Goal: Information Seeking & Learning: Compare options

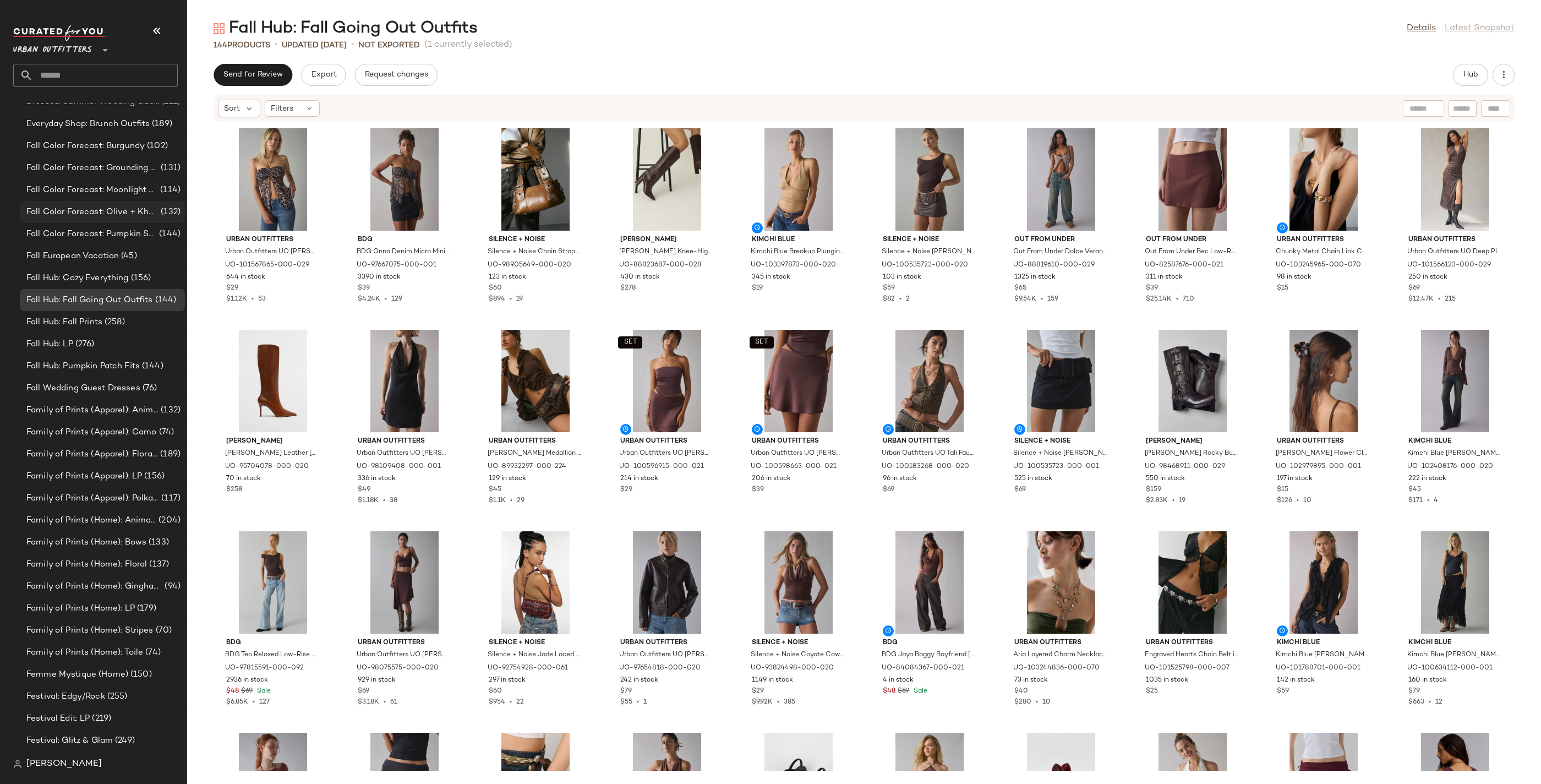
scroll to position [1087, 0]
click at [133, 244] on div "Fall Color Forecast: Pumpkin Spice Tones (144)" at bounding box center [102, 238] width 165 height 22
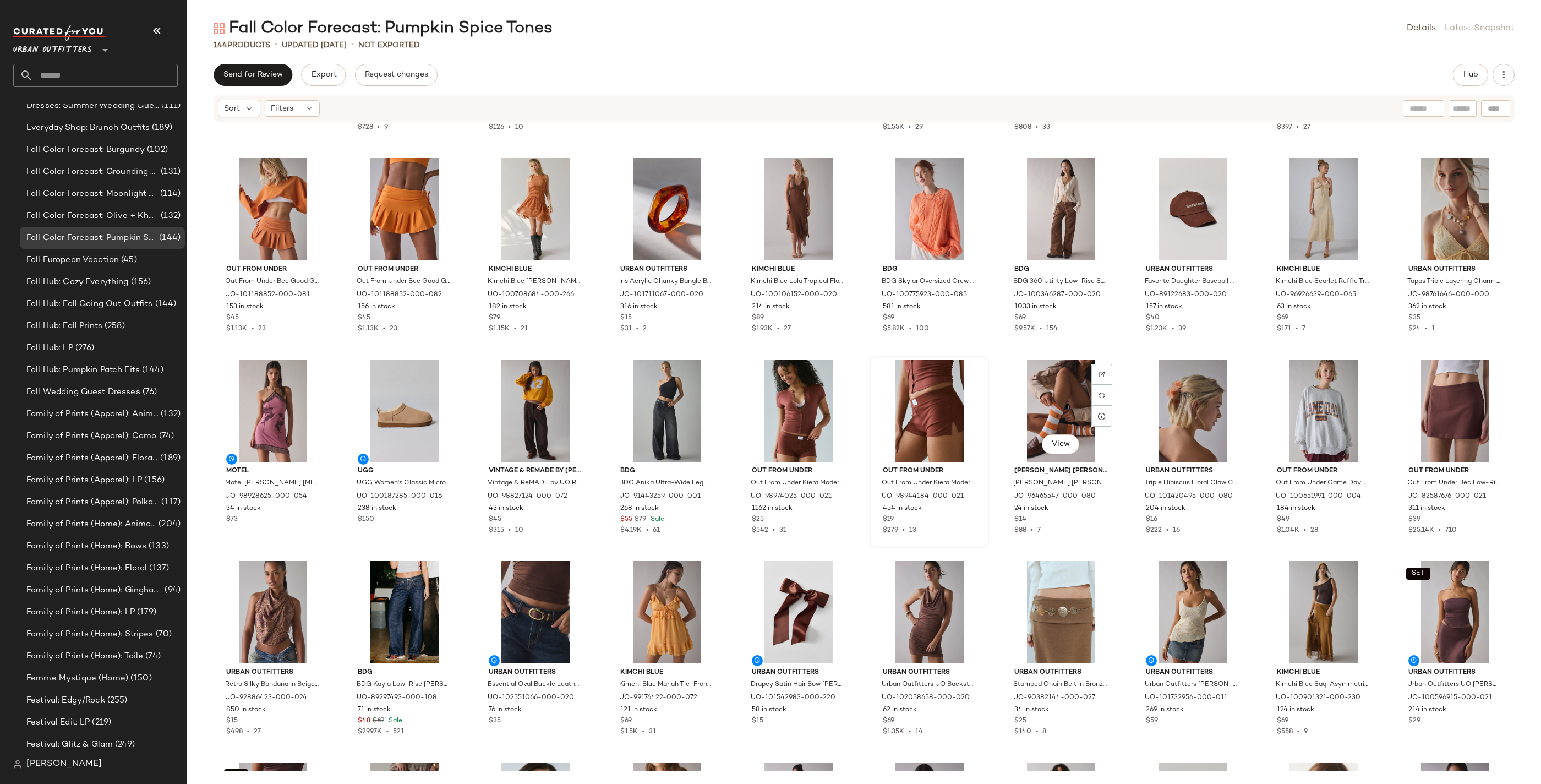
scroll to position [171, 0]
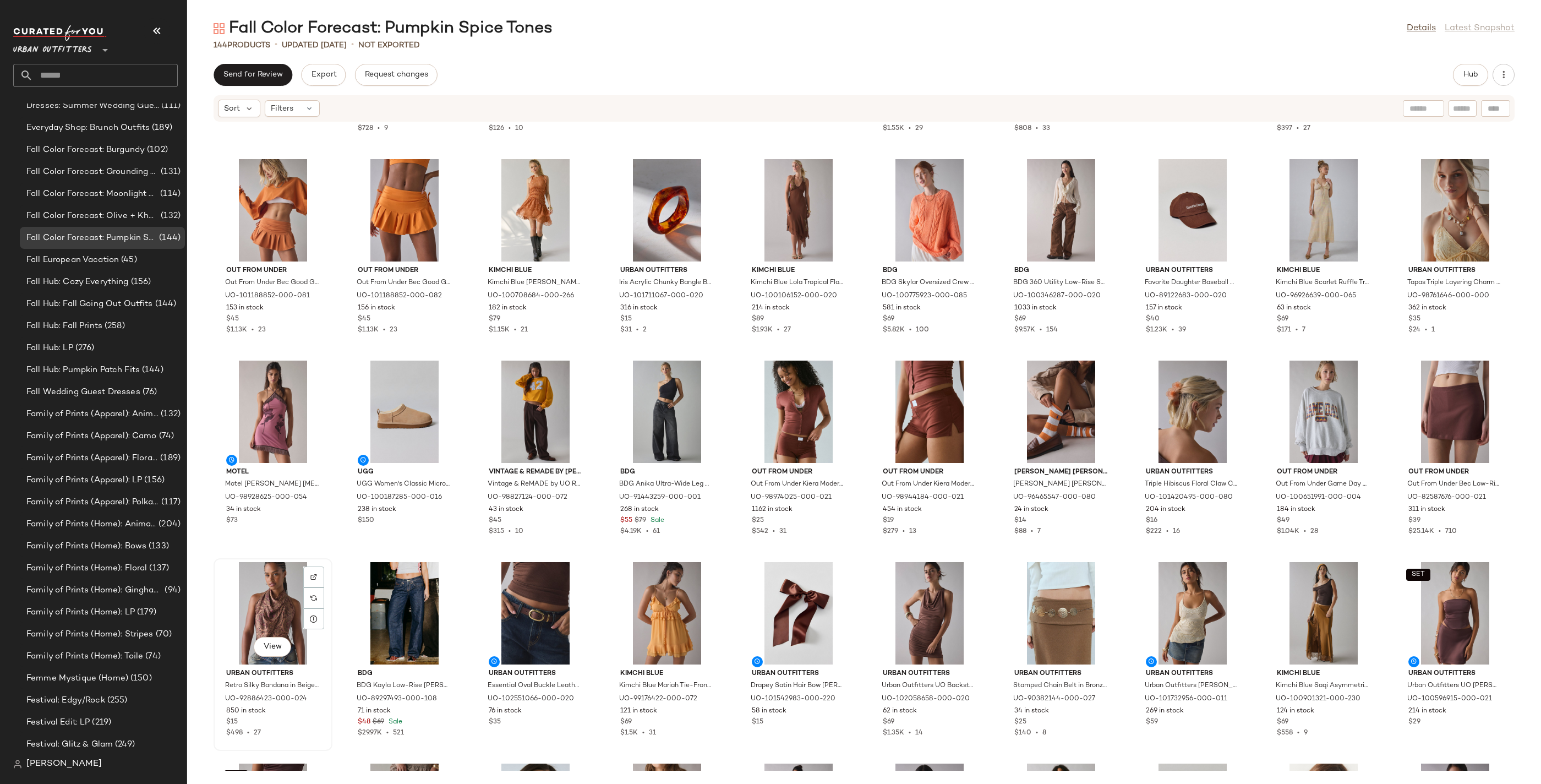
click at [283, 602] on div "View" at bounding box center [274, 613] width 112 height 103
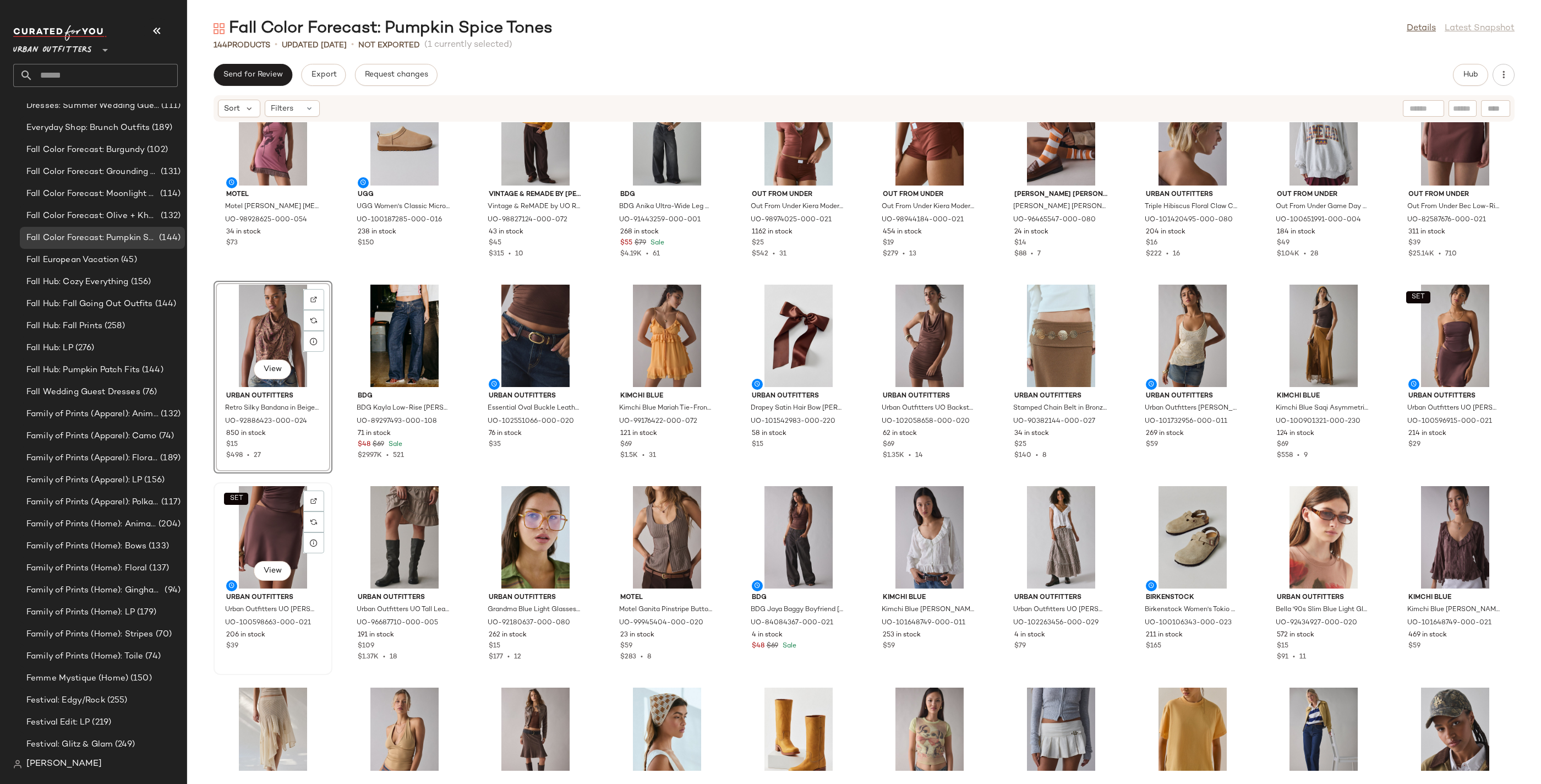
scroll to position [454, 0]
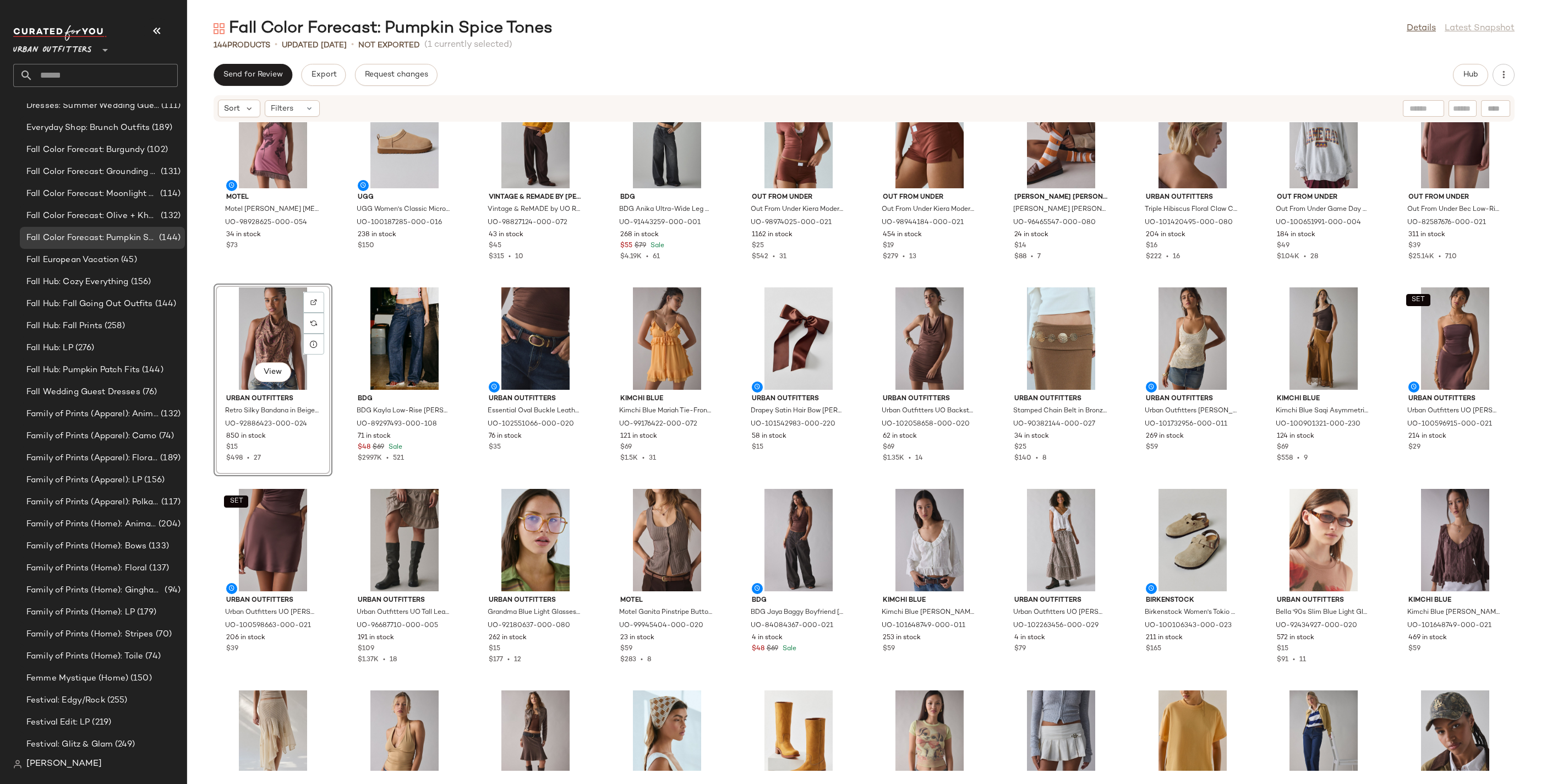
drag, startPoint x: 1473, startPoint y: 75, endPoint x: 1479, endPoint y: 19, distance: 56.3
click at [1005, 75] on span "Hub" at bounding box center [1470, 75] width 15 height 9
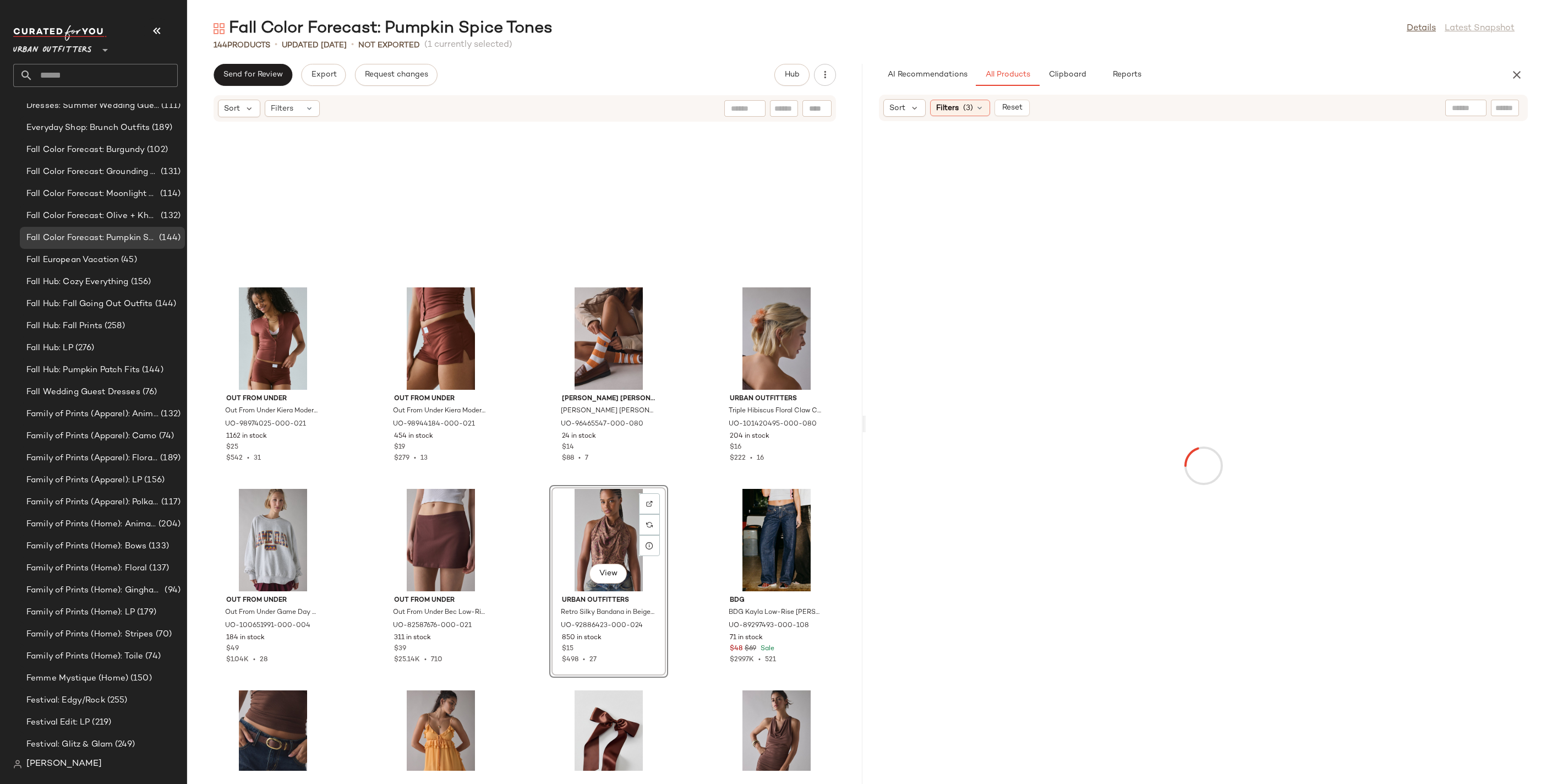
scroll to position [1208, 0]
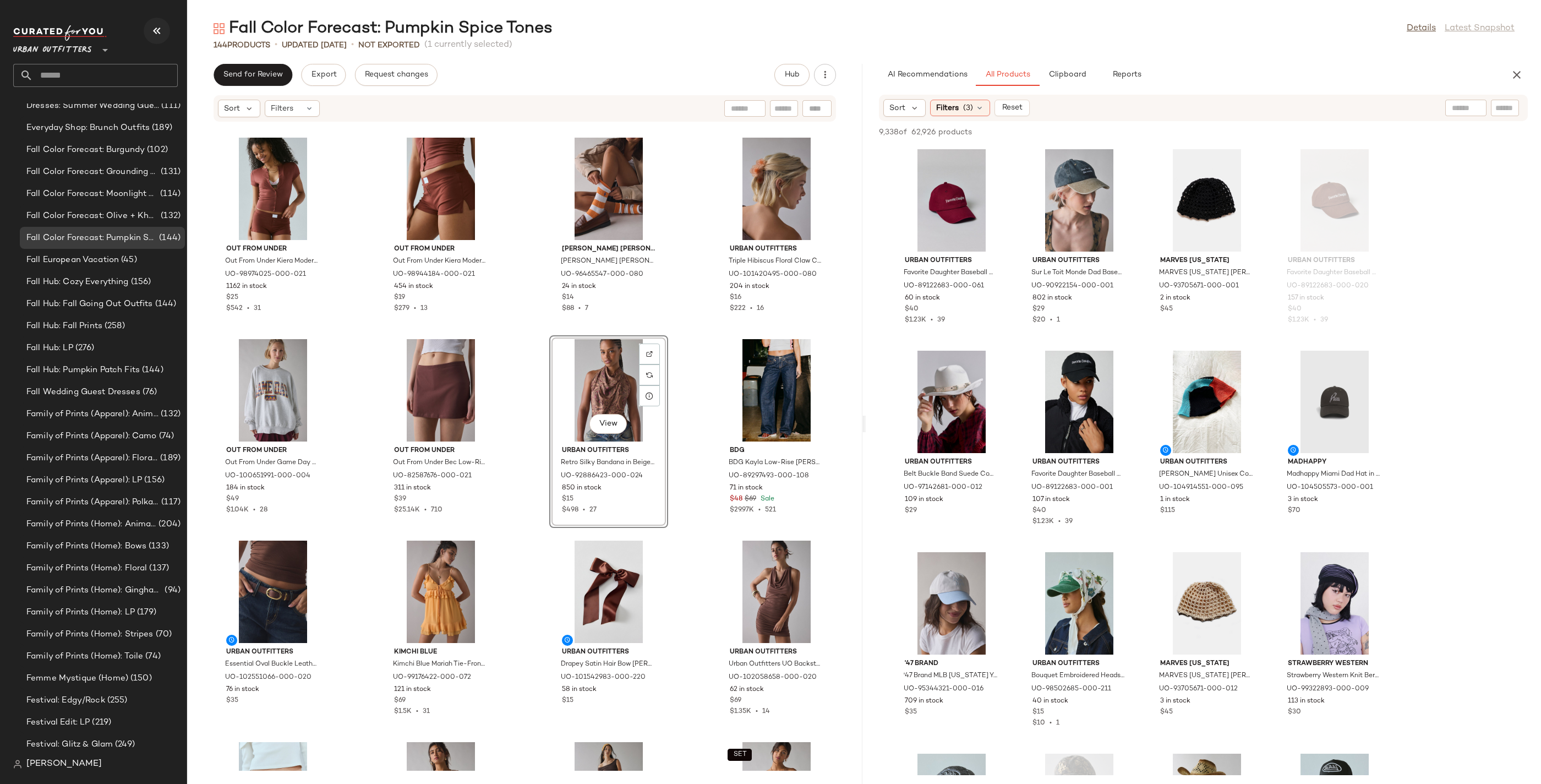
click at [157, 35] on icon "button" at bounding box center [157, 31] width 14 height 14
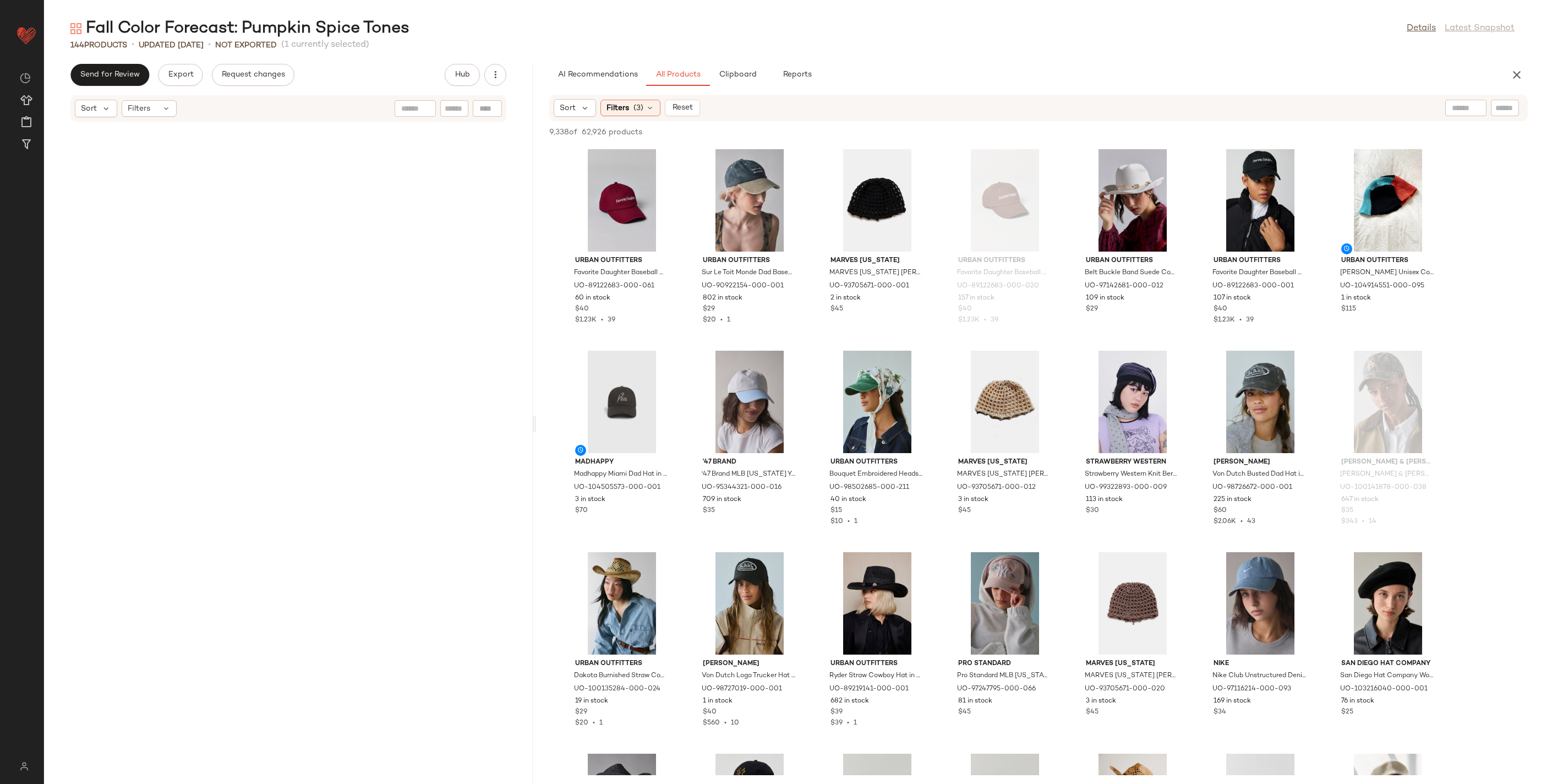
scroll to position [1812, 0]
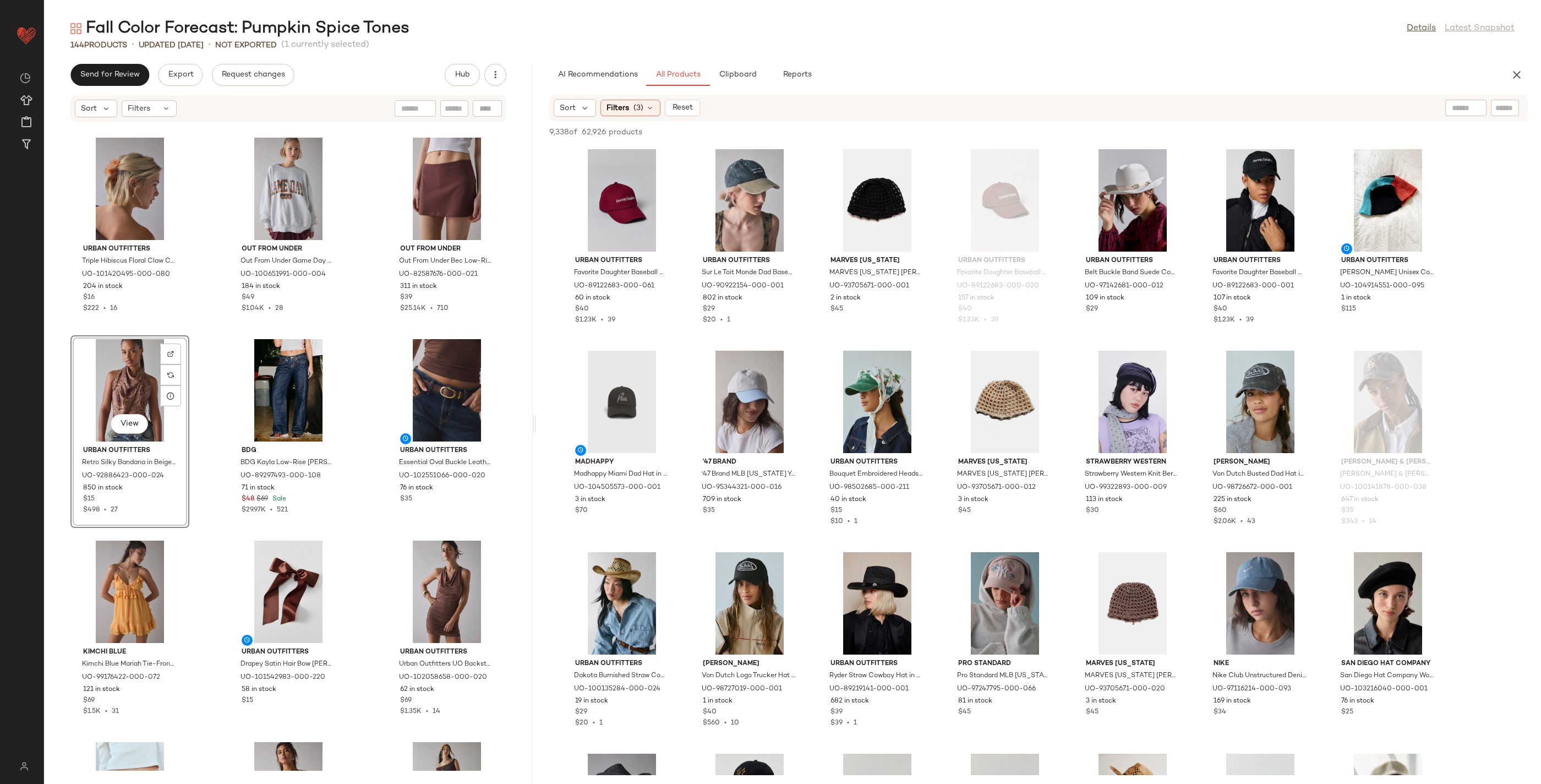
drag, startPoint x: 792, startPoint y: 421, endPoint x: 536, endPoint y: 426, distance: 256.0
click at [536, 426] on div "Fall Color Forecast: Pumpkin Spice Tones Details Latest Snapshot 144 Products •…" at bounding box center [792, 401] width 1497 height 766
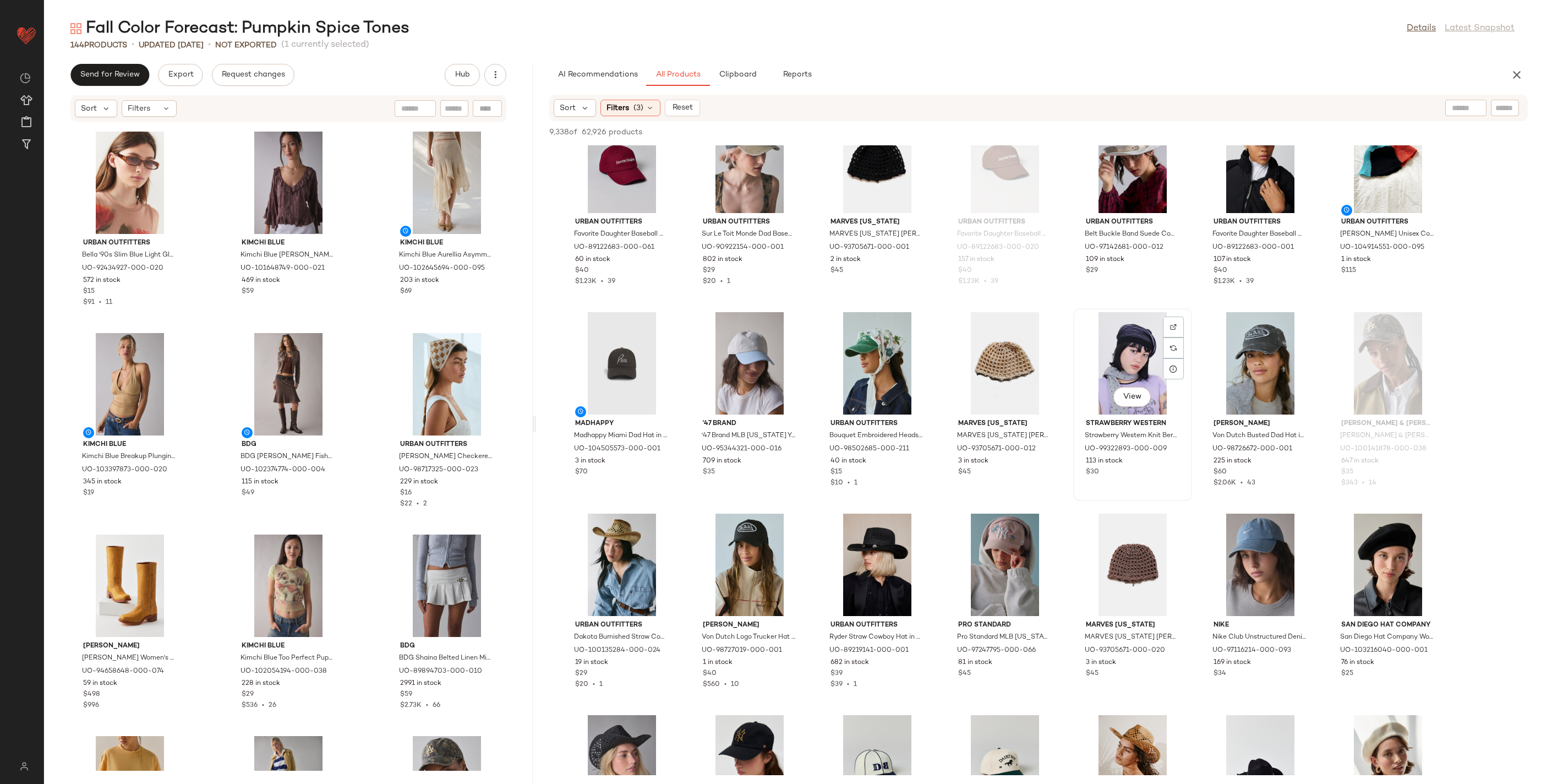
scroll to position [0, 0]
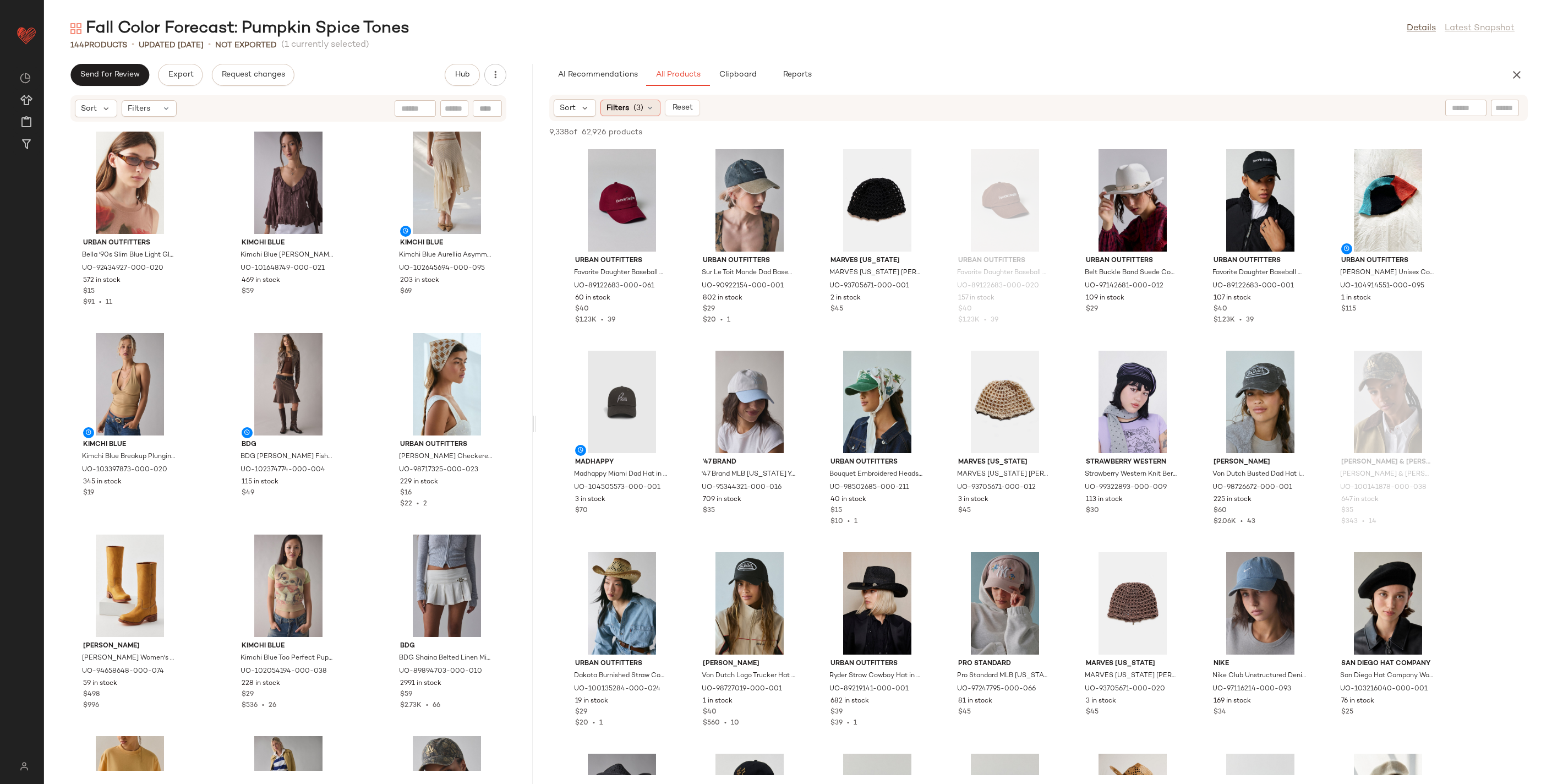
click at [635, 110] on span "(3)" at bounding box center [638, 108] width 10 height 12
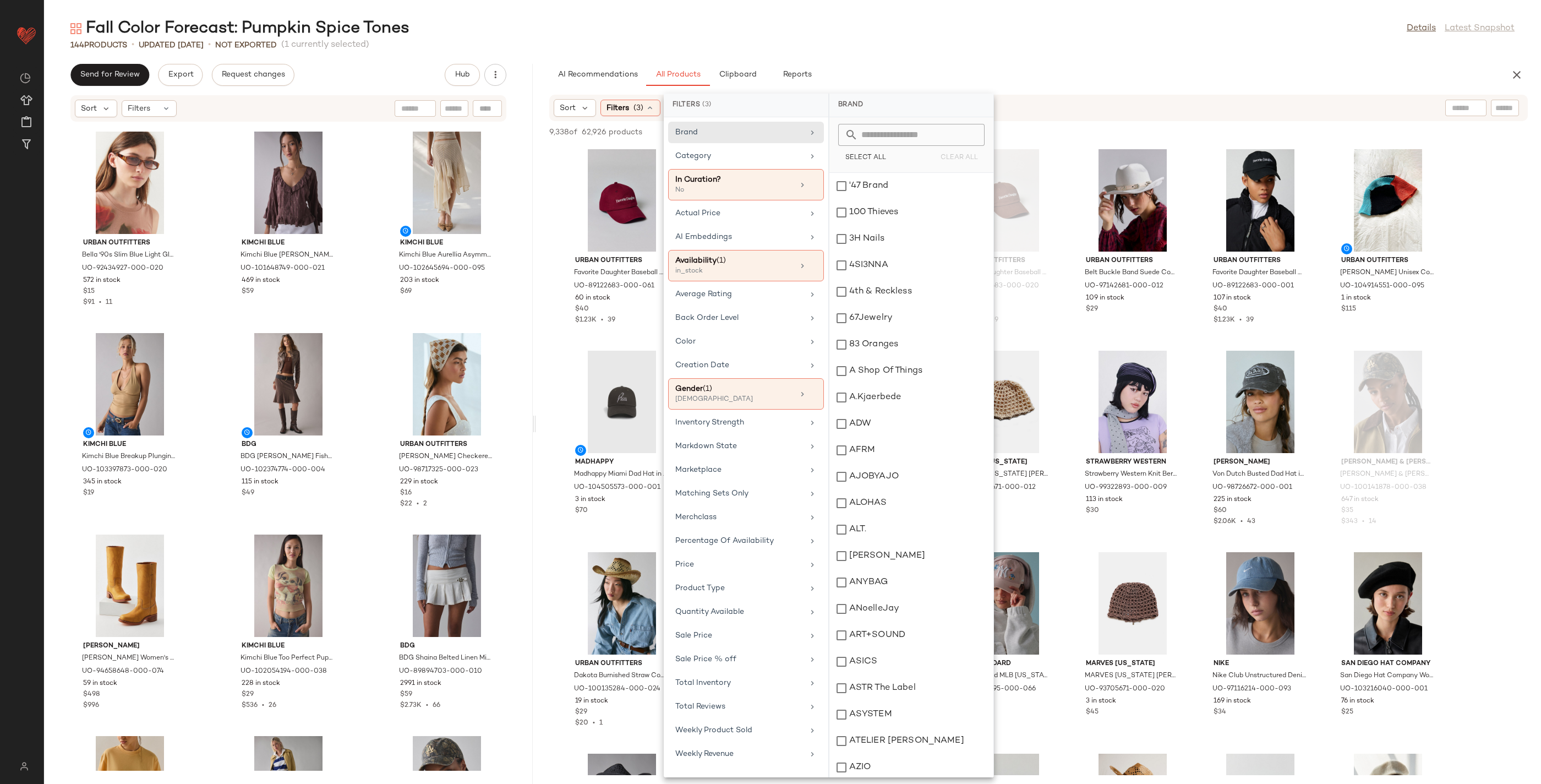
drag, startPoint x: 1256, startPoint y: 100, endPoint x: 789, endPoint y: 115, distance: 467.2
click at [1005, 101] on div "Sort Filters (3) Reset" at bounding box center [967, 108] width 826 height 18
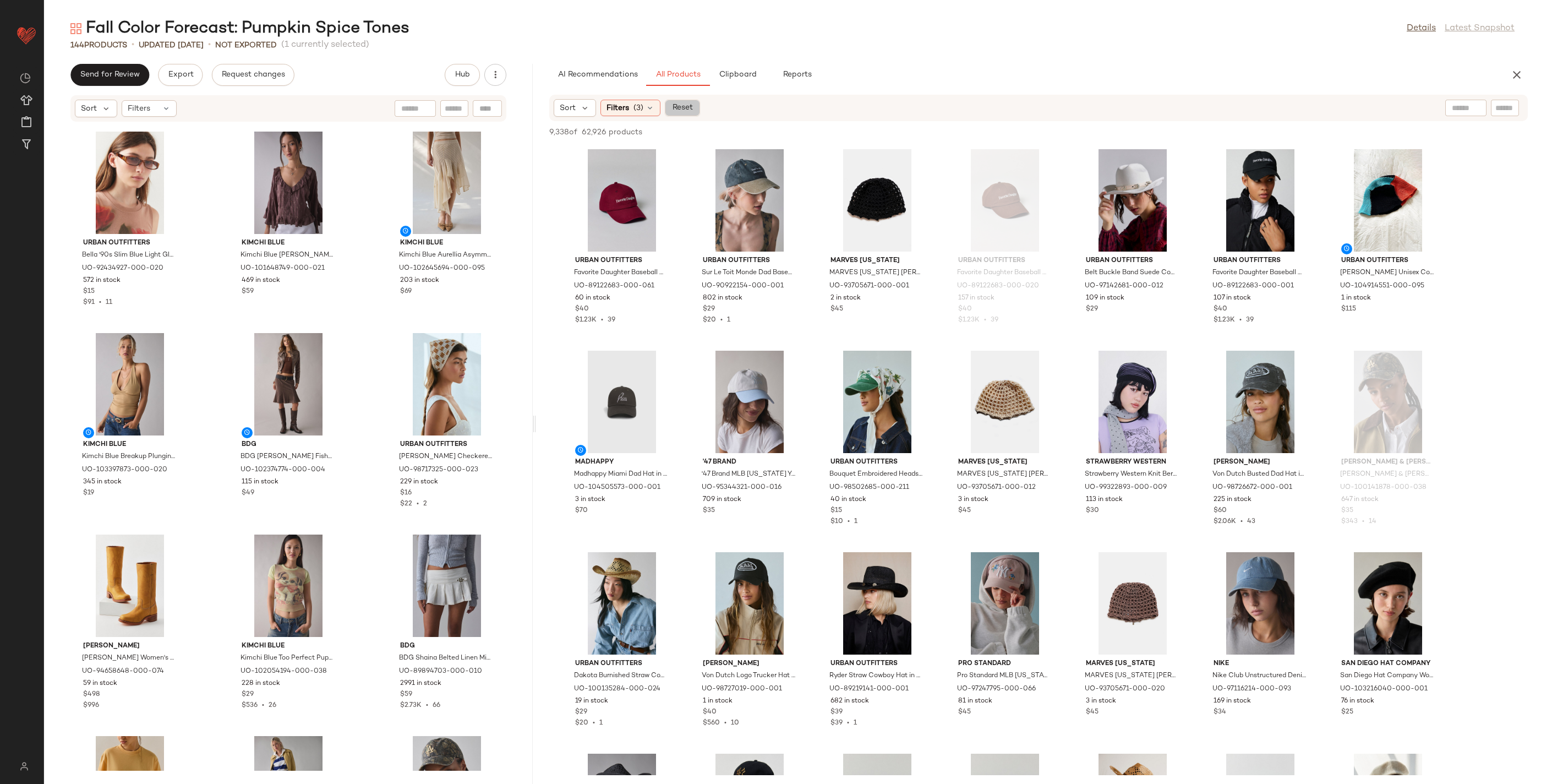
click at [686, 104] on span "Reset" at bounding box center [681, 108] width 21 height 9
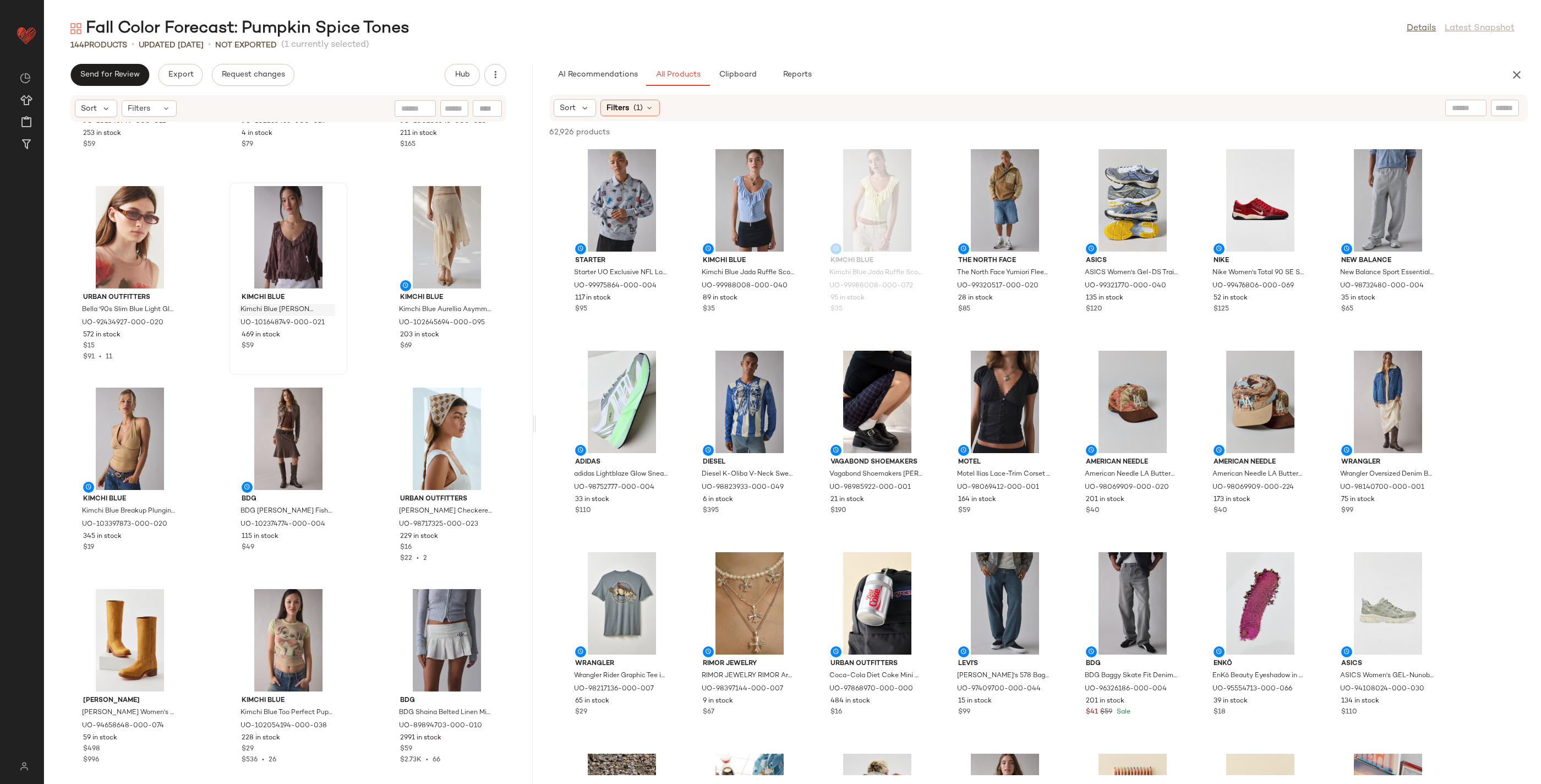
scroll to position [3261, 0]
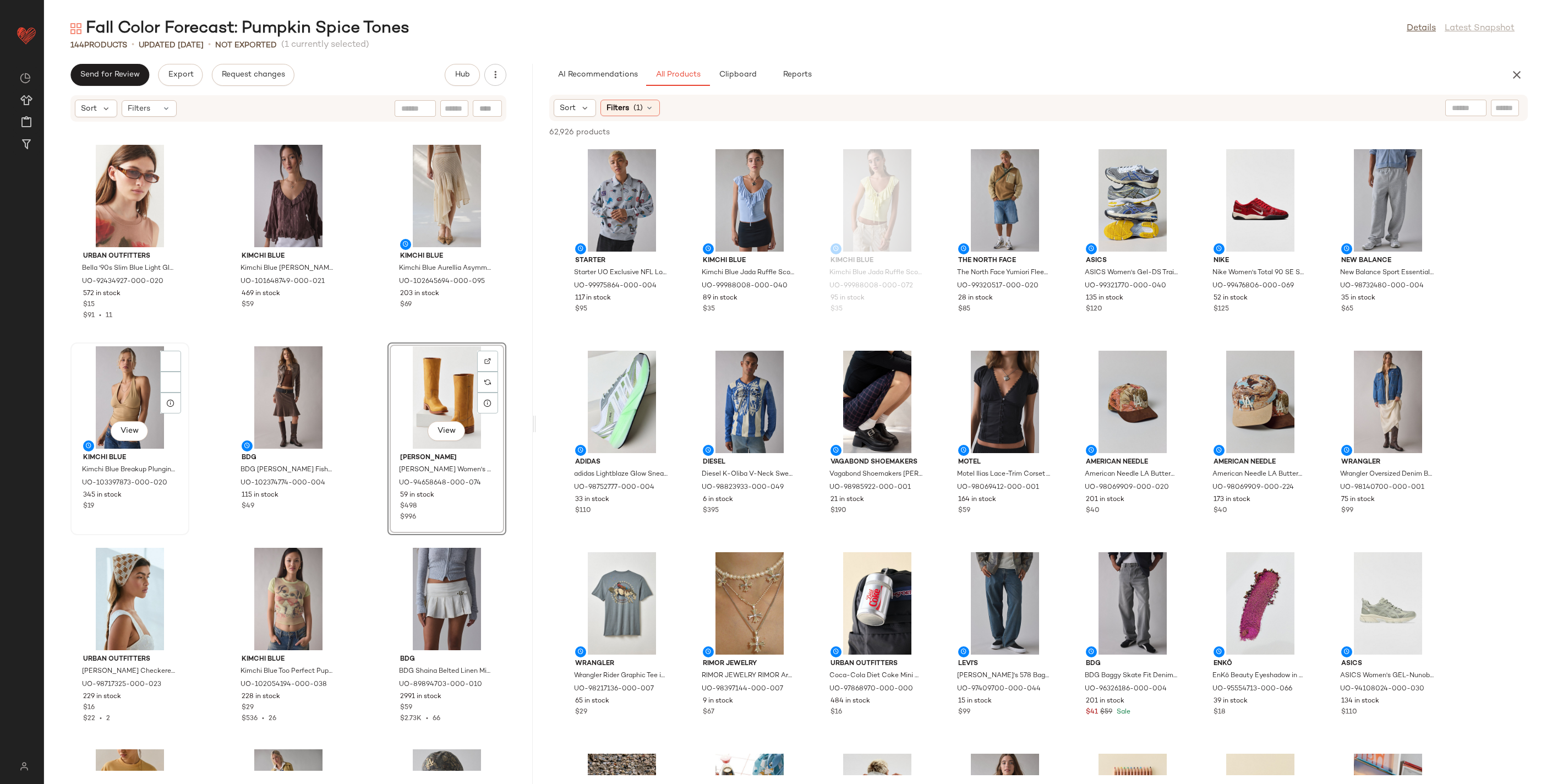
scroll to position [3215, 0]
click at [128, 372] on div "View" at bounding box center [131, 397] width 112 height 103
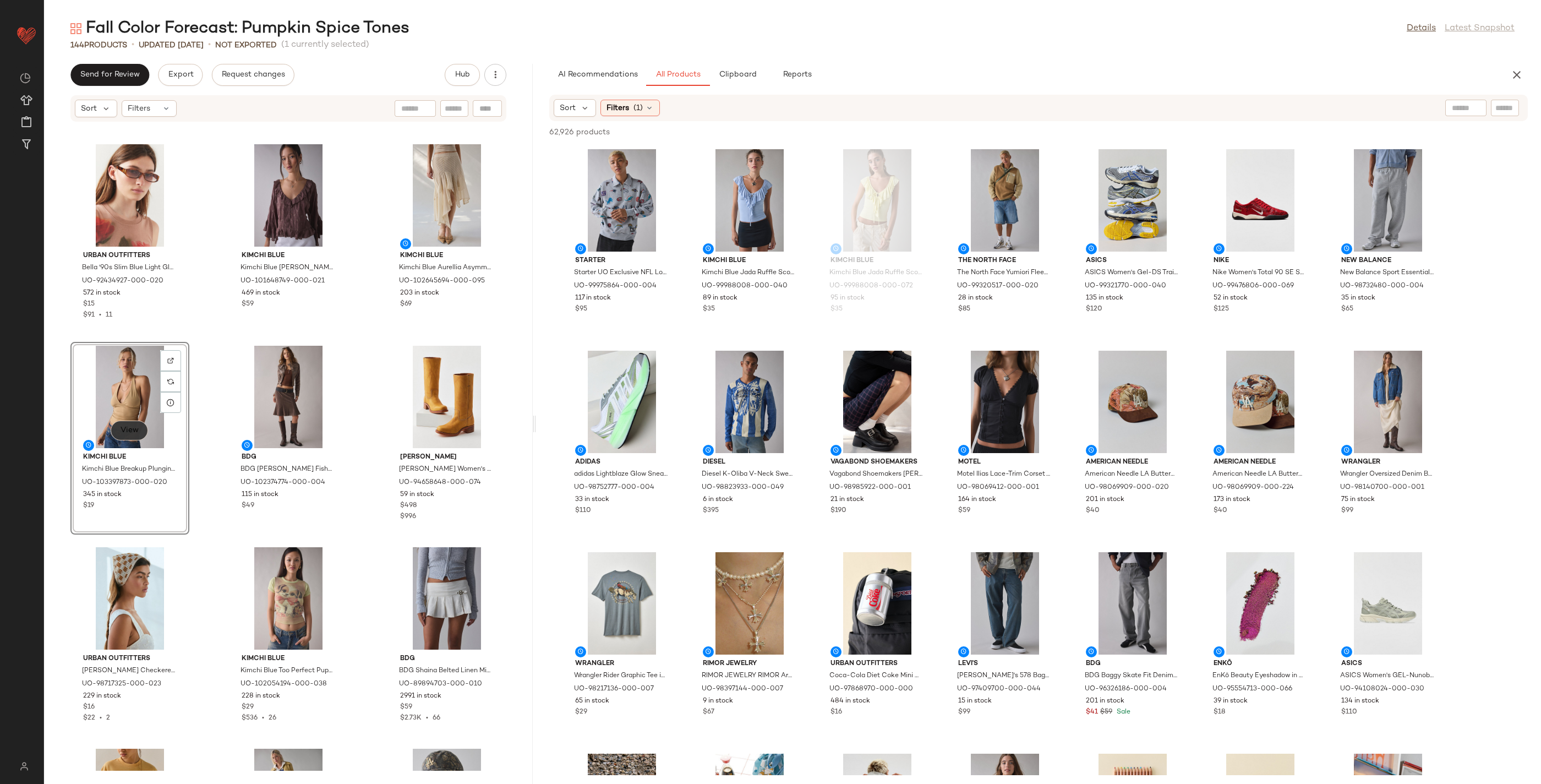
click at [132, 430] on span "View" at bounding box center [129, 430] width 19 height 9
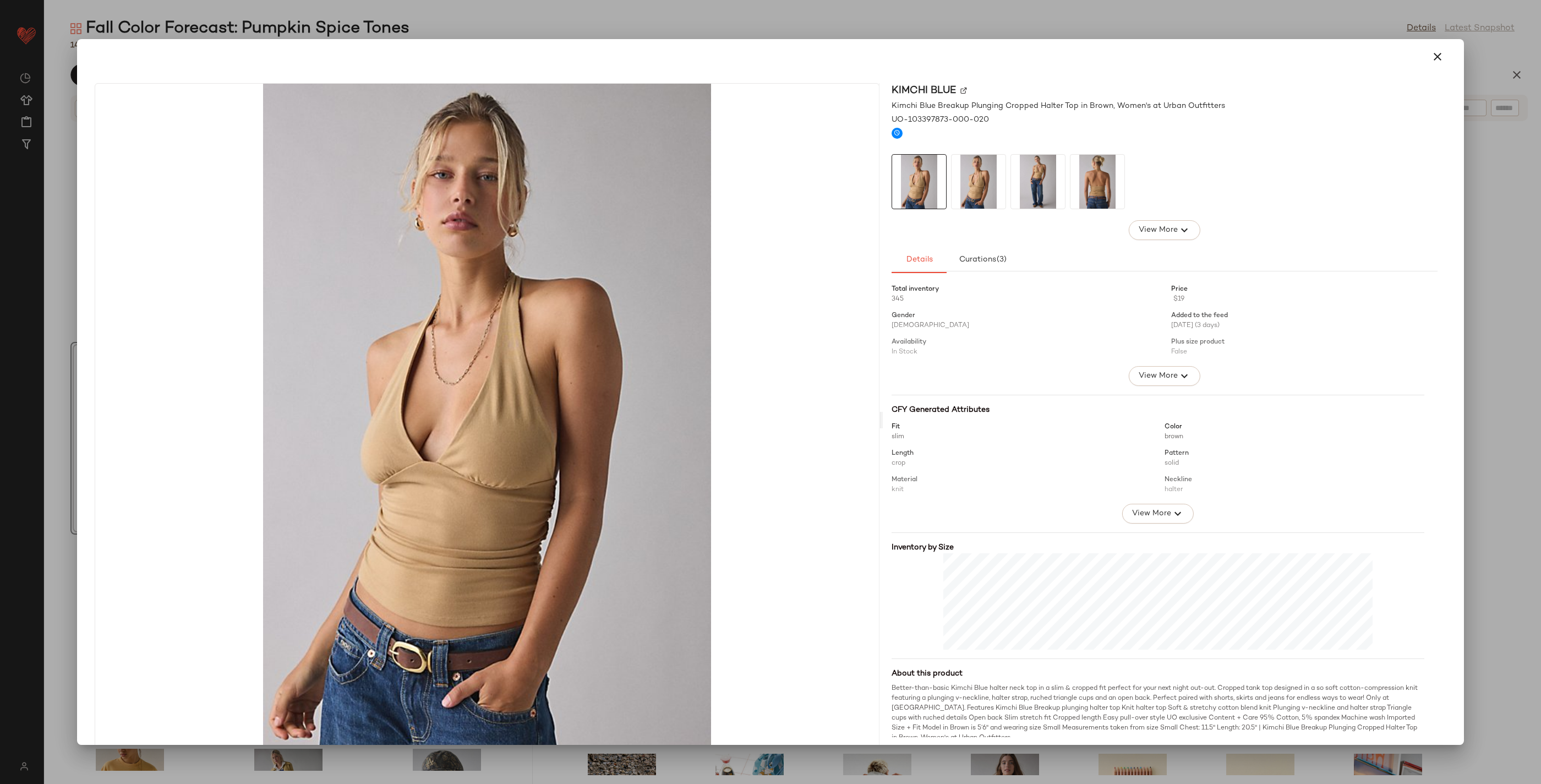
click at [1005, 284] on div at bounding box center [770, 392] width 1541 height 784
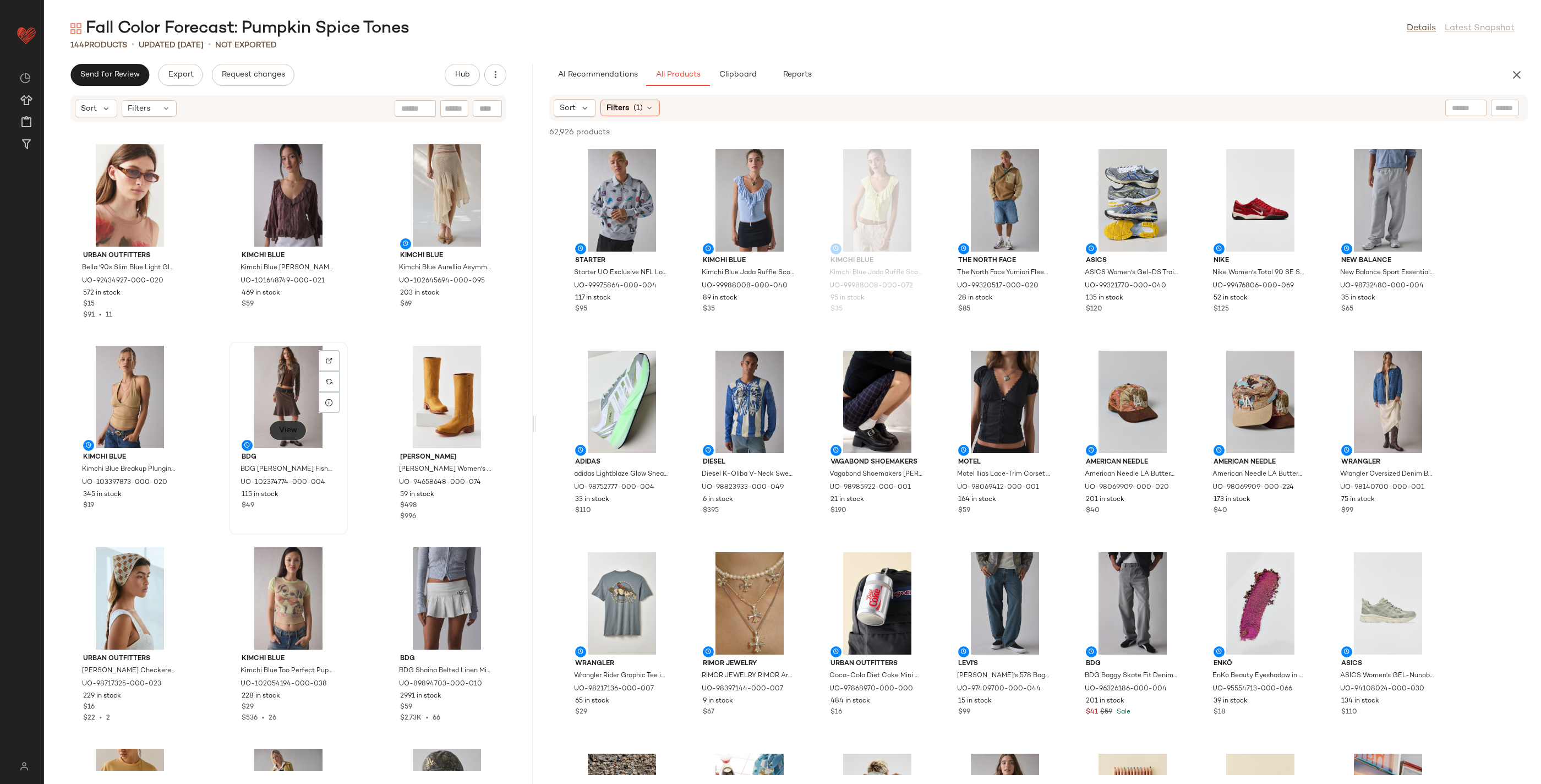
click at [285, 431] on span "View" at bounding box center [287, 430] width 19 height 9
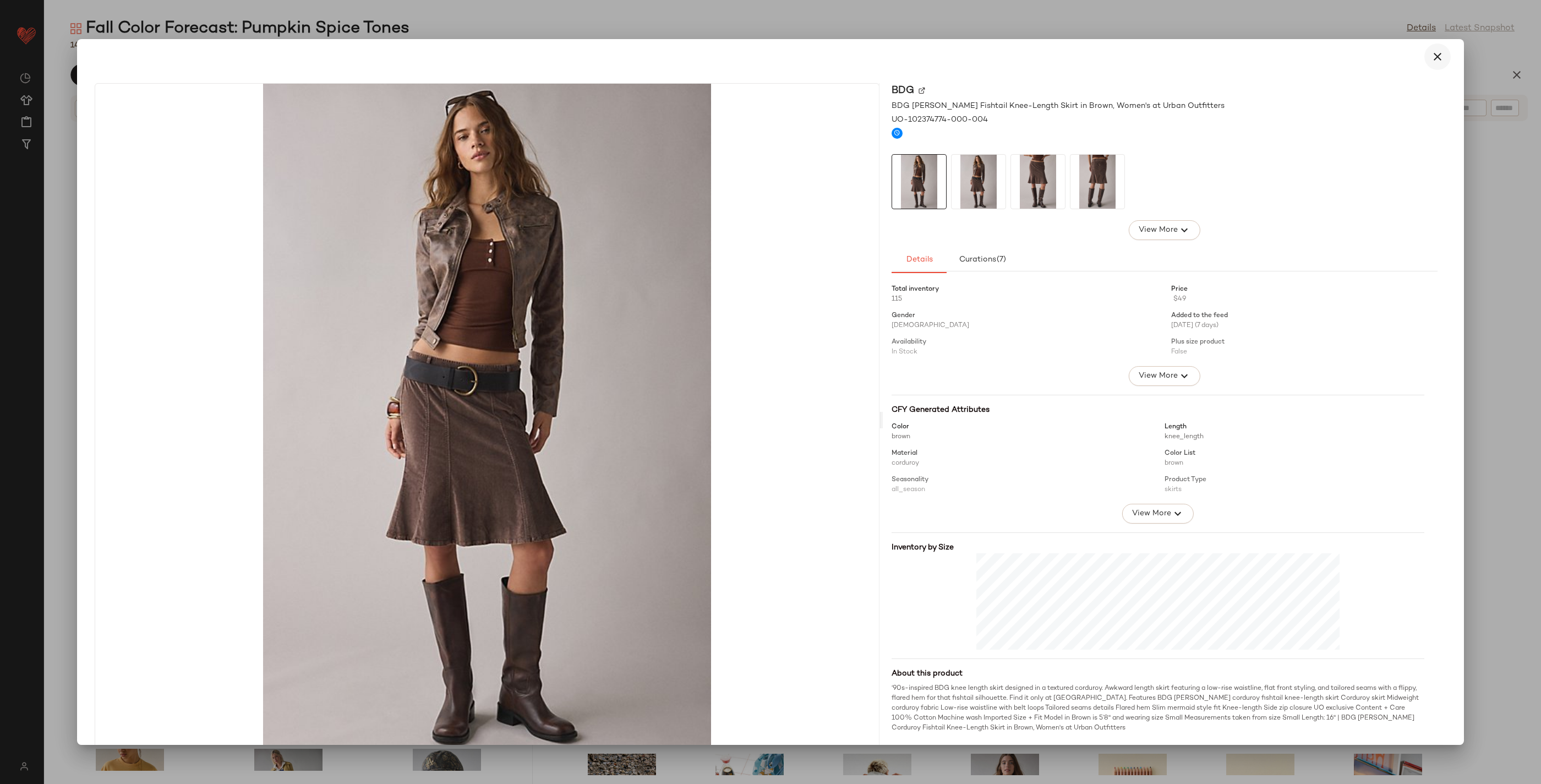
click at [1005, 52] on icon "button" at bounding box center [1437, 57] width 14 height 14
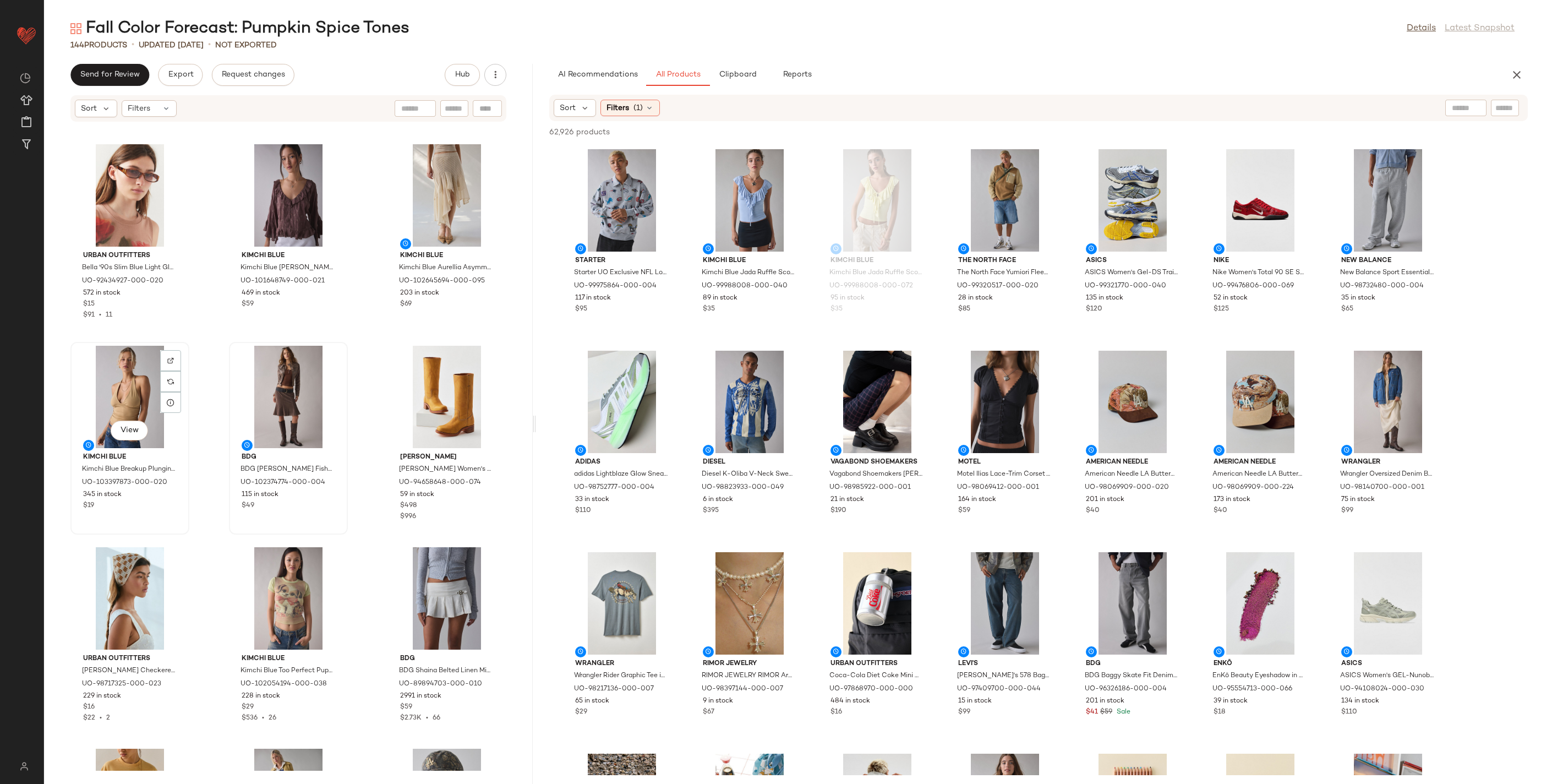
click at [104, 380] on div "View" at bounding box center [131, 397] width 112 height 103
click at [457, 383] on div "View" at bounding box center [447, 397] width 112 height 103
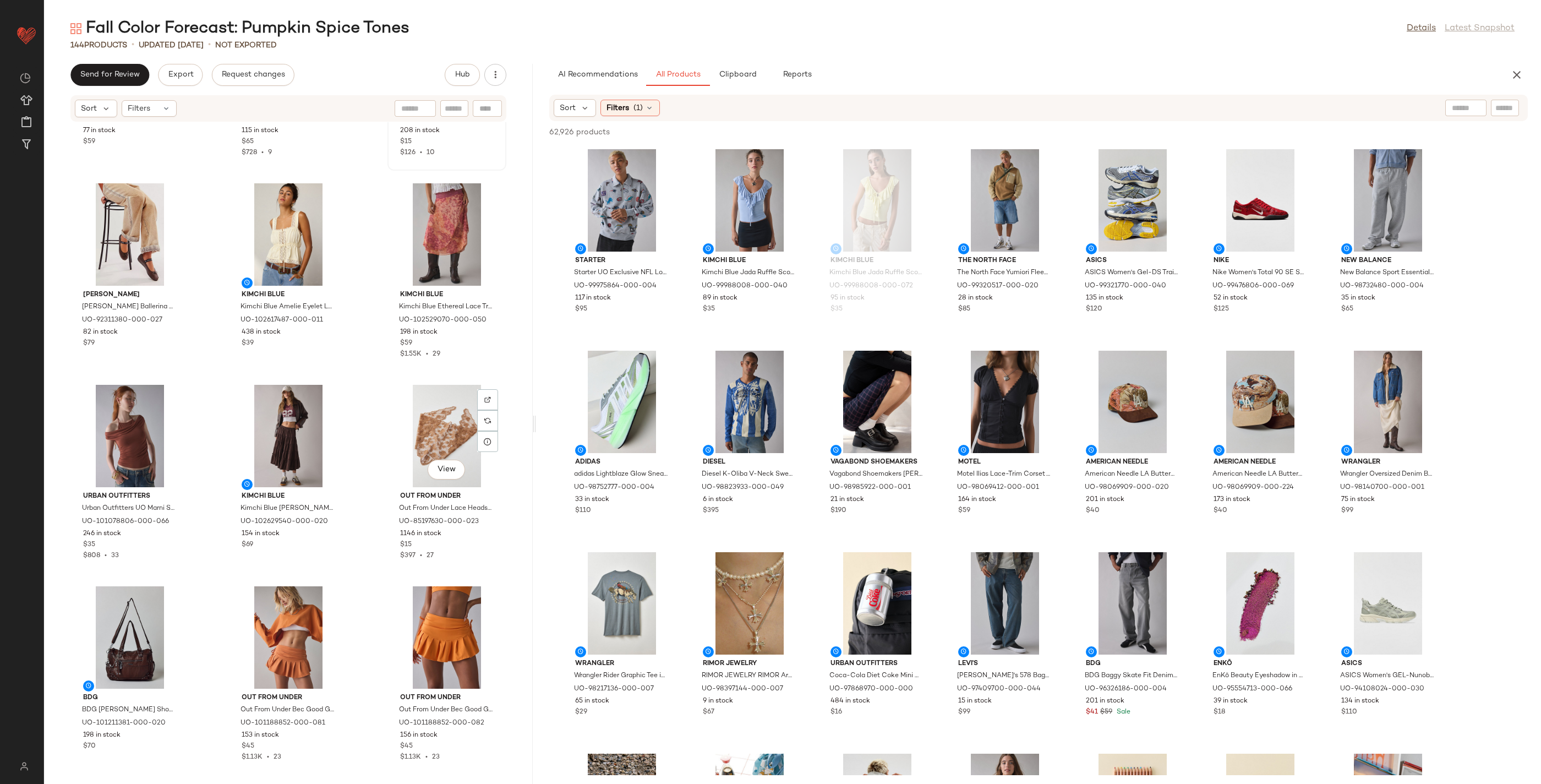
scroll to position [358, 0]
click at [130, 421] on div "View" at bounding box center [131, 435] width 112 height 103
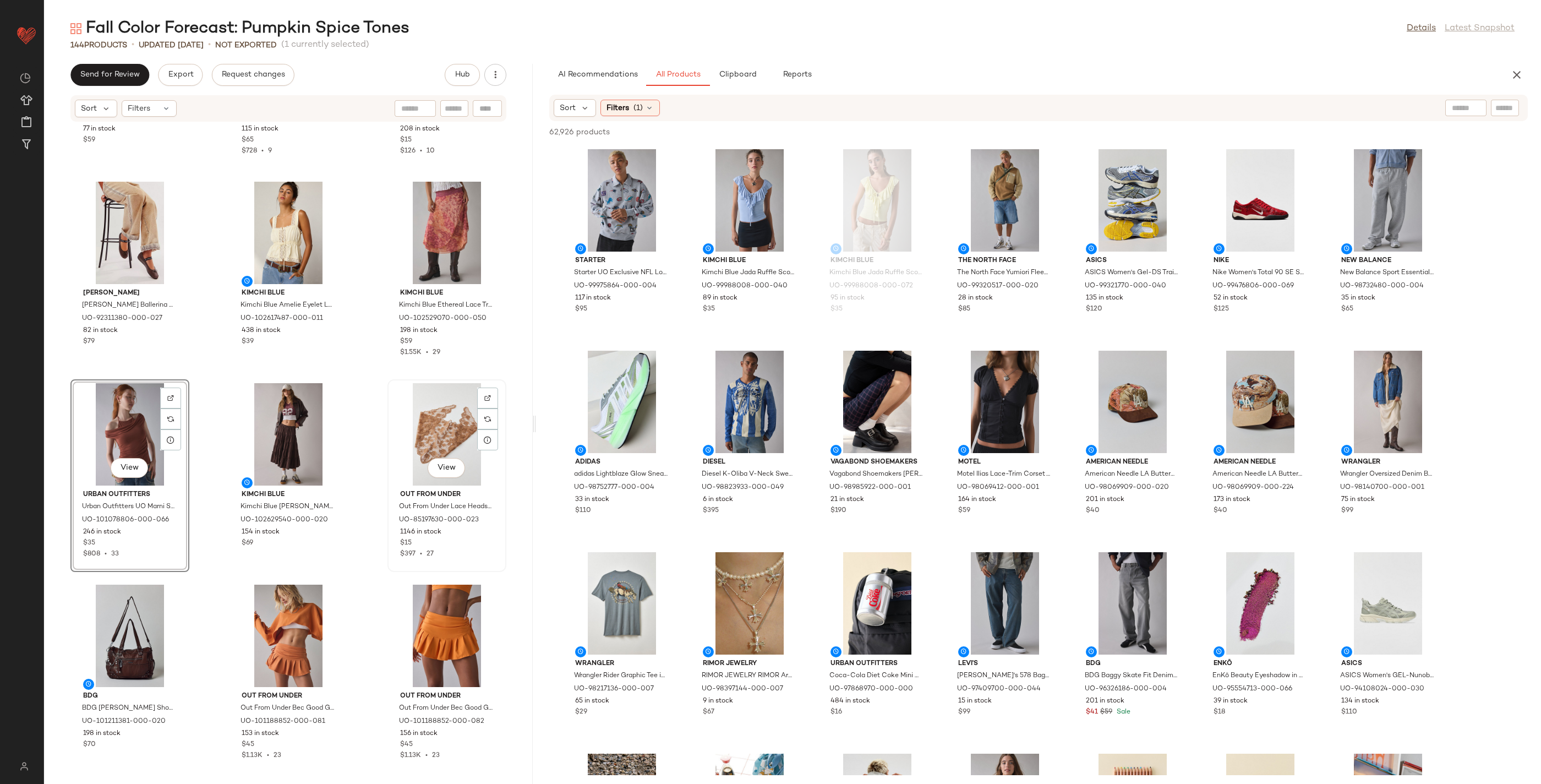
click at [426, 418] on div "View" at bounding box center [447, 435] width 112 height 103
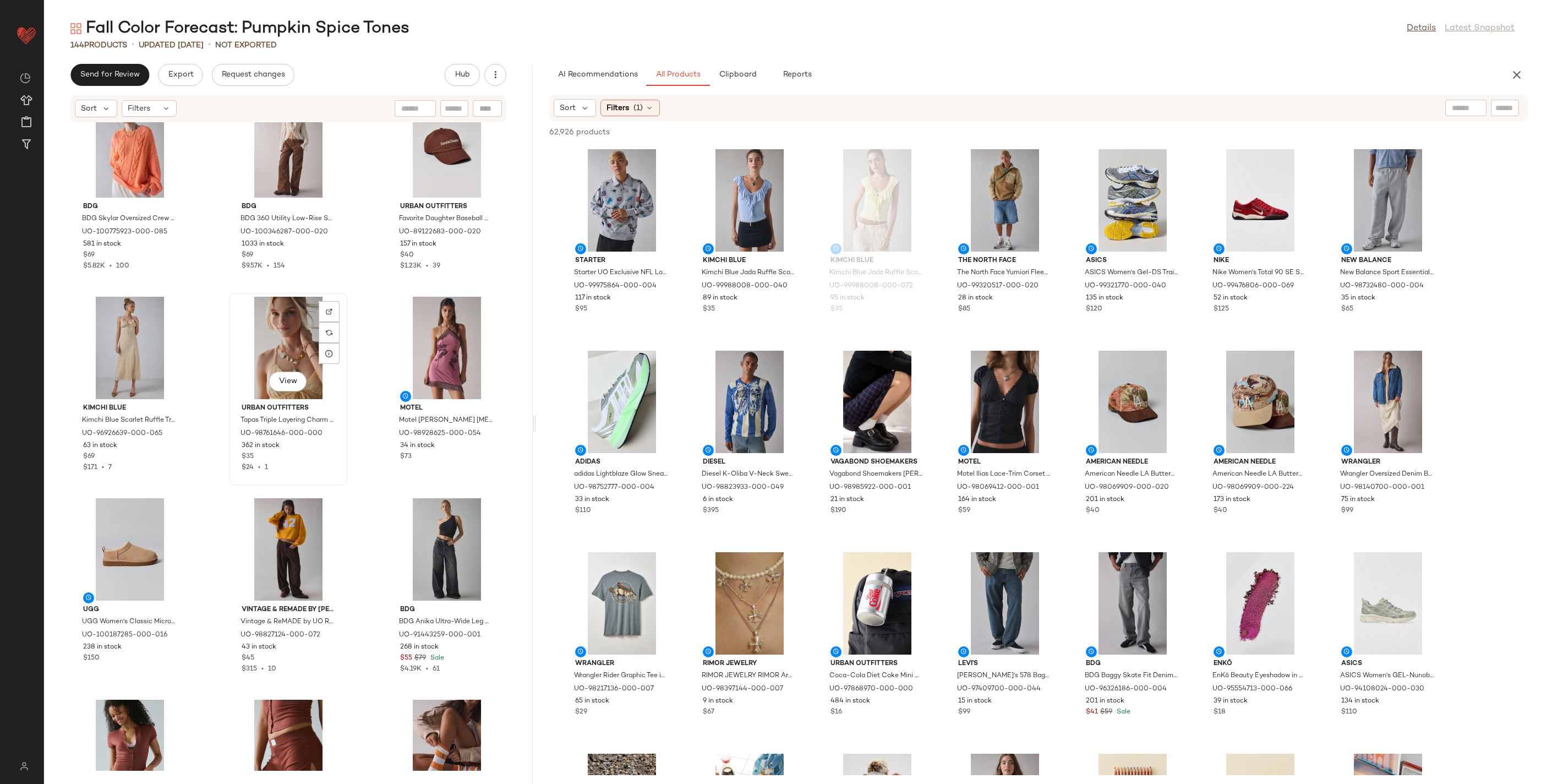
scroll to position [1259, 0]
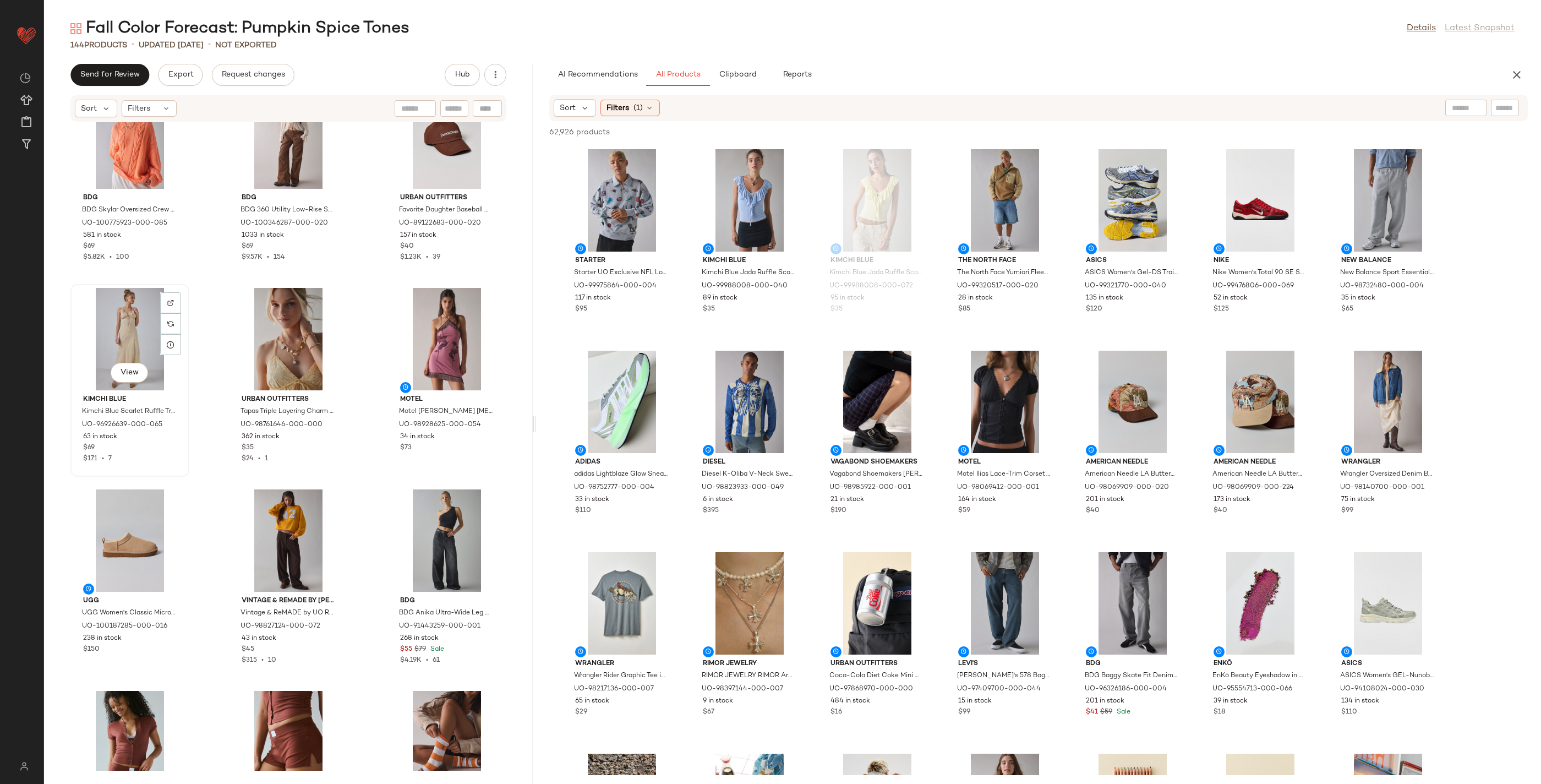
click at [122, 334] on div "View" at bounding box center [131, 339] width 112 height 103
click at [428, 348] on div "View" at bounding box center [447, 339] width 112 height 103
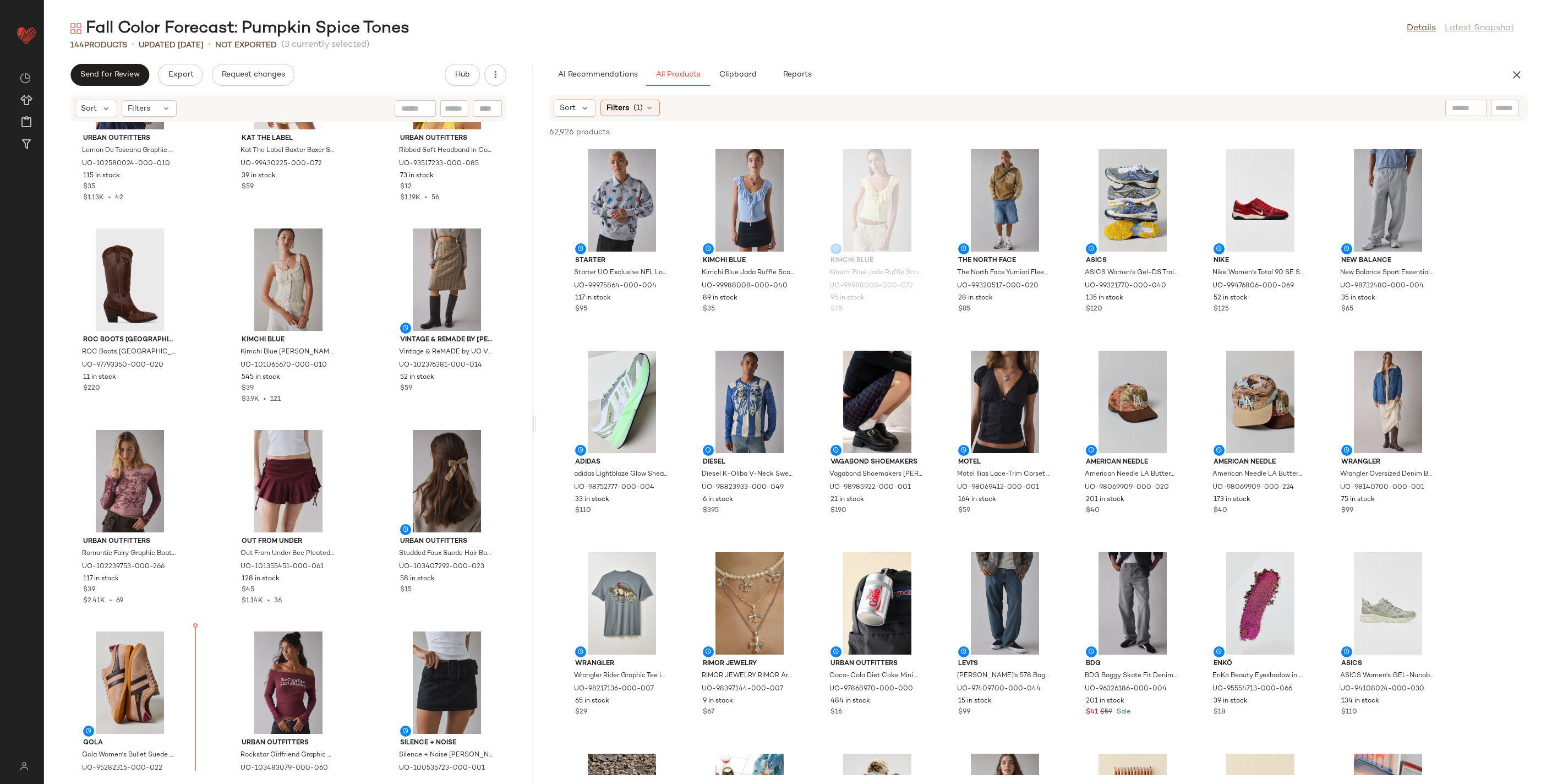
scroll to position [6244, 0]
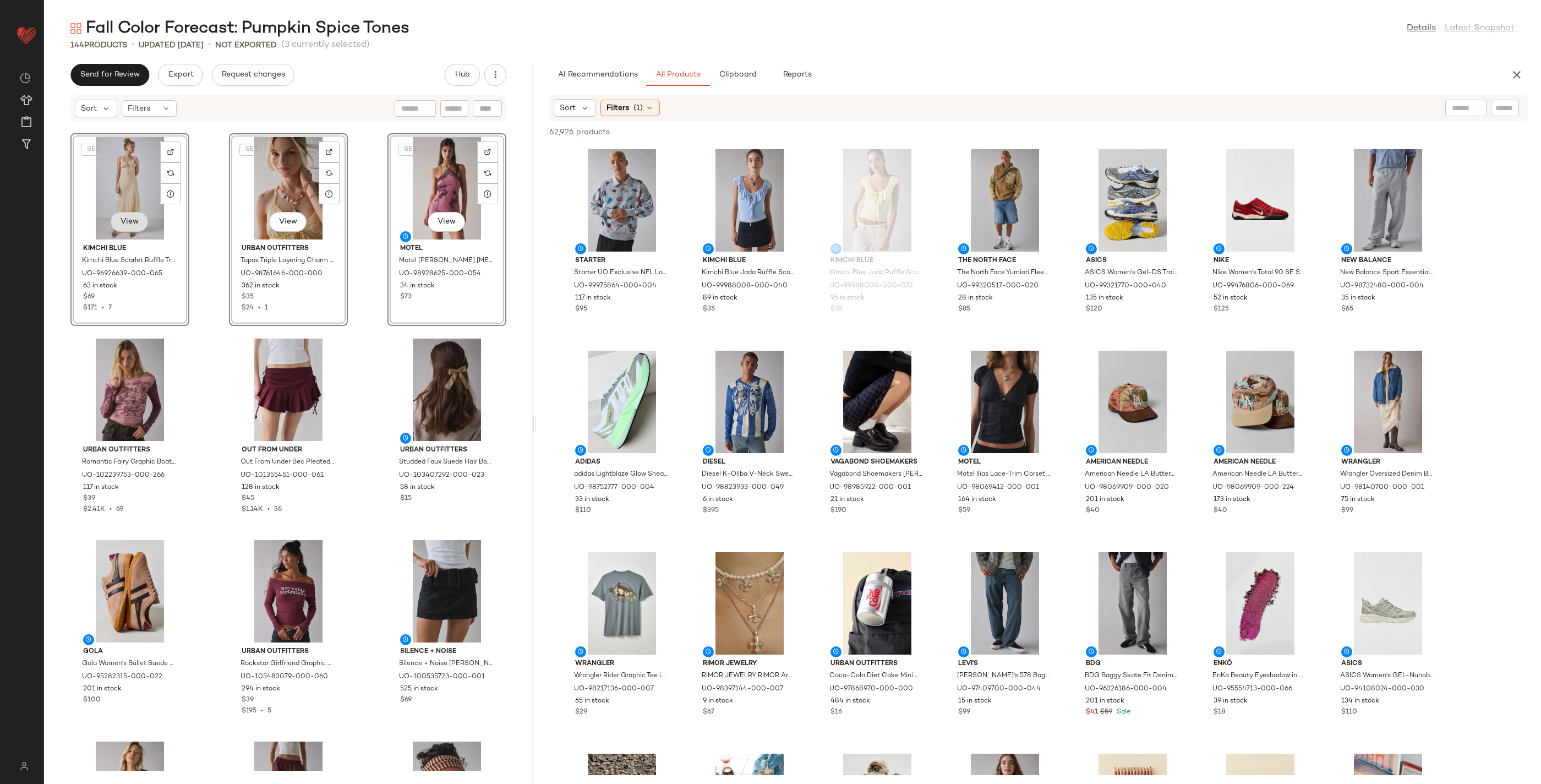
scroll to position [6042, 0]
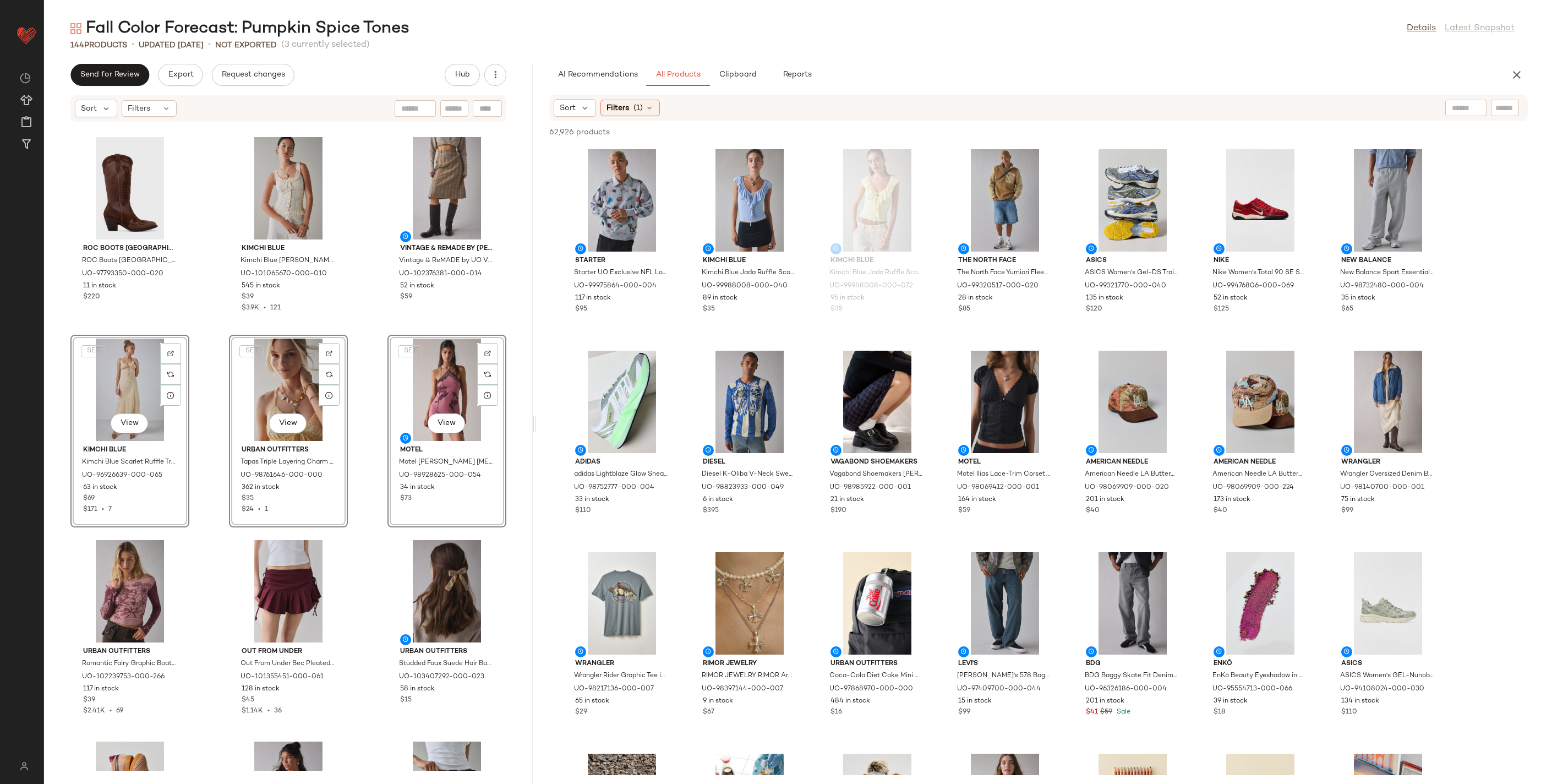
click at [208, 450] on div "ROC Boots Australia ROC Boots [GEOGRAPHIC_DATA] ROC Granada Leather Cowboy Boot…" at bounding box center [288, 446] width 489 height 648
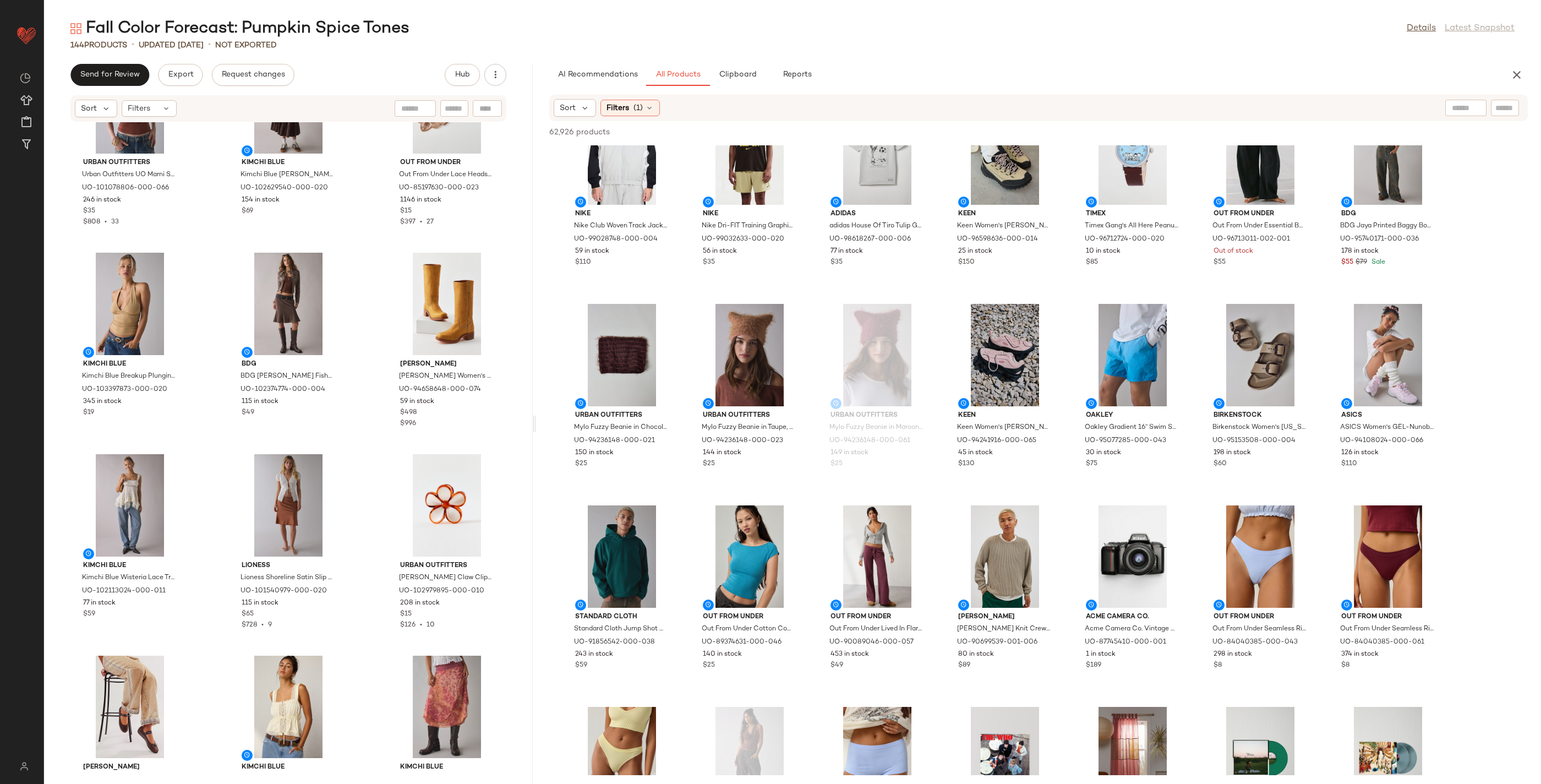
scroll to position [0, 0]
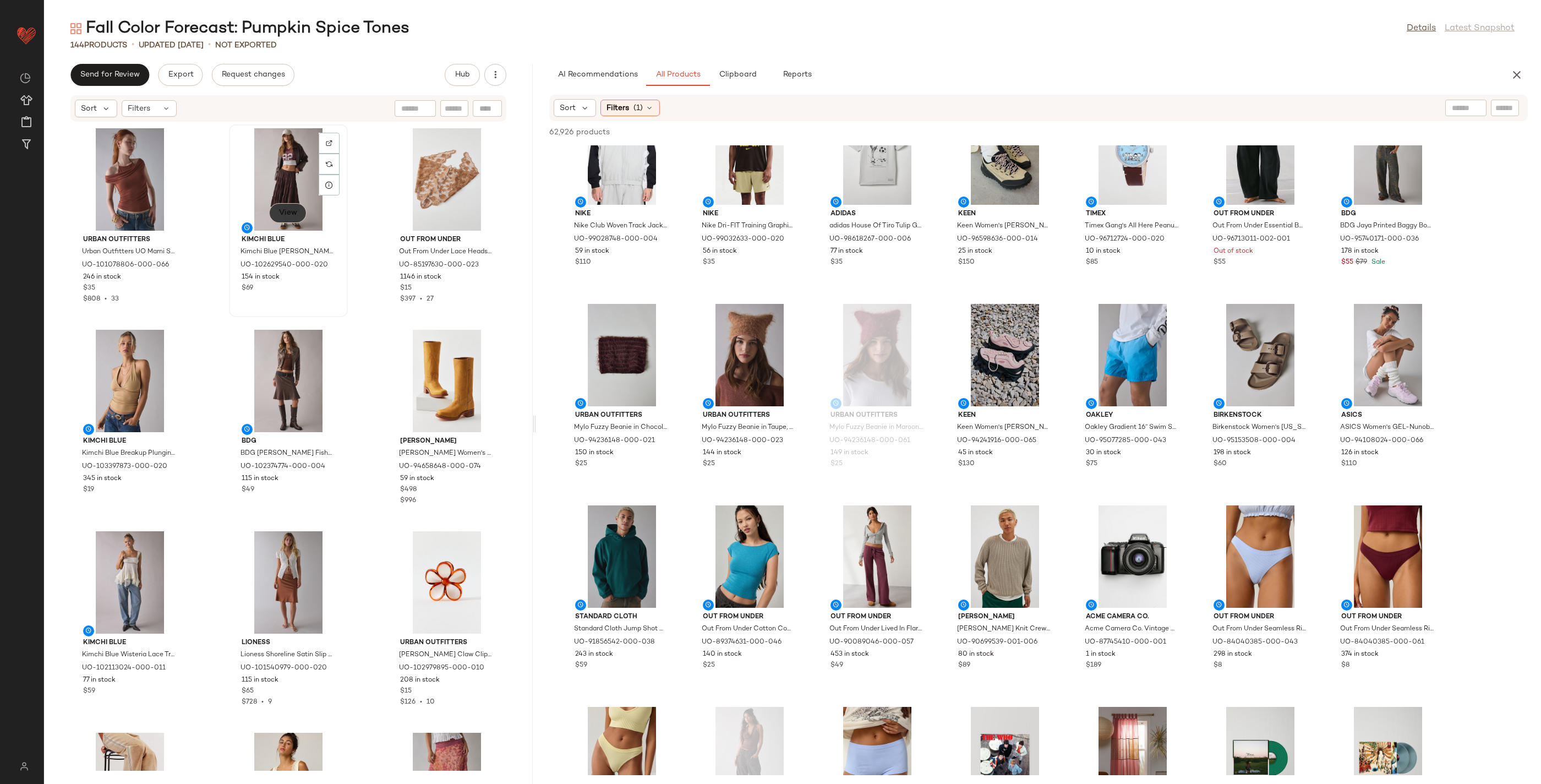
click at [288, 216] on span "View" at bounding box center [287, 213] width 19 height 9
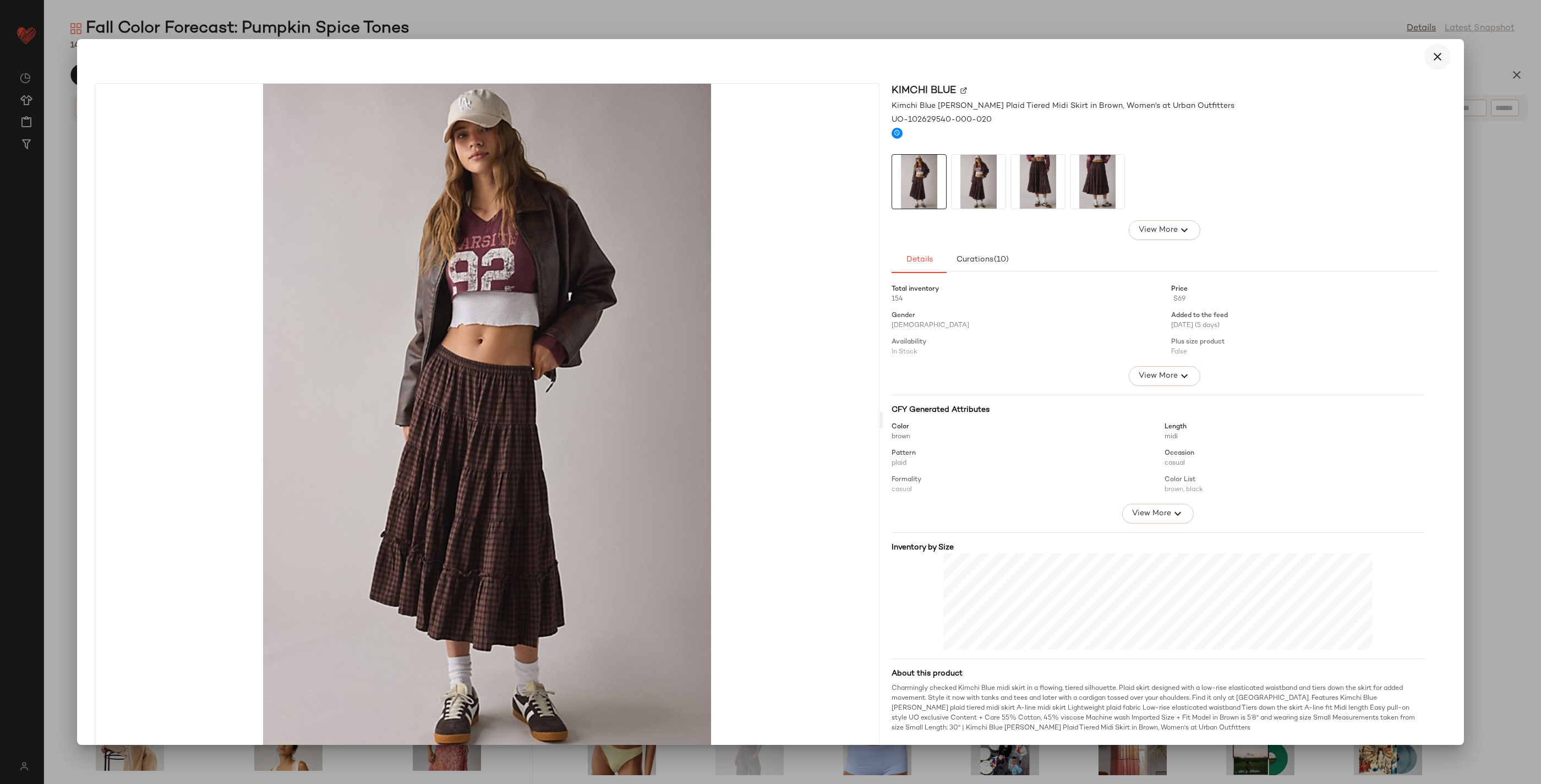
click at [1005, 59] on icon "button" at bounding box center [1437, 57] width 14 height 14
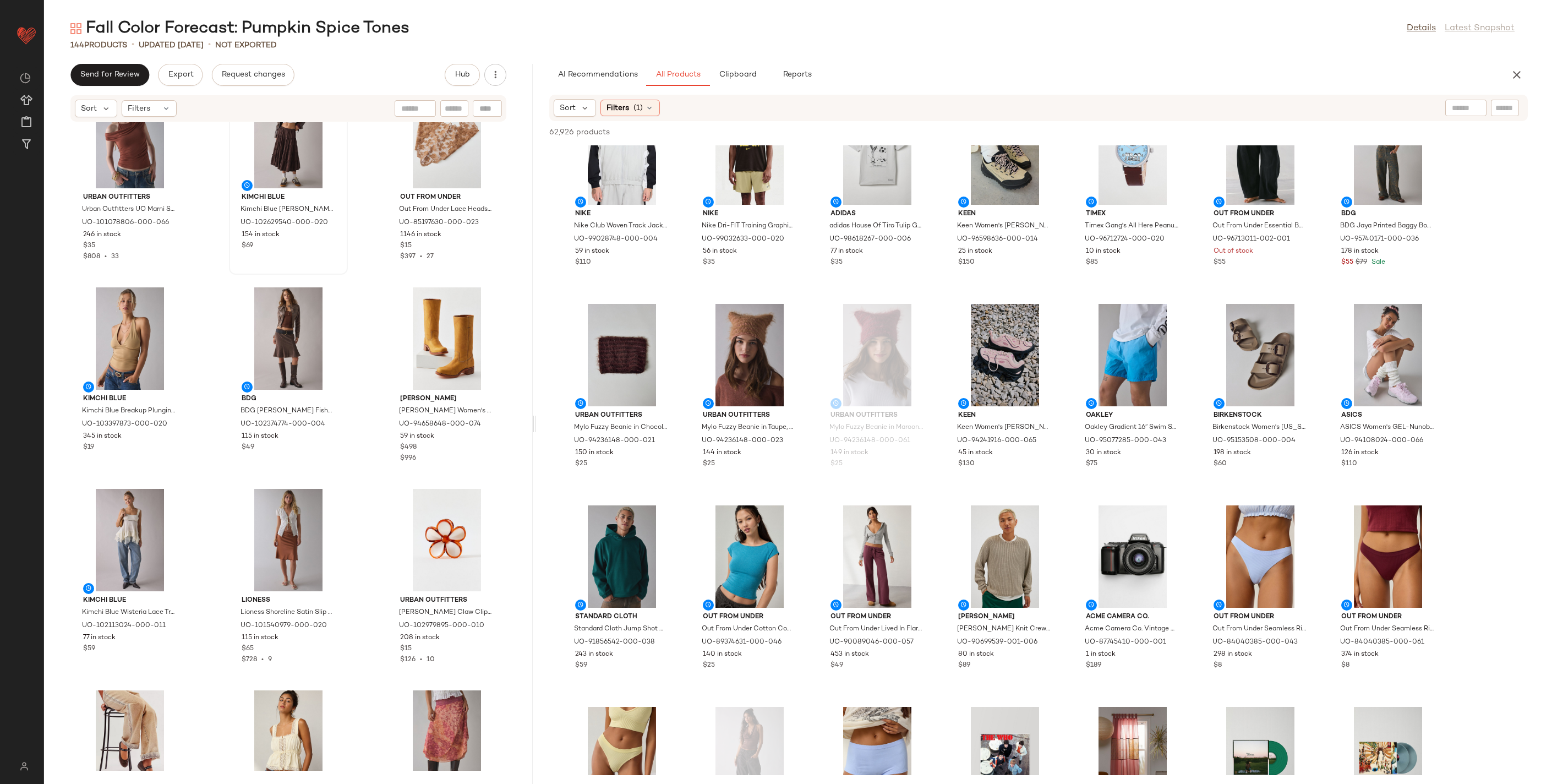
scroll to position [6082, 0]
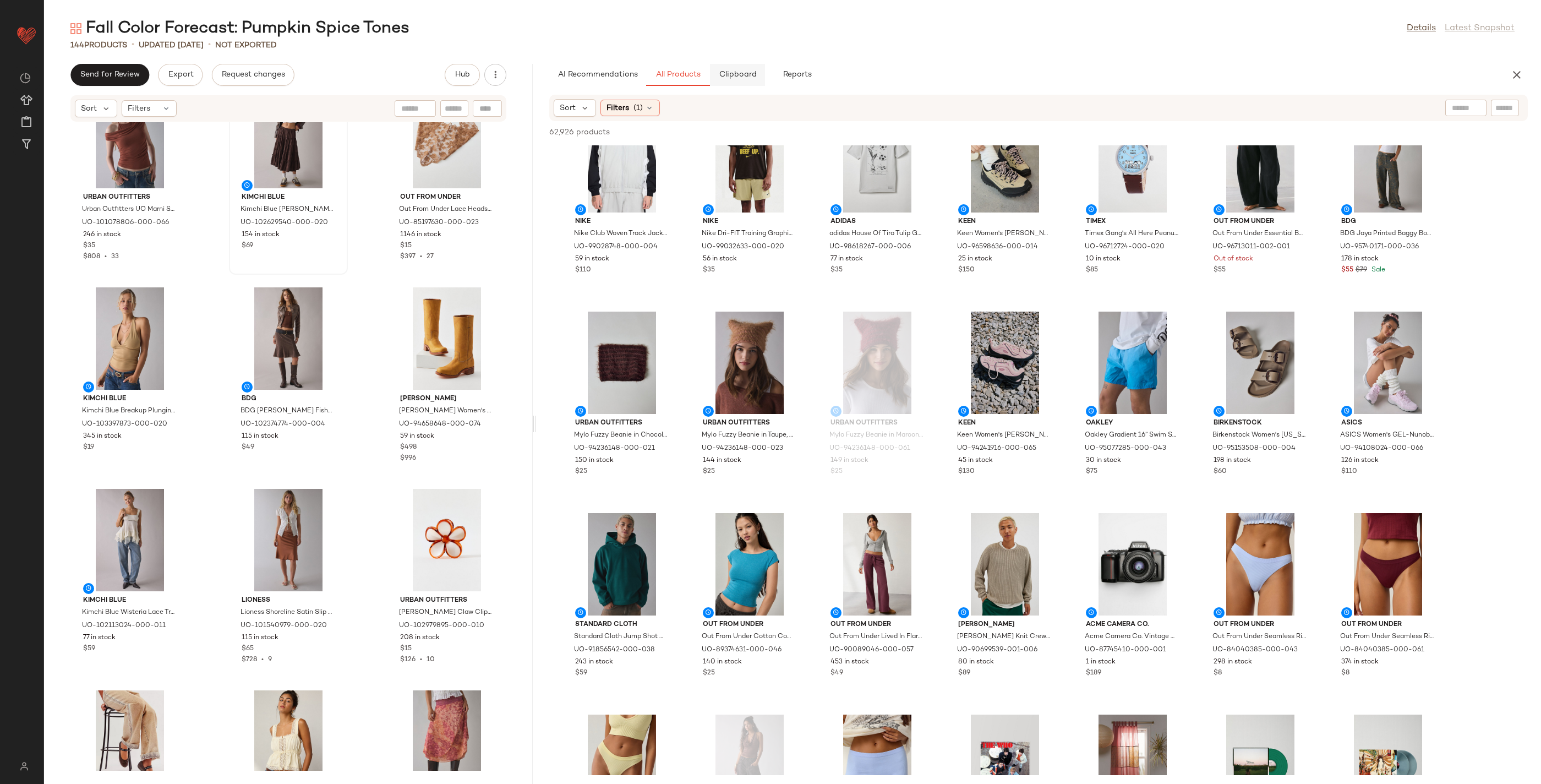
click at [734, 76] on span "Clipboard" at bounding box center [737, 75] width 38 height 9
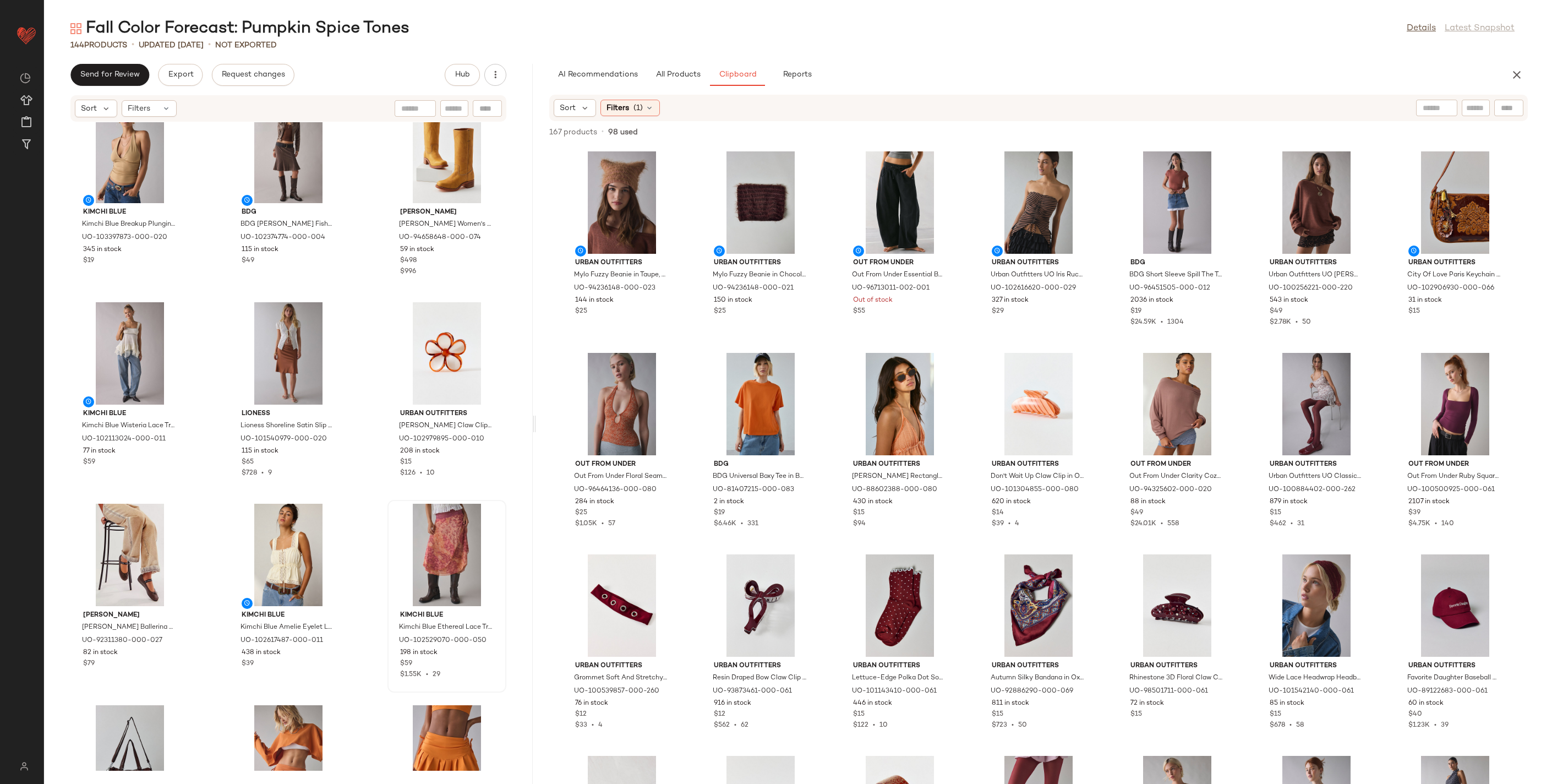
scroll to position [233, 0]
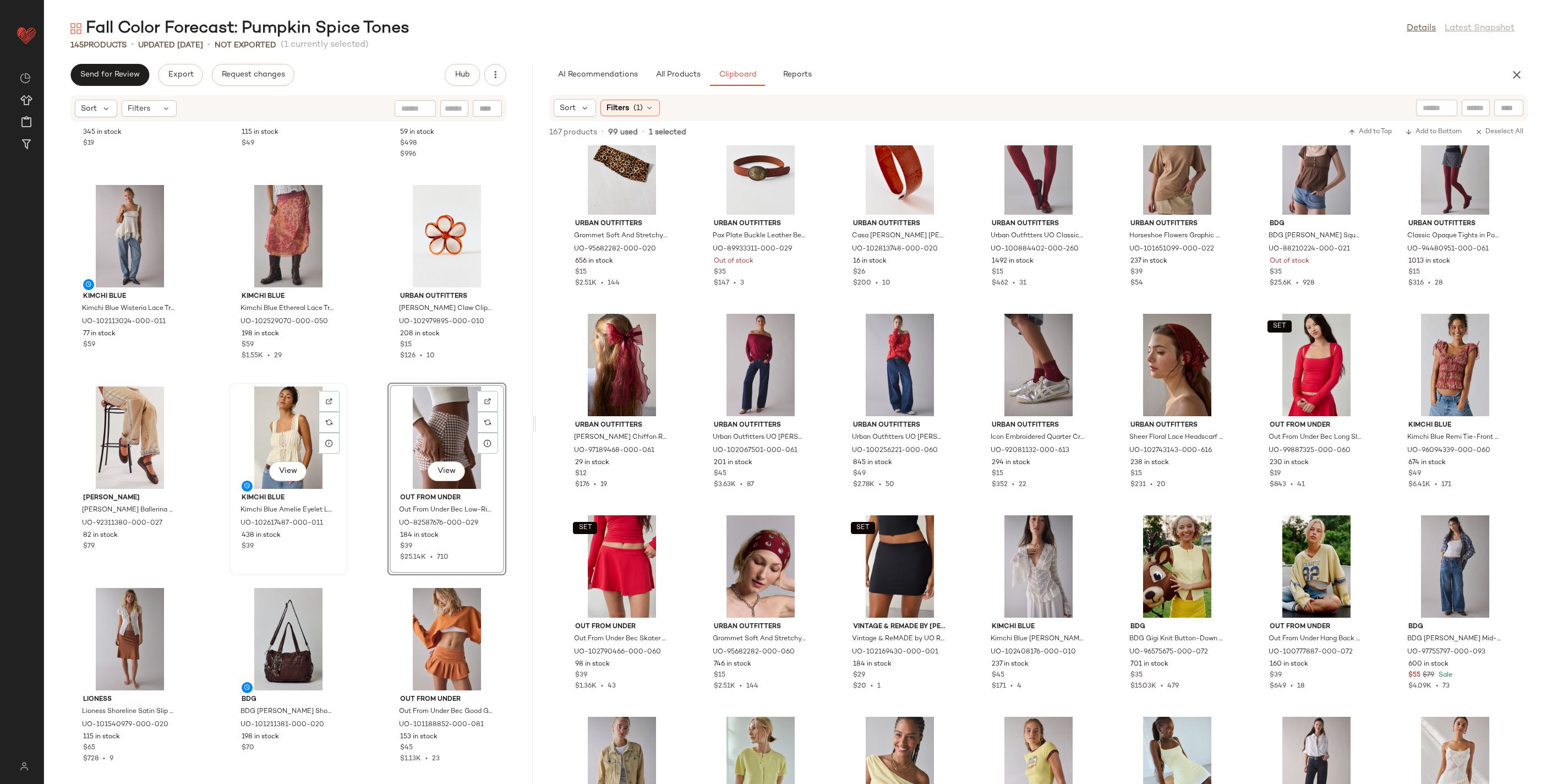
scroll to position [364, 0]
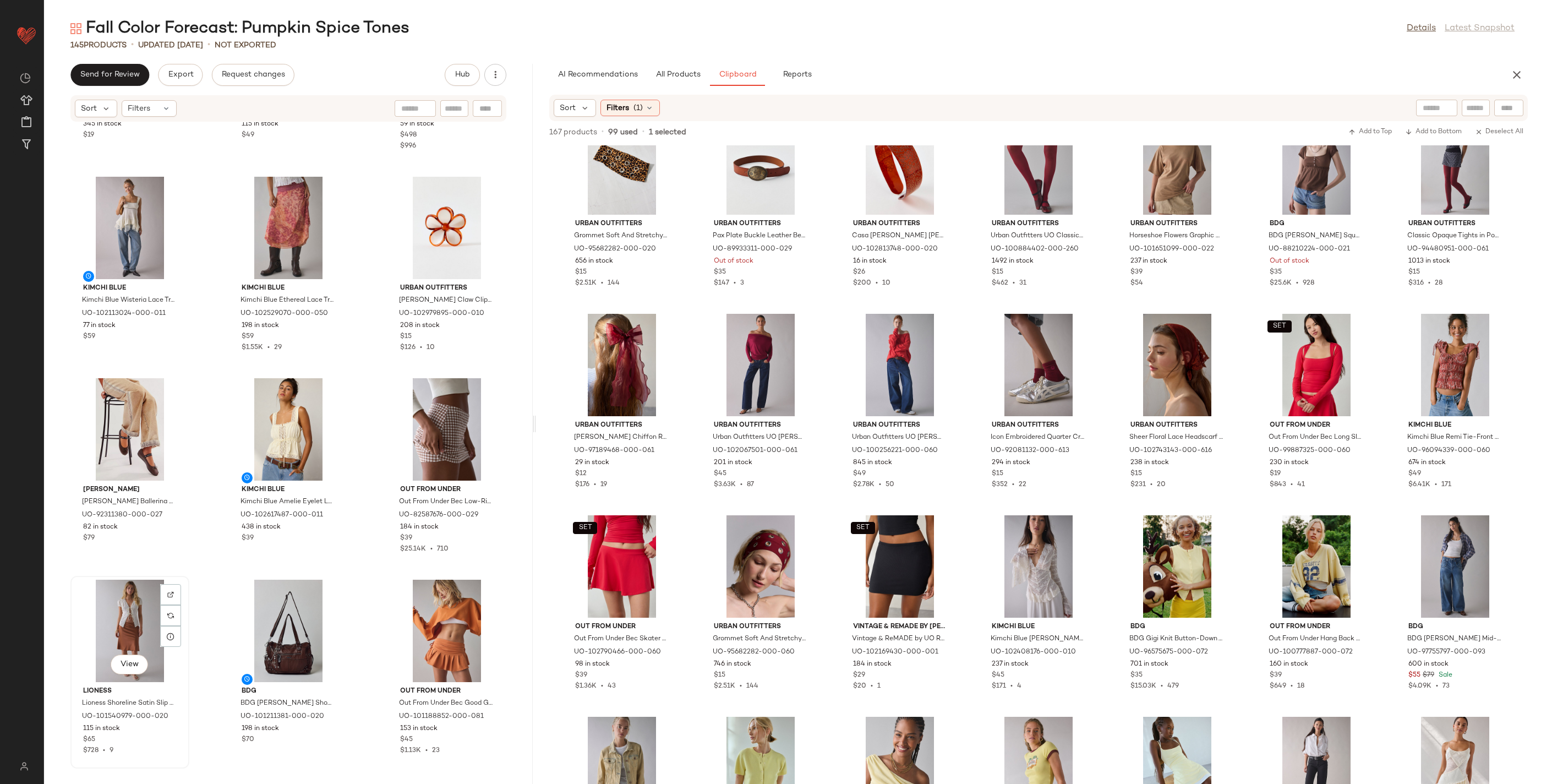
click at [124, 614] on div "View" at bounding box center [131, 631] width 112 height 103
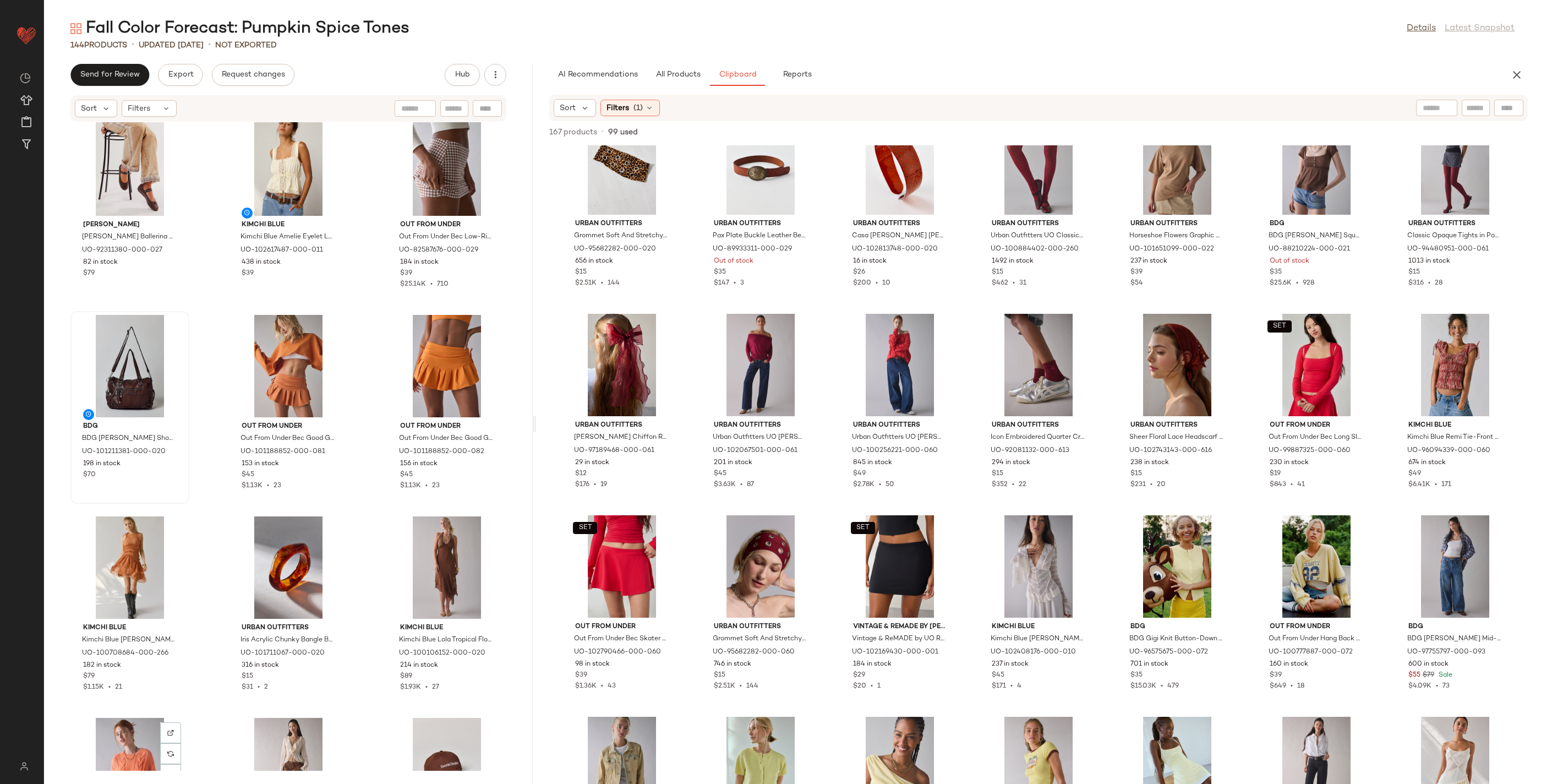
scroll to position [626, 0]
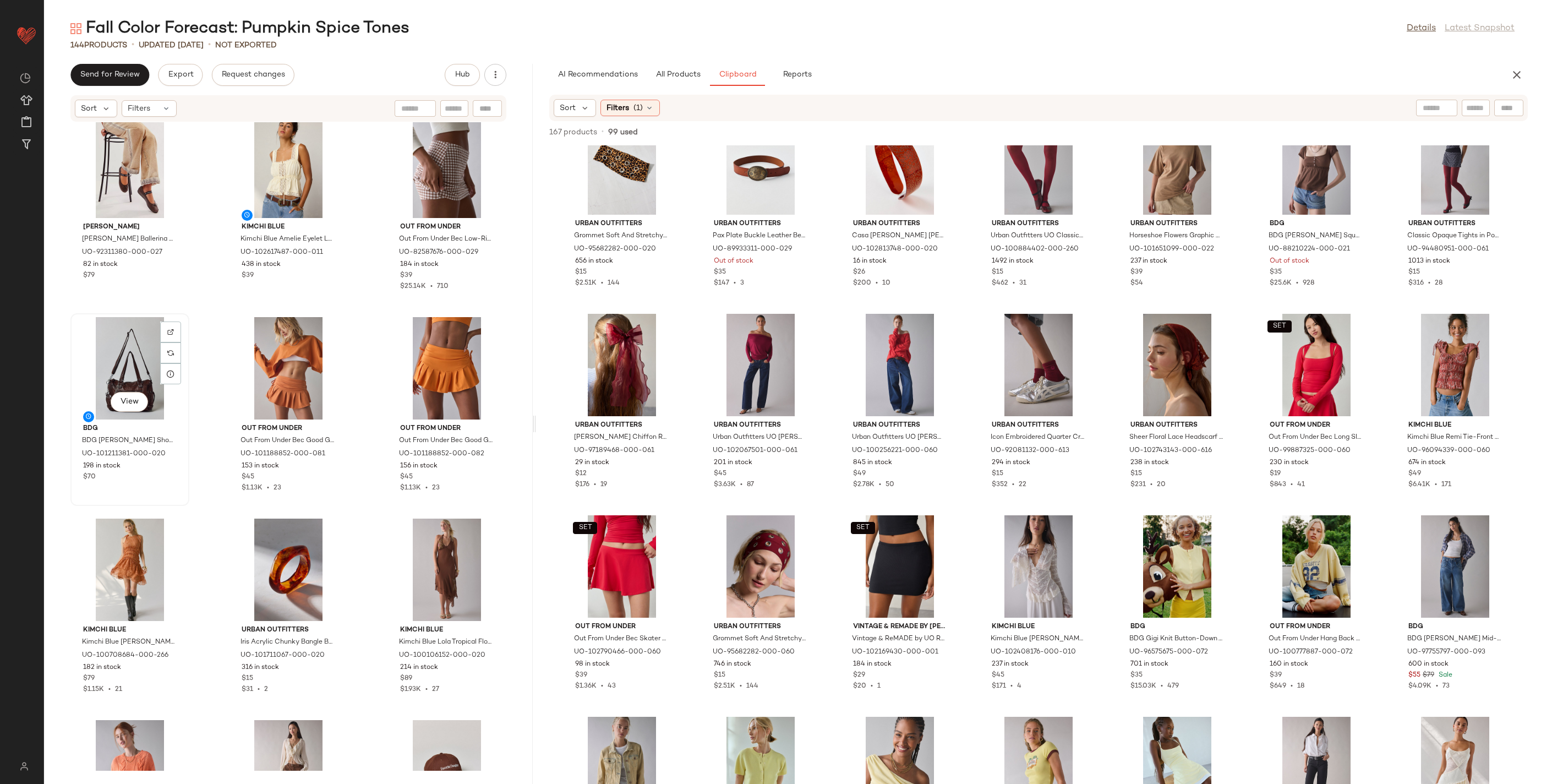
click at [127, 383] on div "View" at bounding box center [131, 368] width 112 height 103
click at [461, 367] on div "View" at bounding box center [447, 368] width 112 height 103
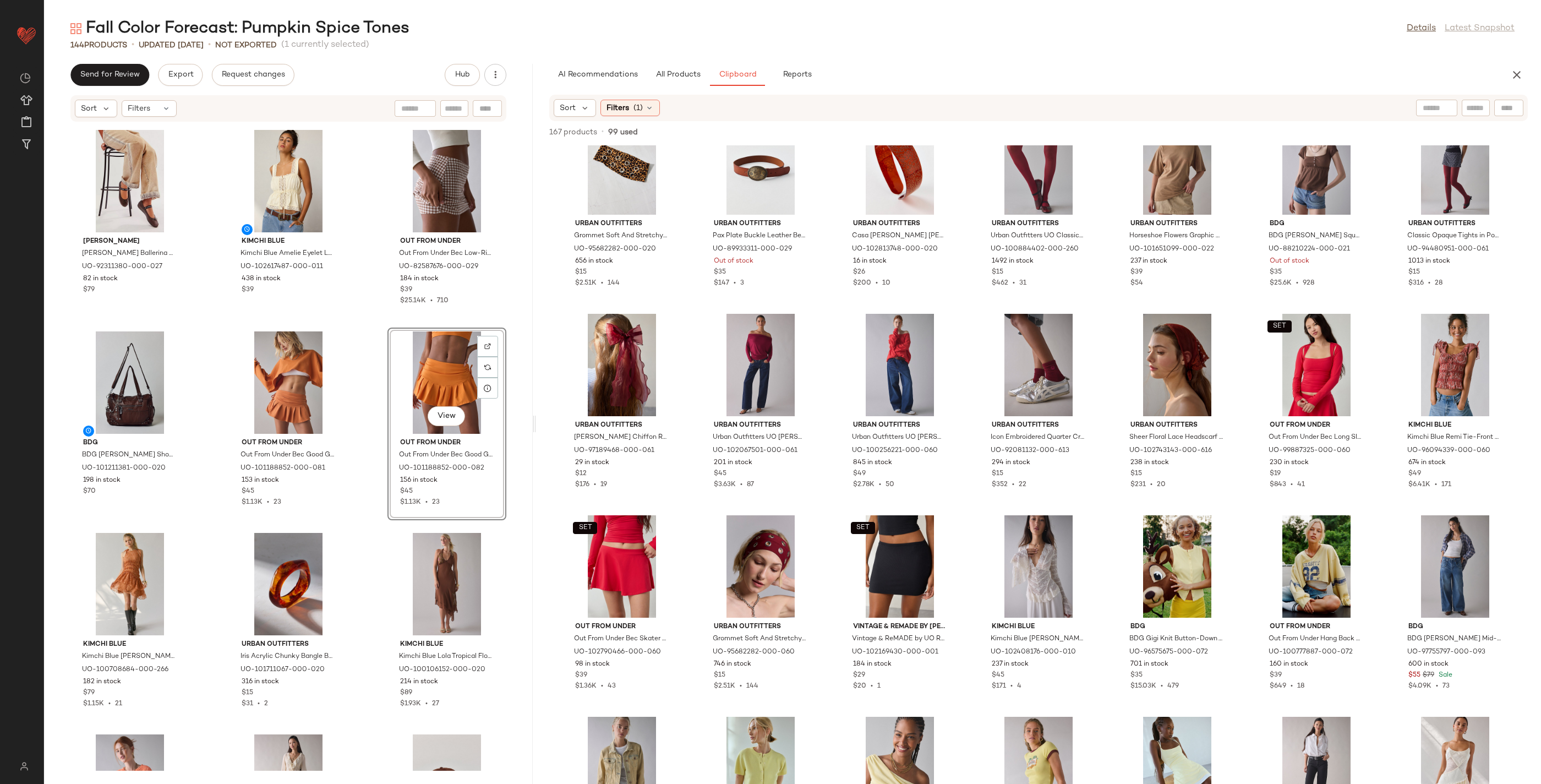
scroll to position [608, 0]
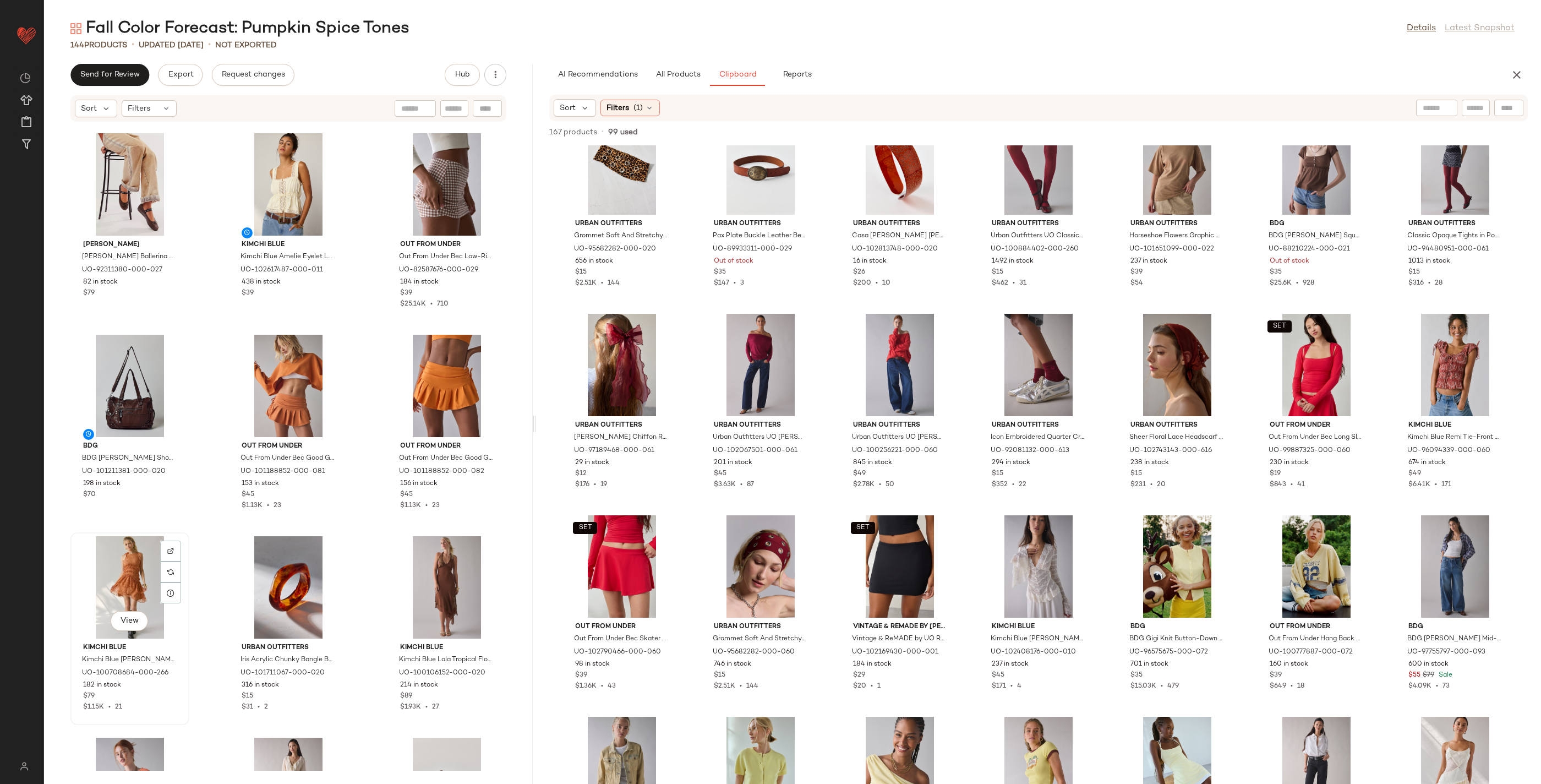
click at [124, 595] on div "View" at bounding box center [131, 588] width 112 height 103
click at [445, 591] on div "View" at bounding box center [447, 588] width 112 height 103
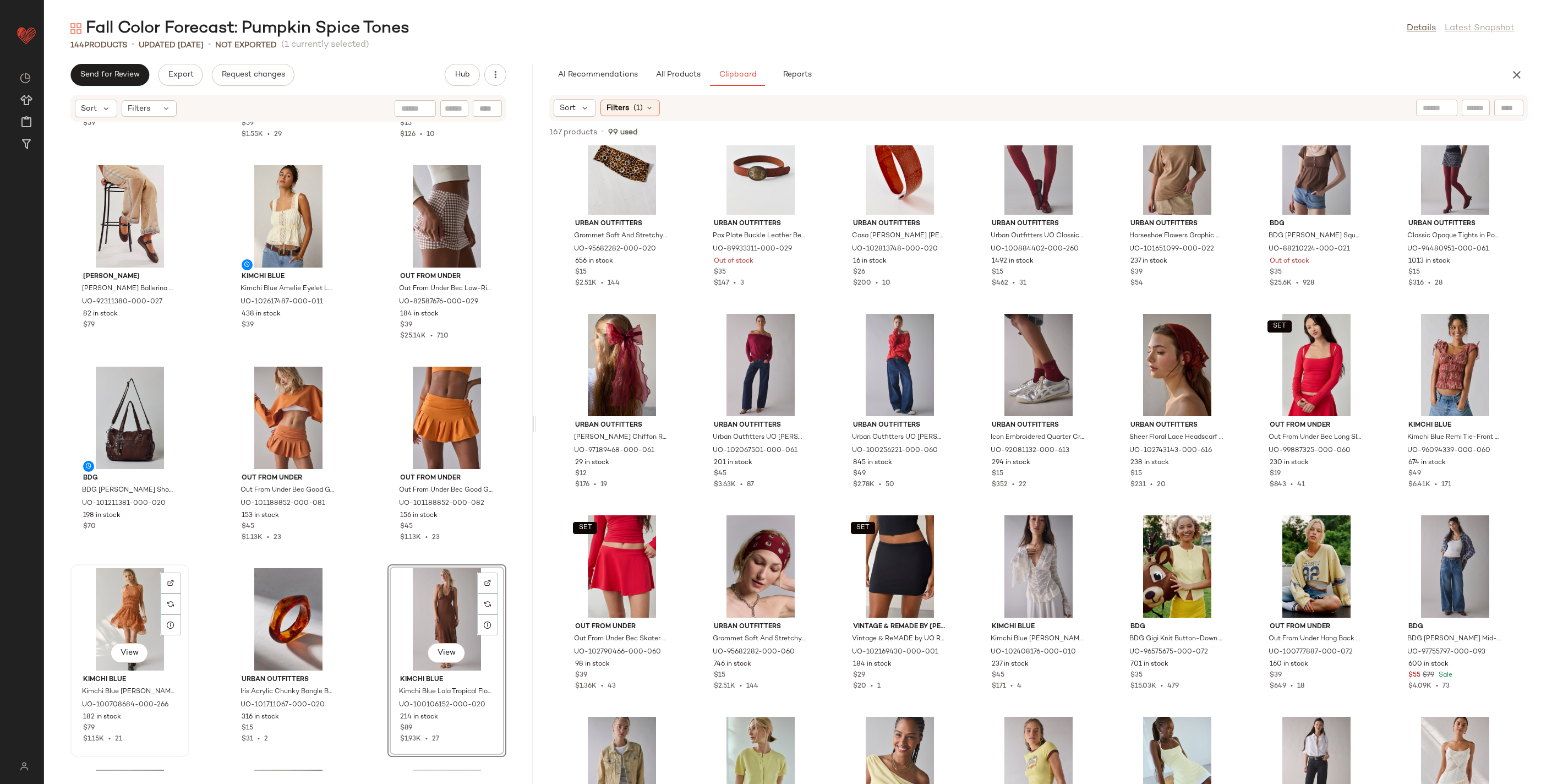
click at [125, 614] on div "View" at bounding box center [131, 619] width 112 height 103
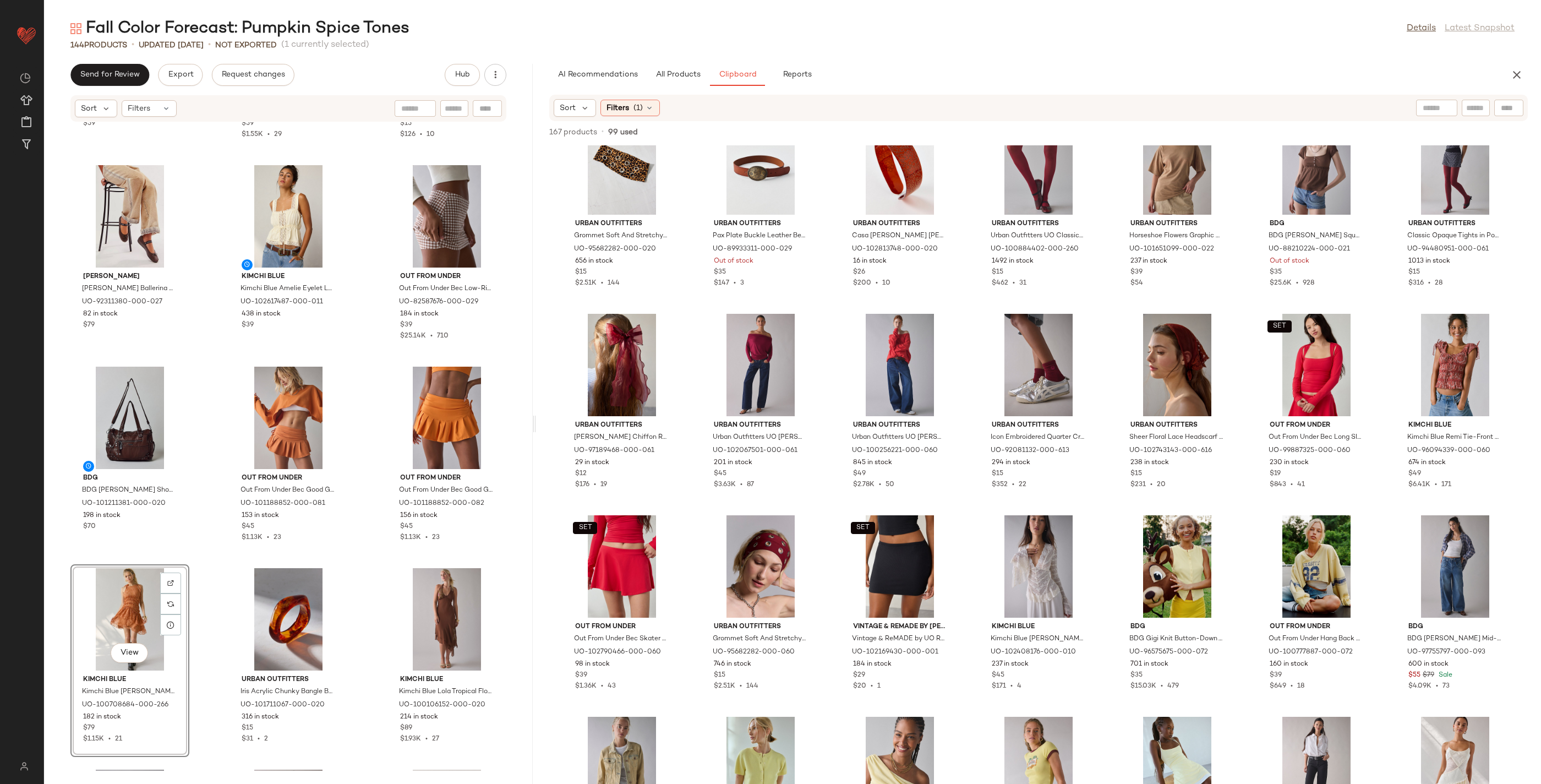
click at [125, 614] on div "View" at bounding box center [131, 619] width 112 height 103
click at [450, 599] on div "View" at bounding box center [447, 619] width 112 height 103
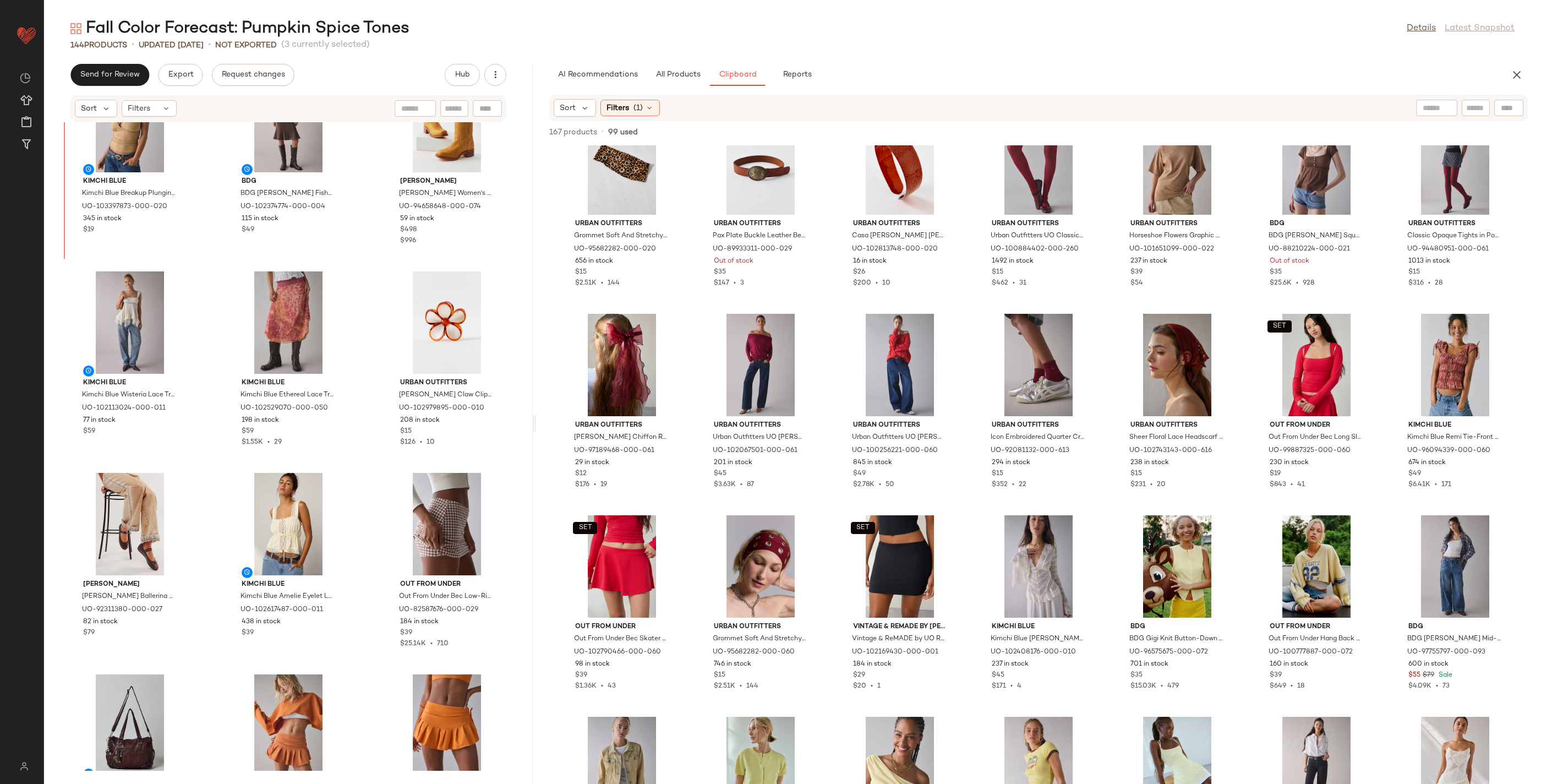
scroll to position [203, 0]
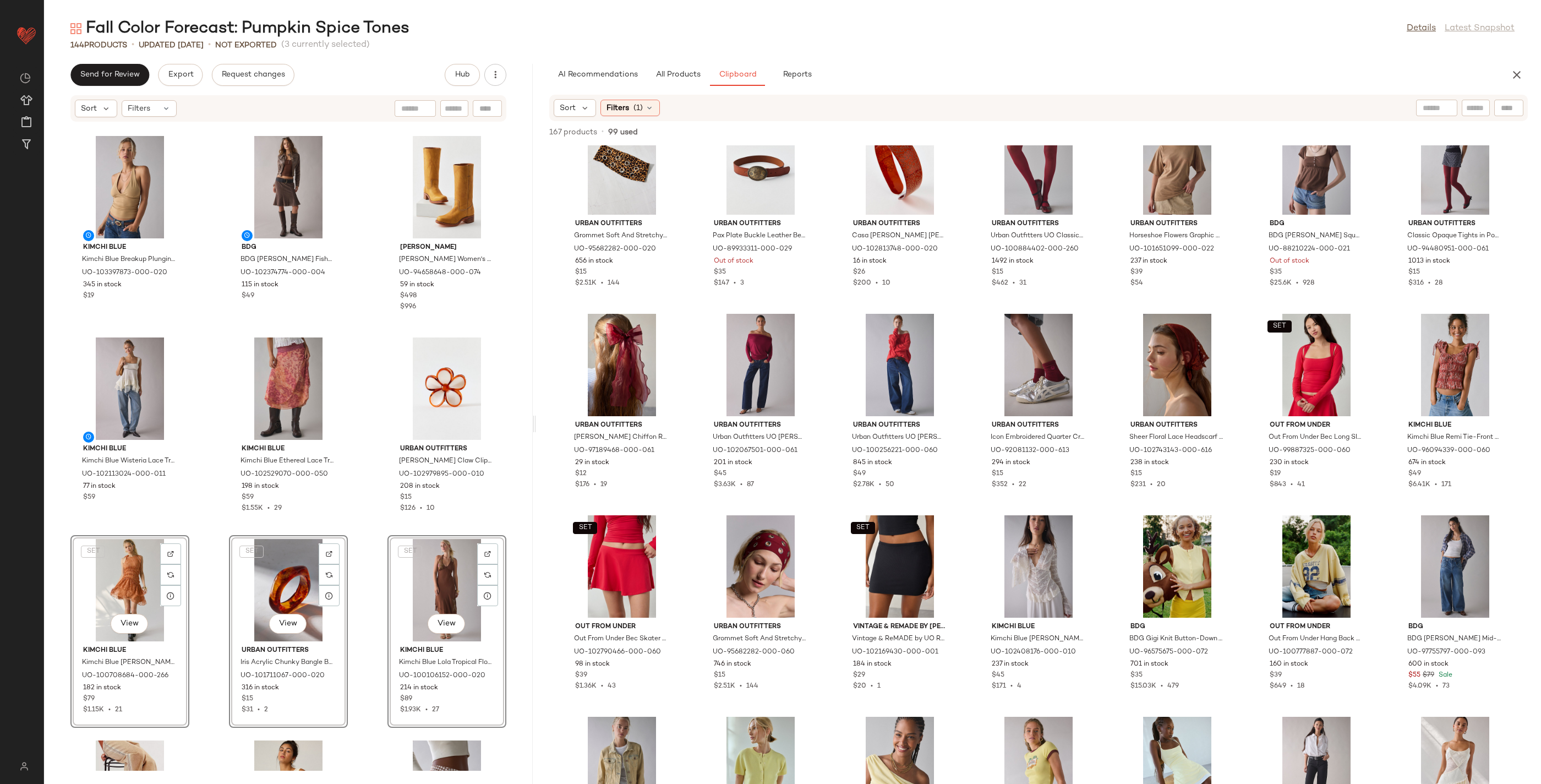
click at [206, 554] on div "Kimchi Blue Kimchi Blue Breakup Plunging Cropped Halter Top in Brown, Women's a…" at bounding box center [288, 446] width 489 height 648
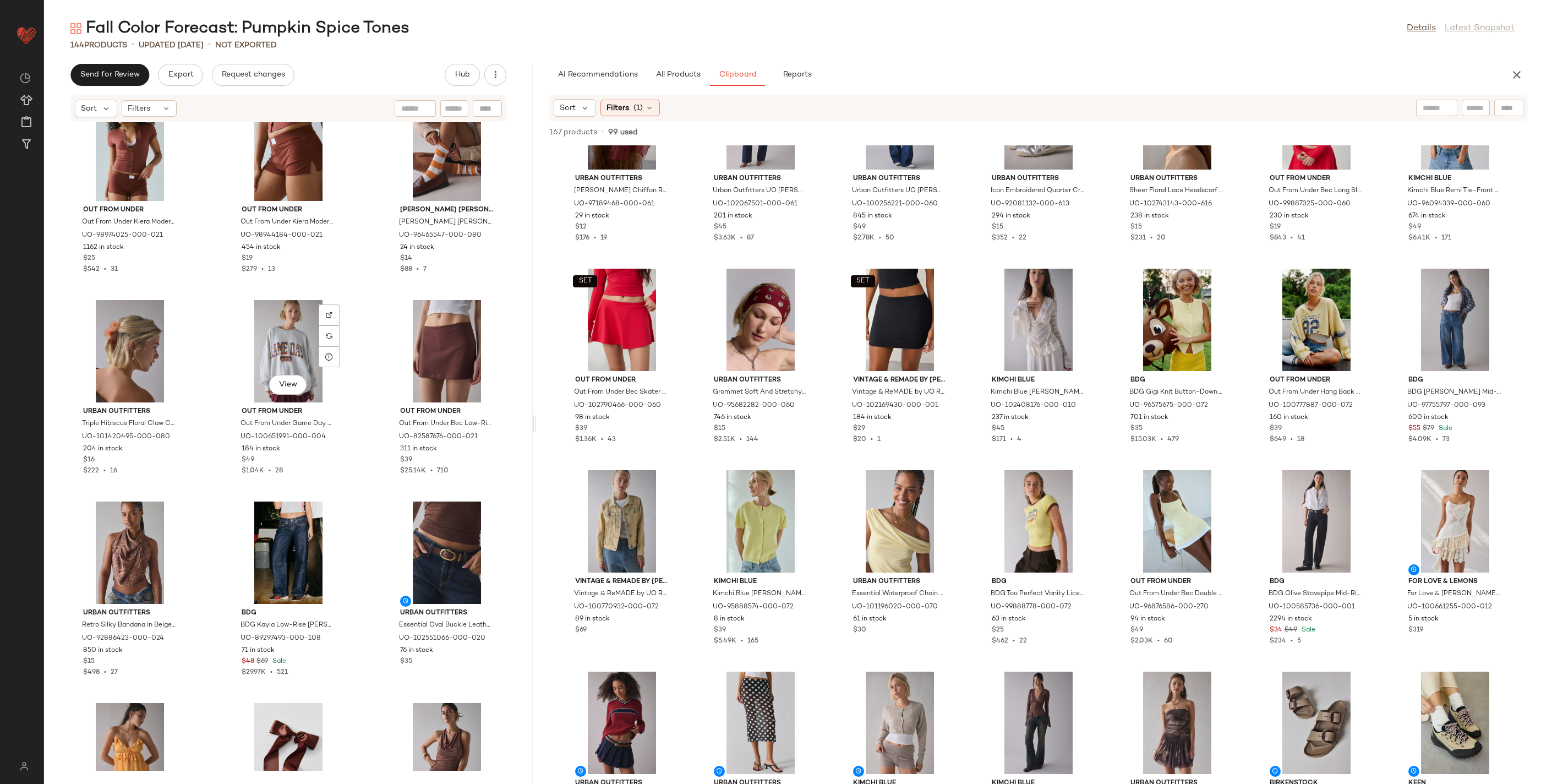
scroll to position [1655, 0]
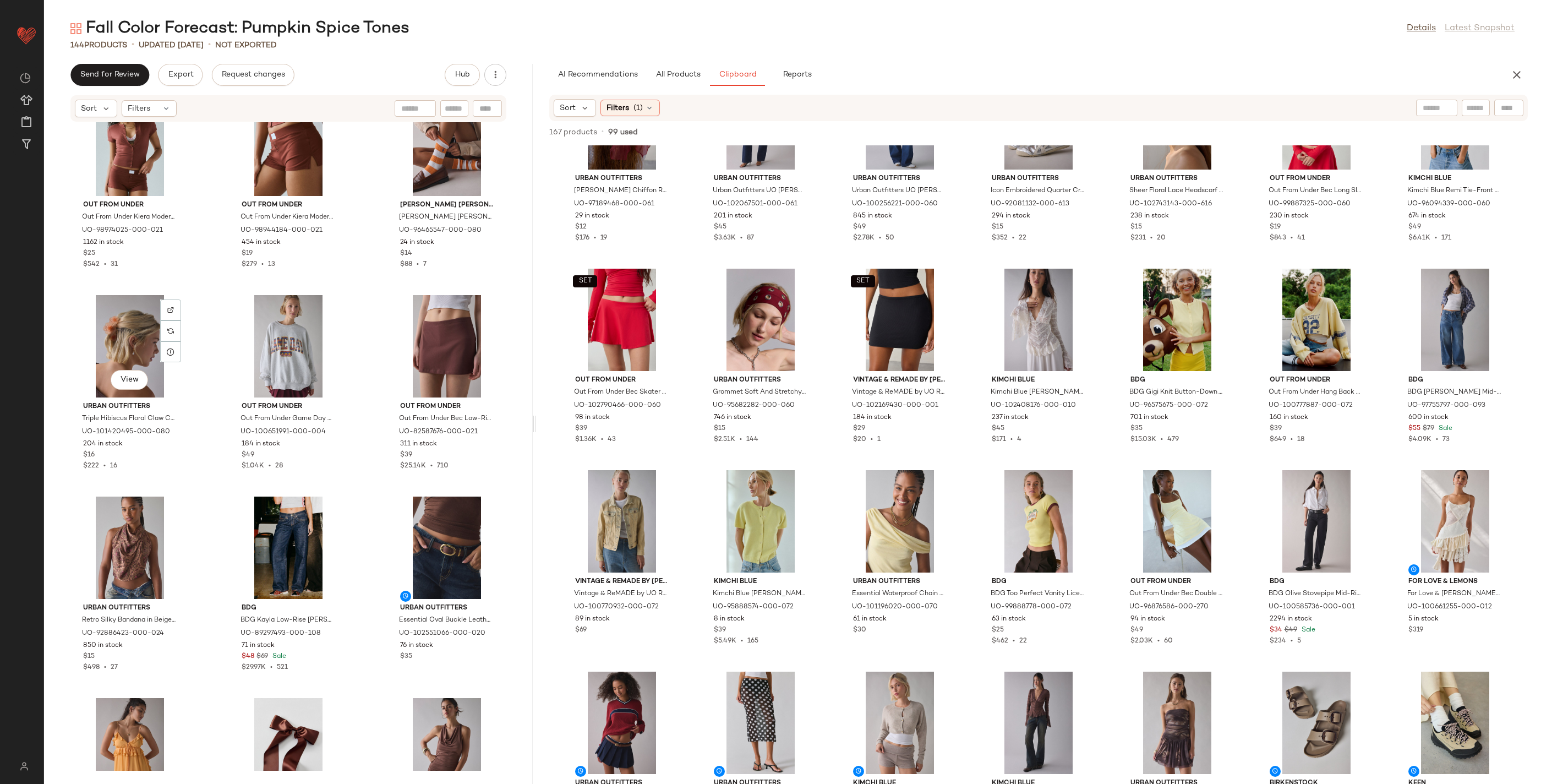
drag, startPoint x: 131, startPoint y: 336, endPoint x: 200, endPoint y: 393, distance: 89.5
click at [130, 336] on div "View" at bounding box center [131, 347] width 112 height 103
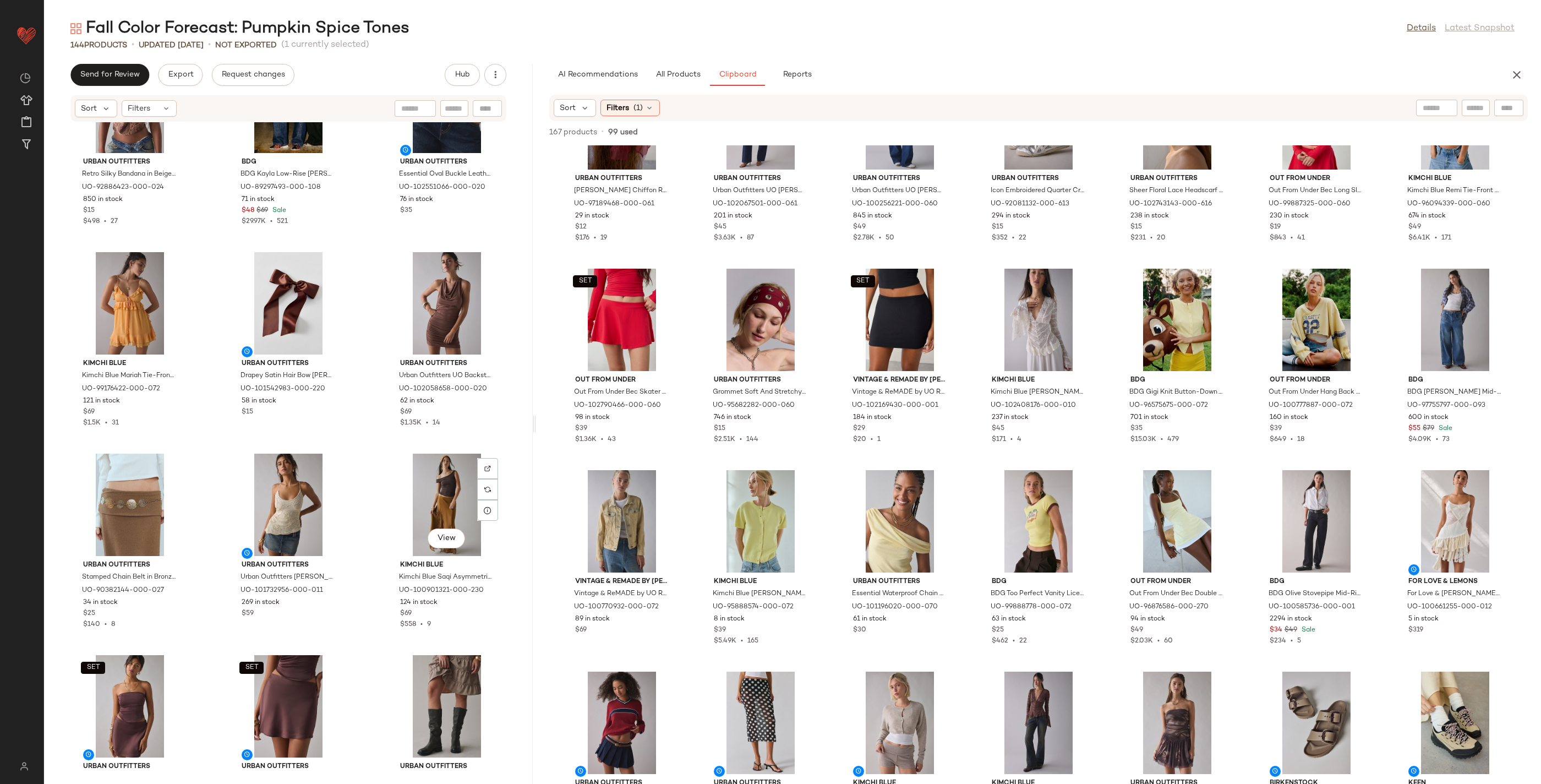
scroll to position [2105, 0]
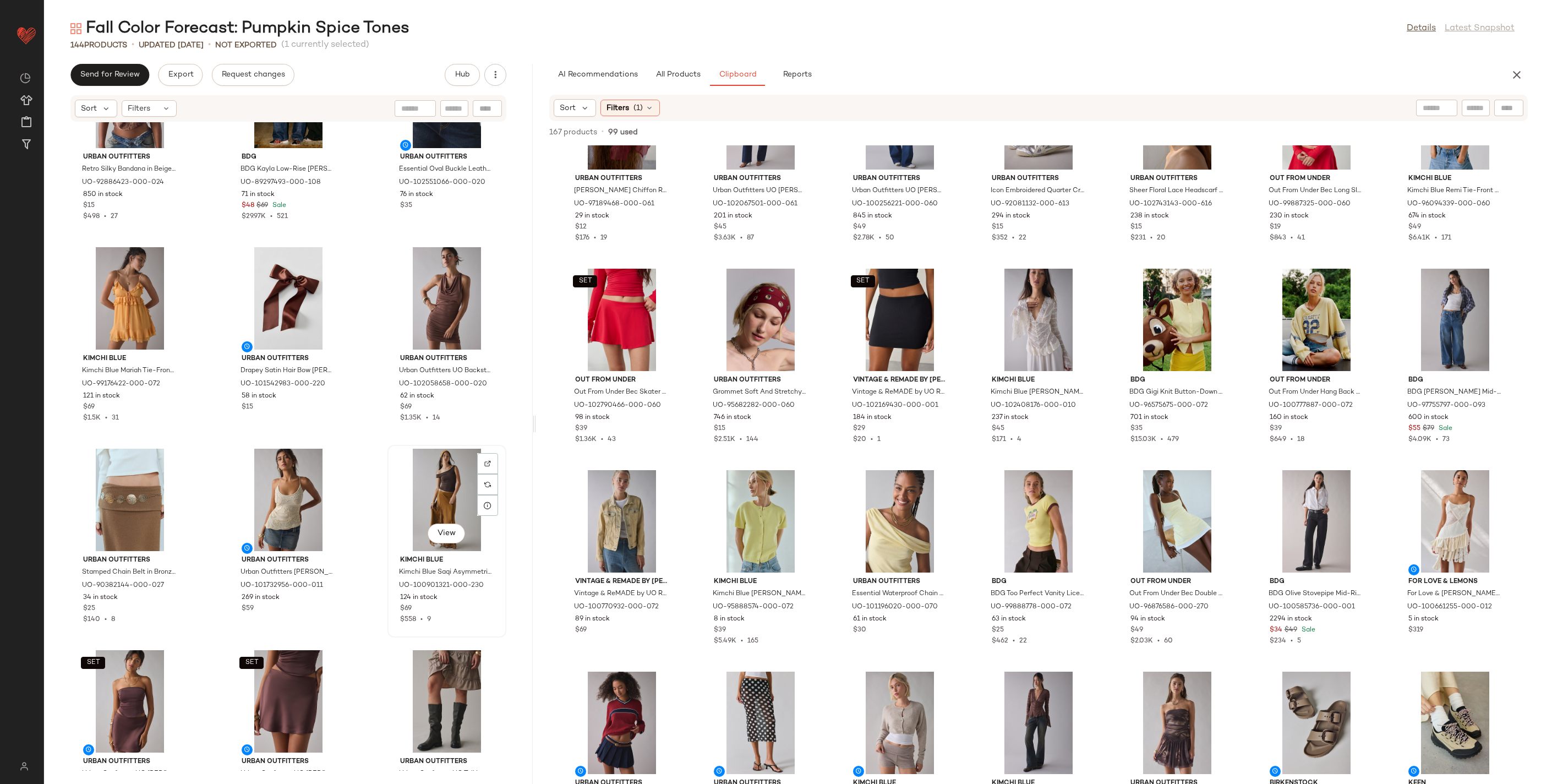
click at [436, 504] on div "View" at bounding box center [447, 500] width 112 height 103
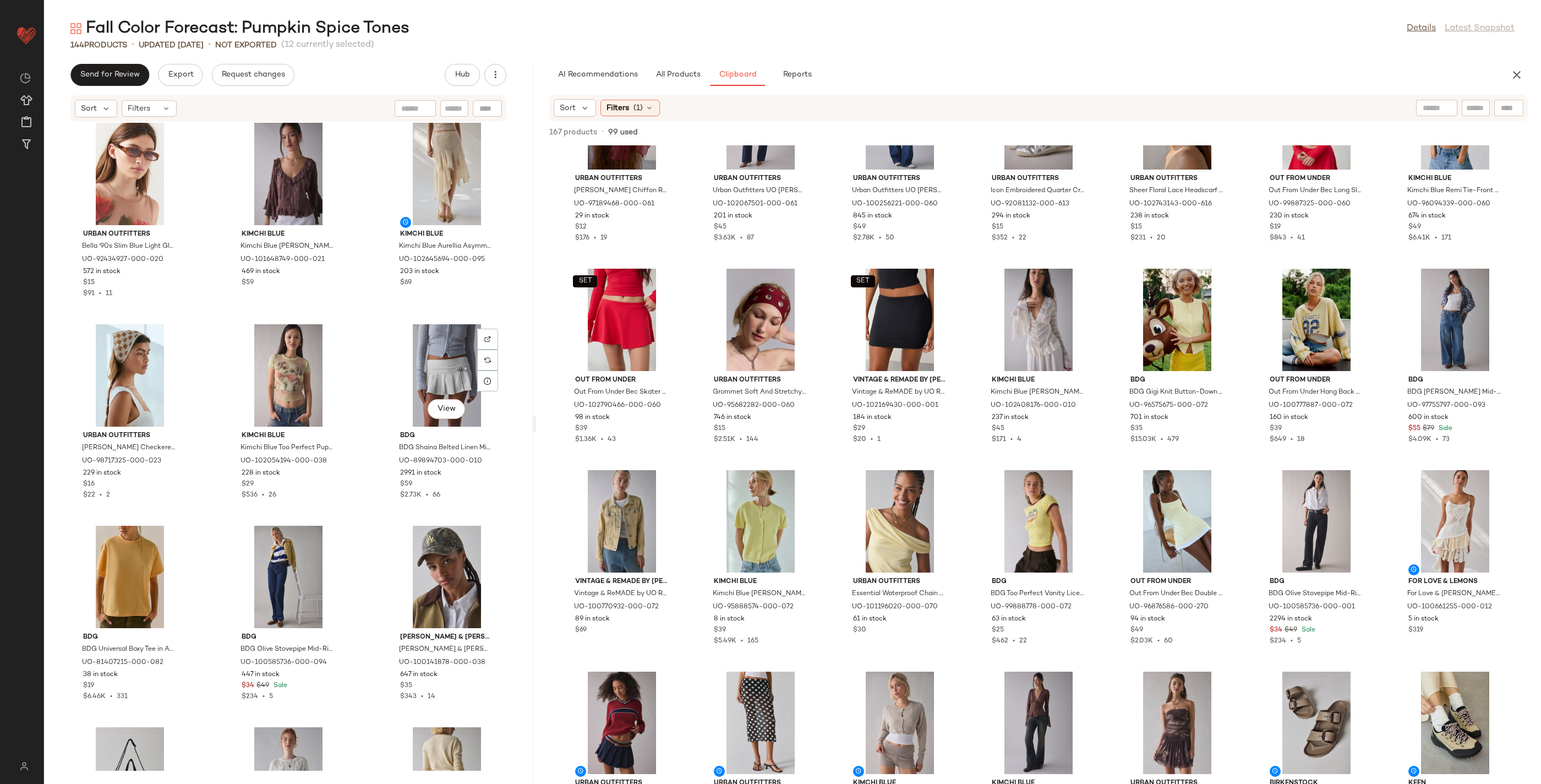
scroll to position [3239, 0]
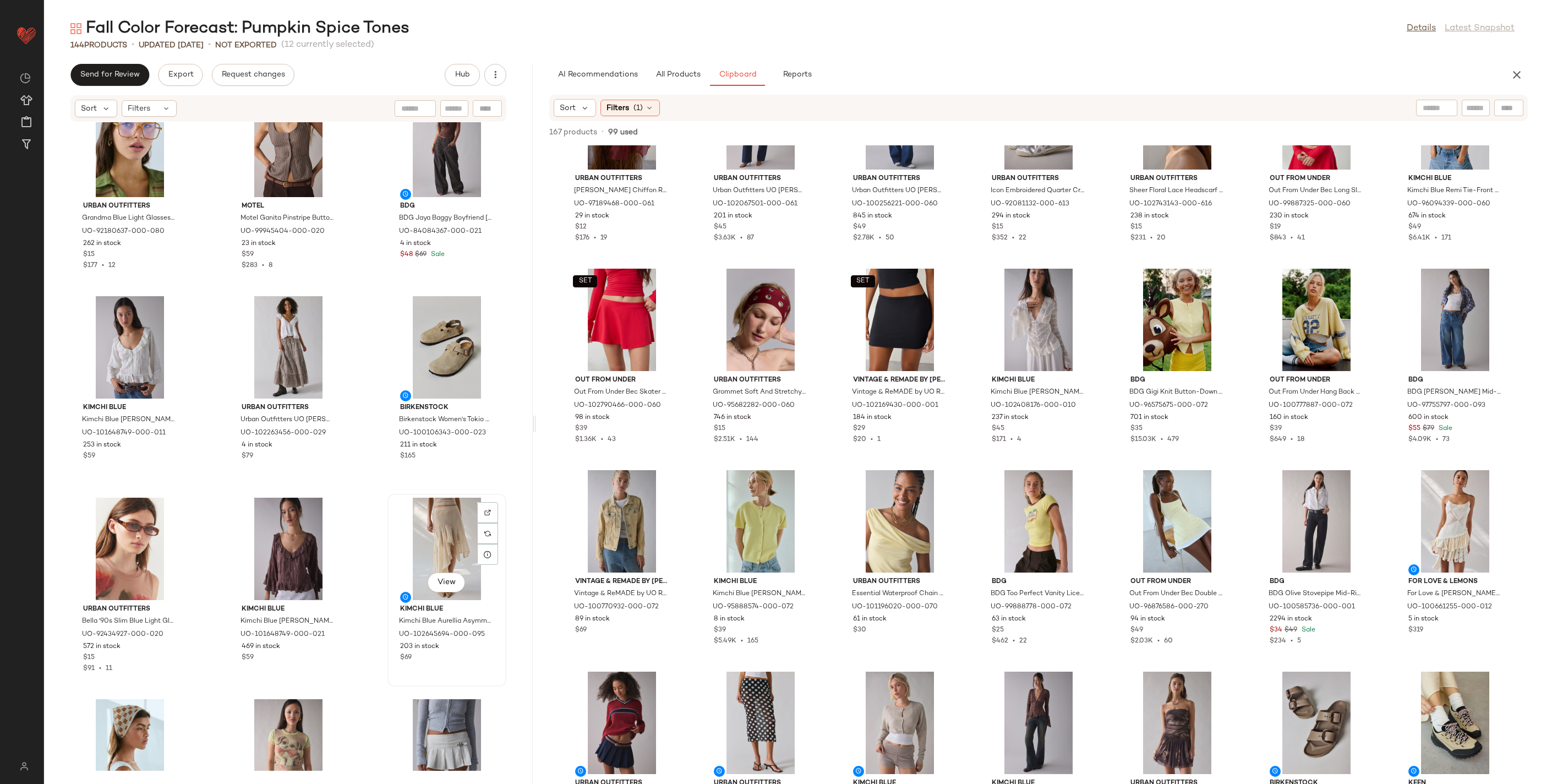
click at [431, 512] on div "View" at bounding box center [447, 549] width 112 height 103
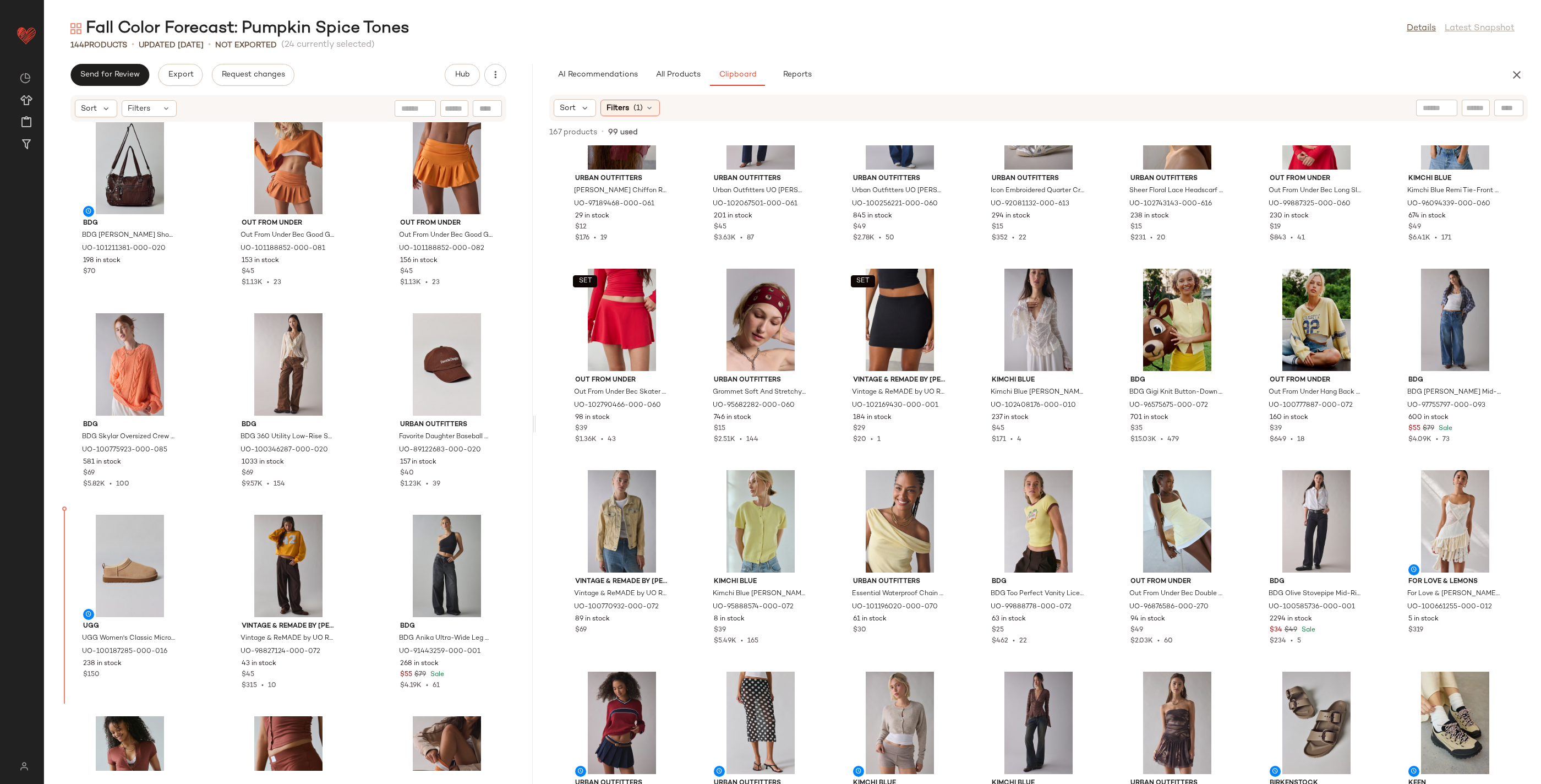
scroll to position [1038, 0]
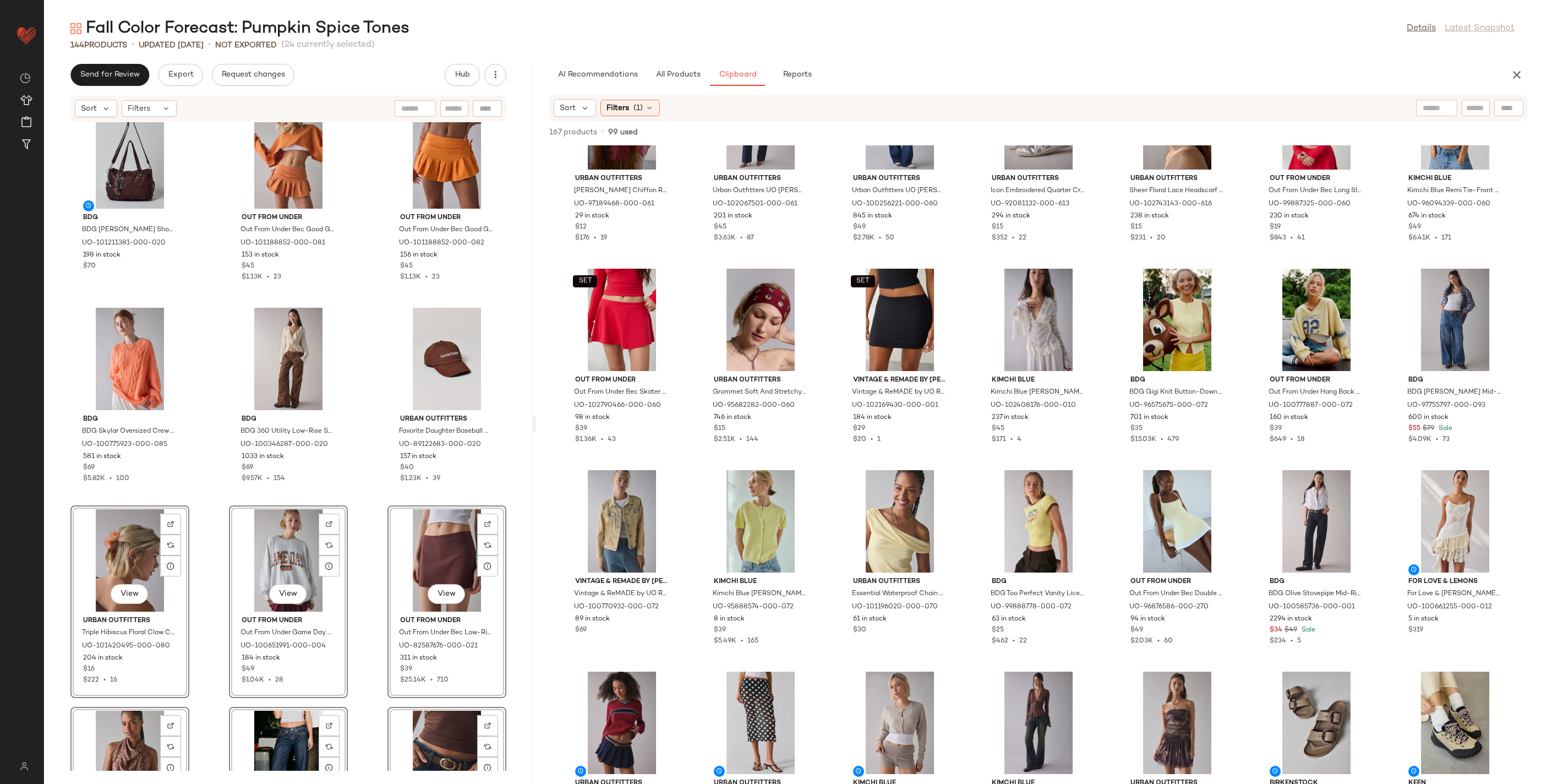
click at [208, 574] on div "[PERSON_NAME] [PERSON_NAME] Sophie Jelly Ballerina Flat in Bronze, Women's at U…" at bounding box center [288, 446] width 489 height 648
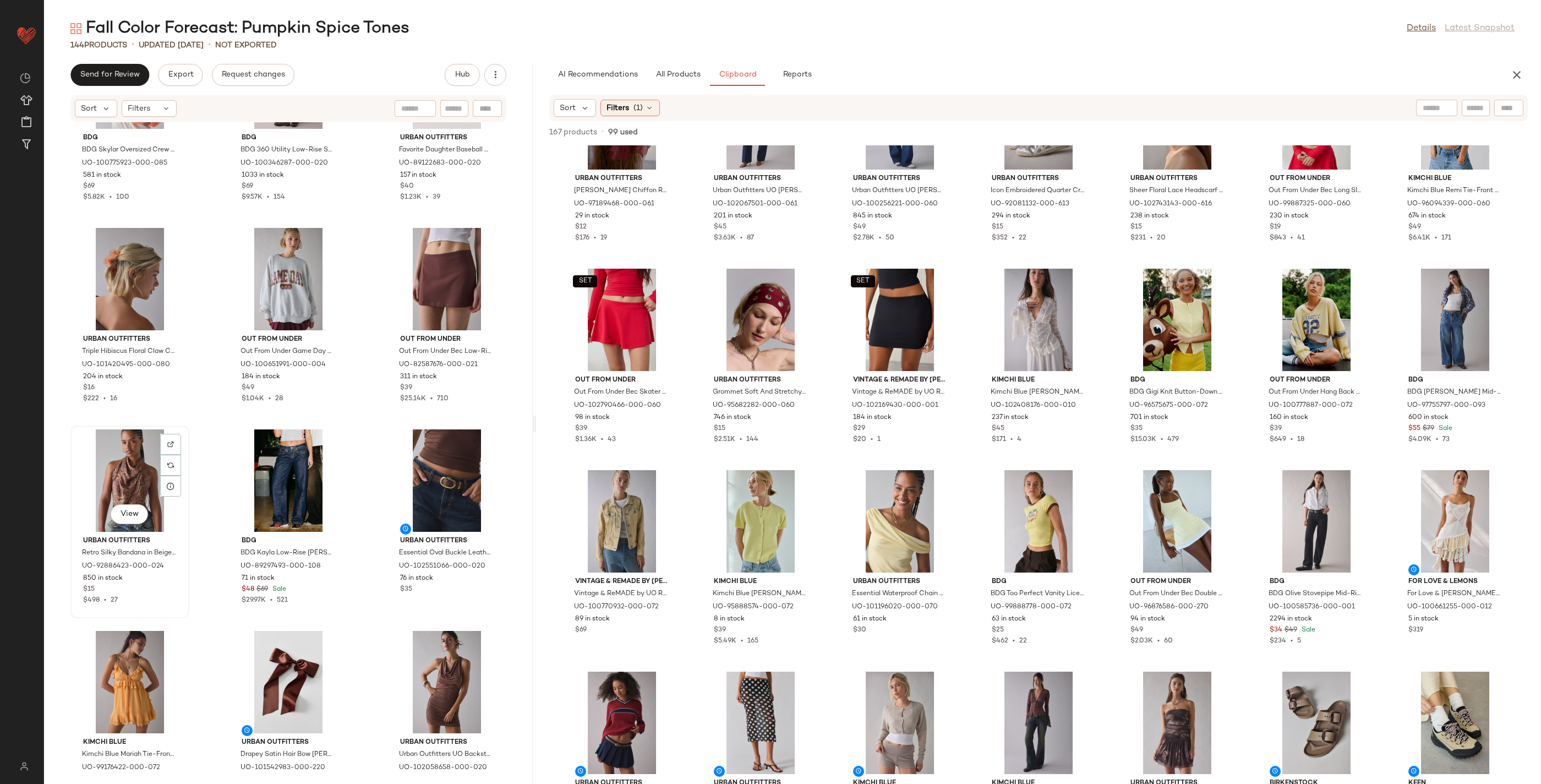
scroll to position [1347, 0]
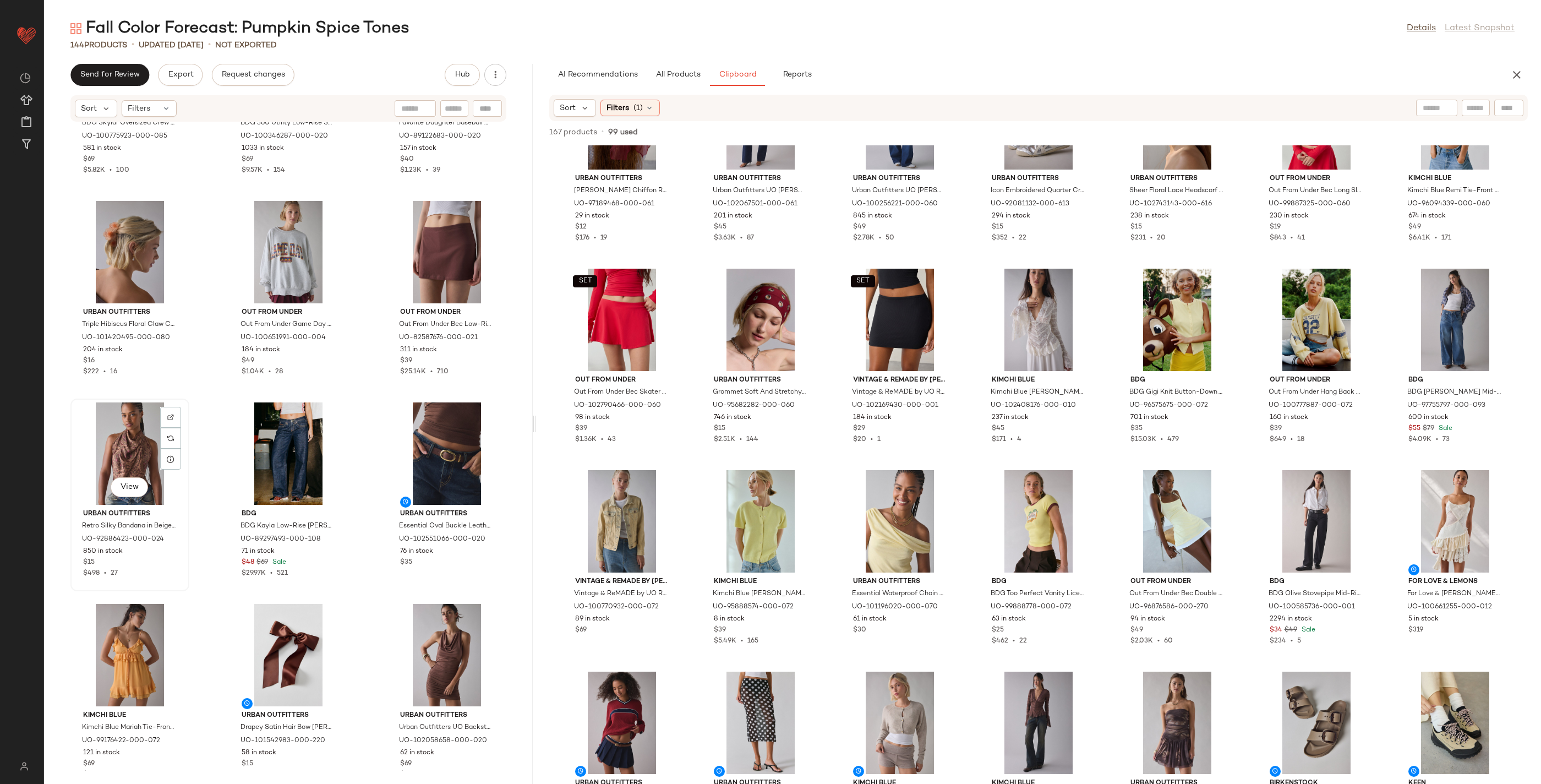
click at [124, 451] on div "View" at bounding box center [131, 454] width 112 height 103
click at [446, 614] on div "View" at bounding box center [447, 655] width 112 height 103
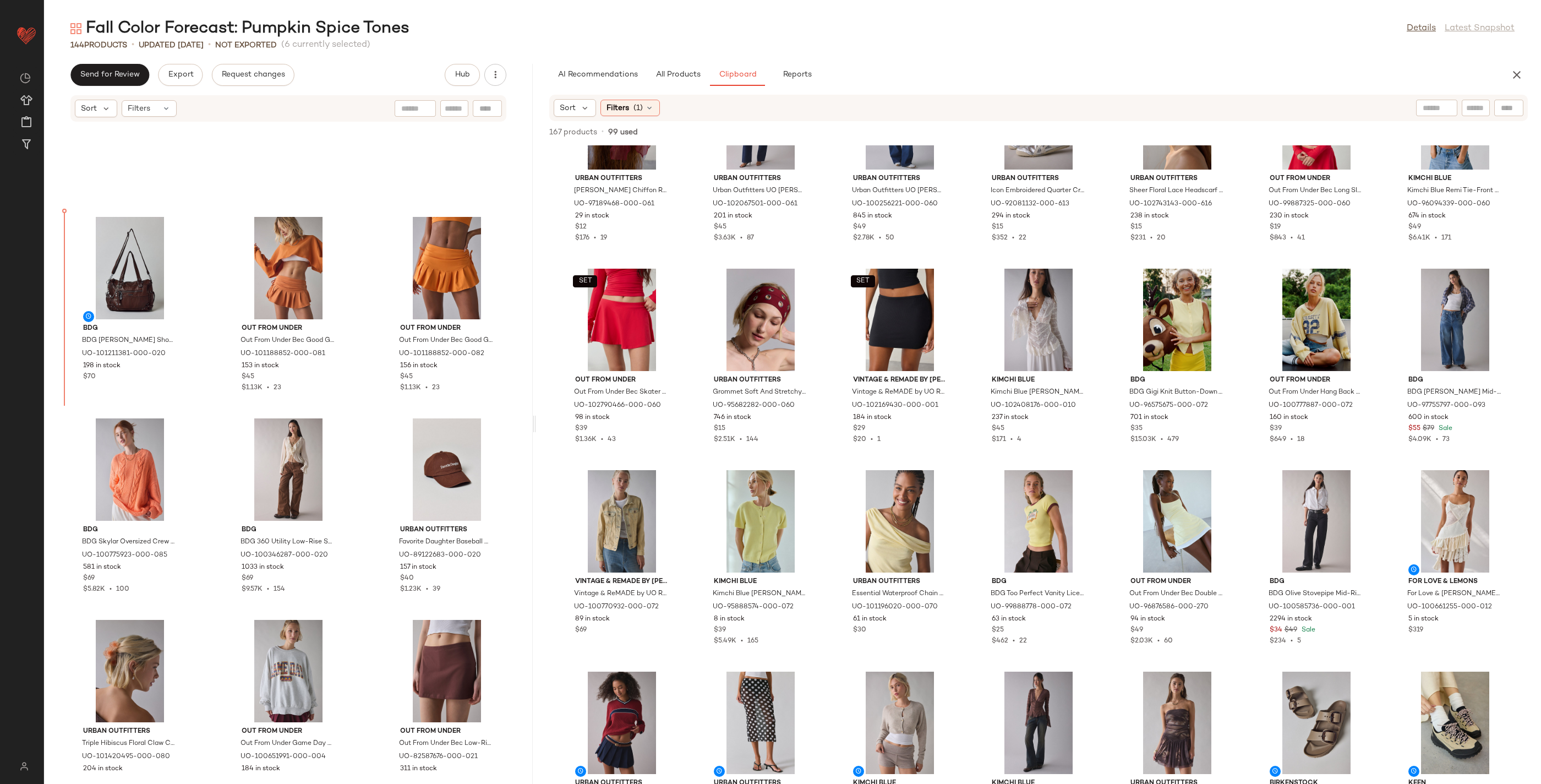
scroll to position [898, 0]
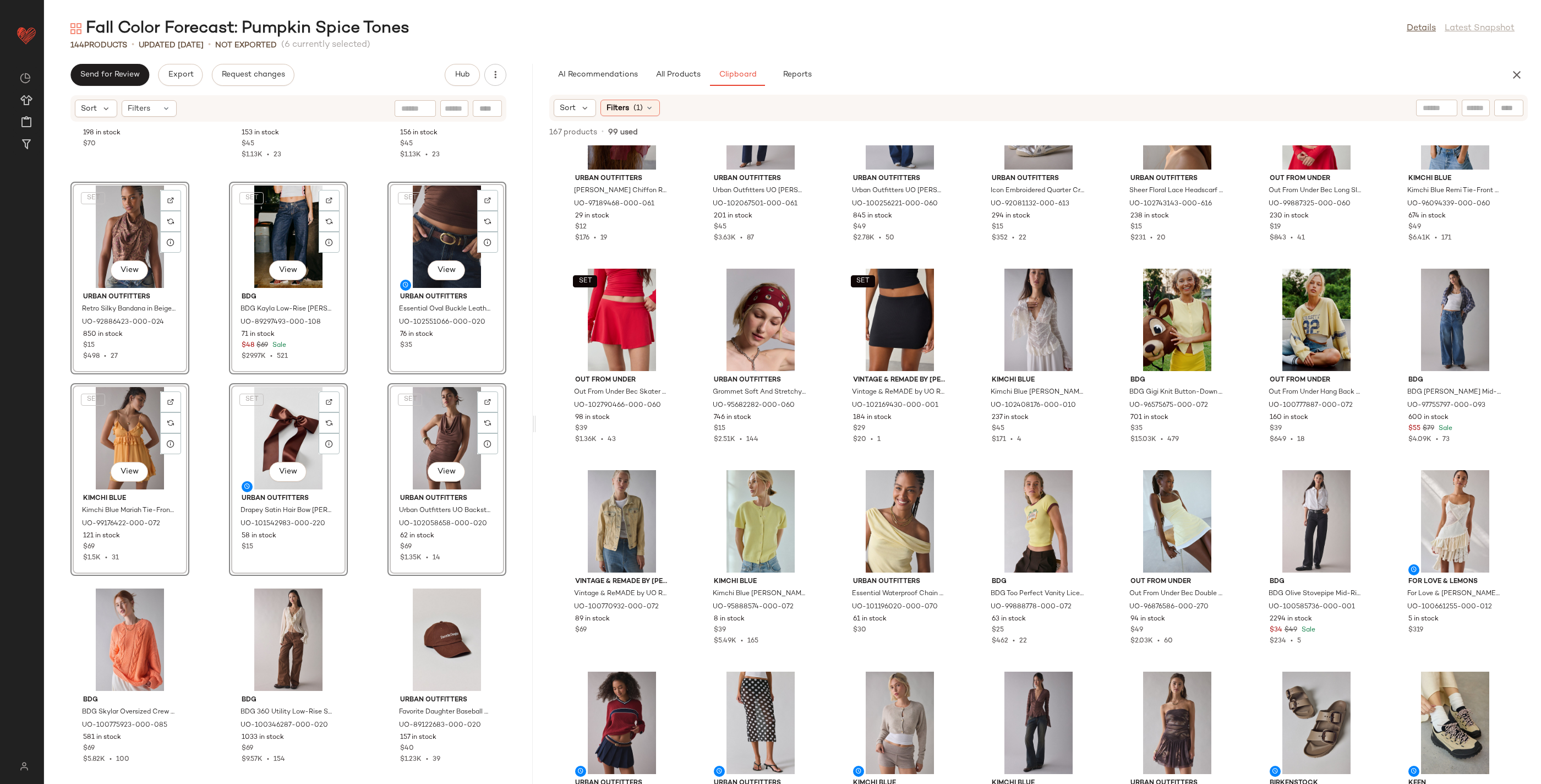
click at [373, 458] on div "BDG BDG [PERSON_NAME] Shoulder Bag in Brown, Women's at Urban Outfitters UO-101…" at bounding box center [288, 446] width 489 height 648
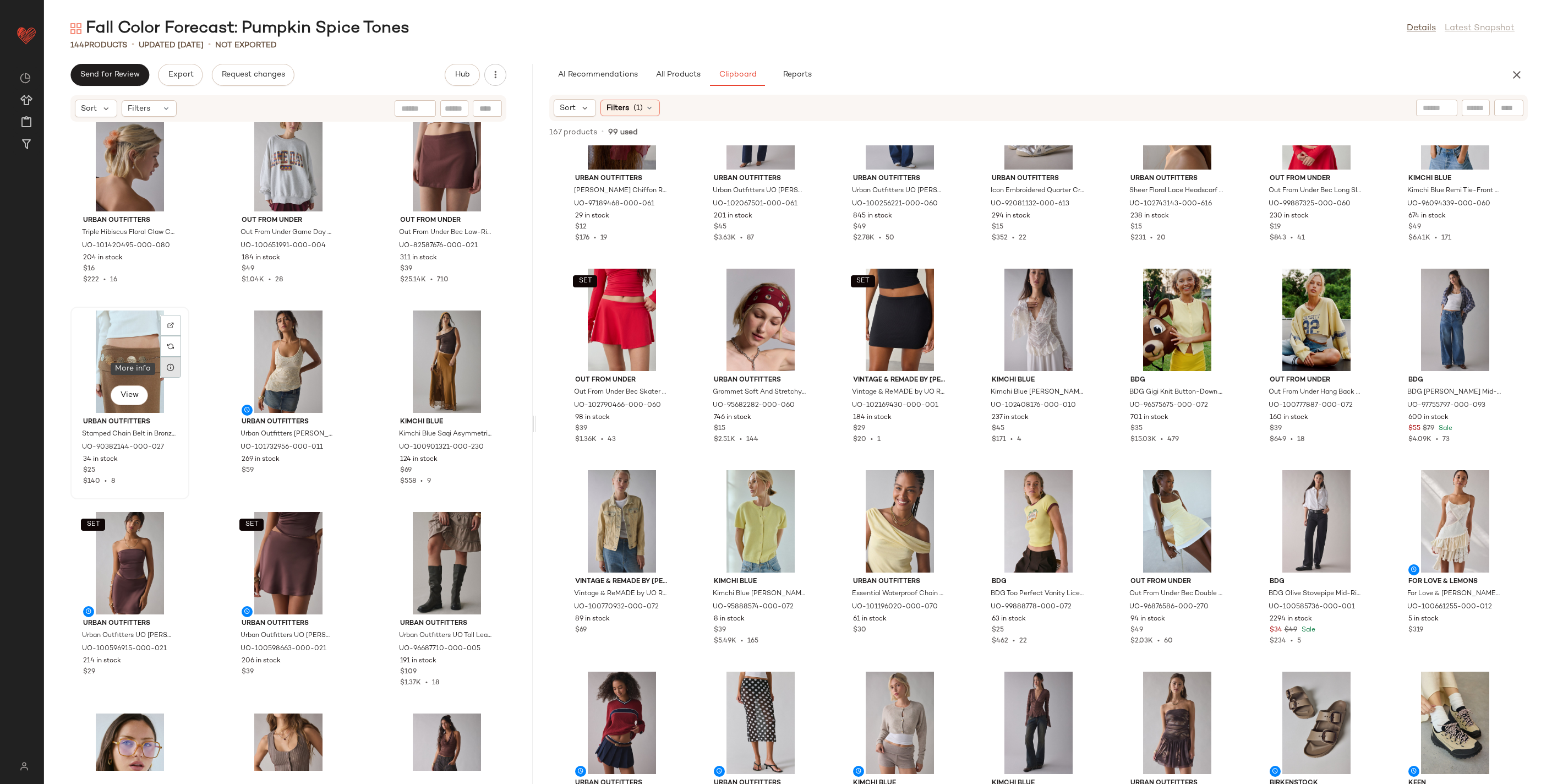
scroll to position [1839, 0]
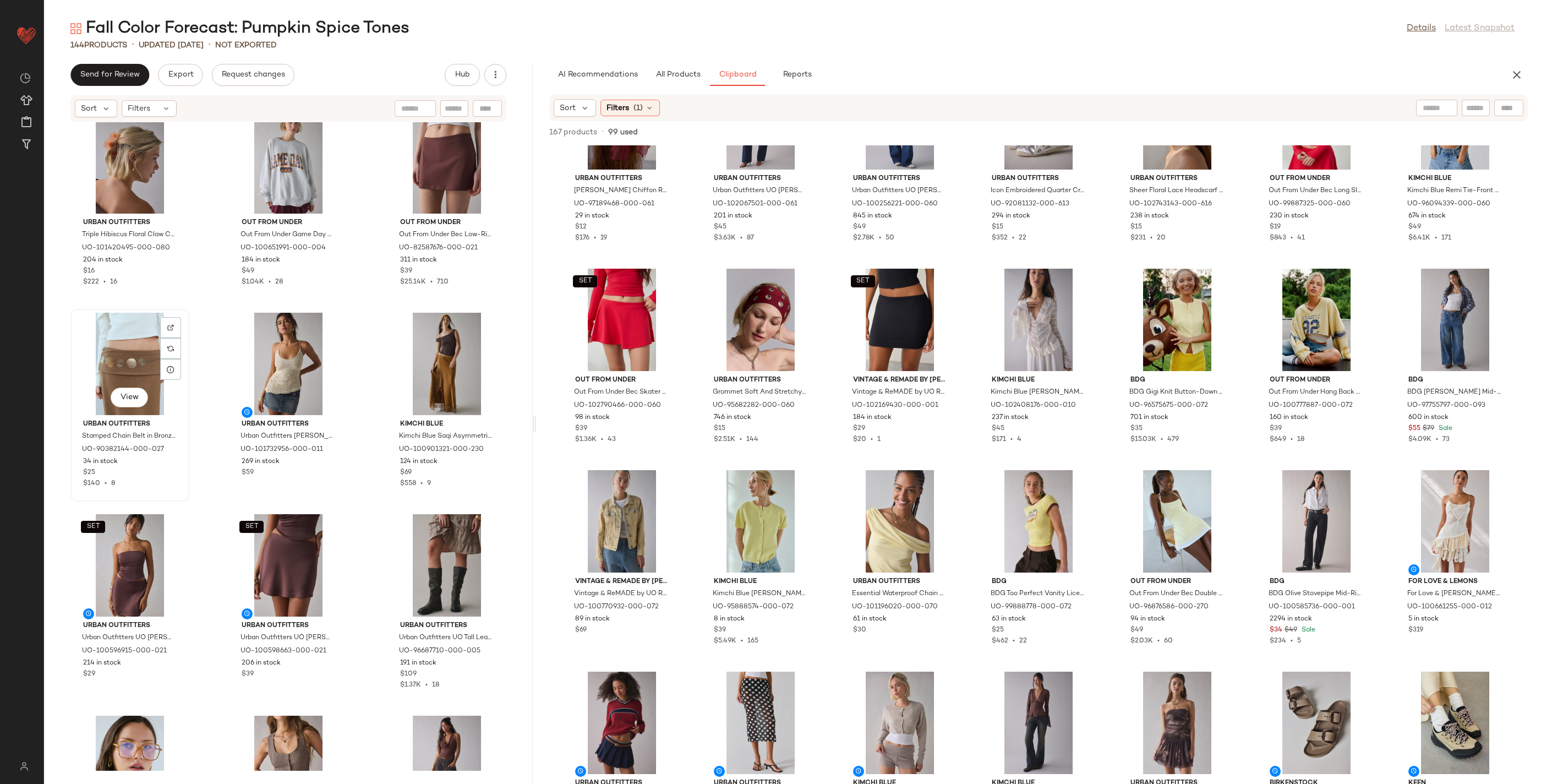
click at [148, 372] on div "View" at bounding box center [131, 364] width 112 height 103
click at [484, 338] on div at bounding box center [487, 347] width 21 height 21
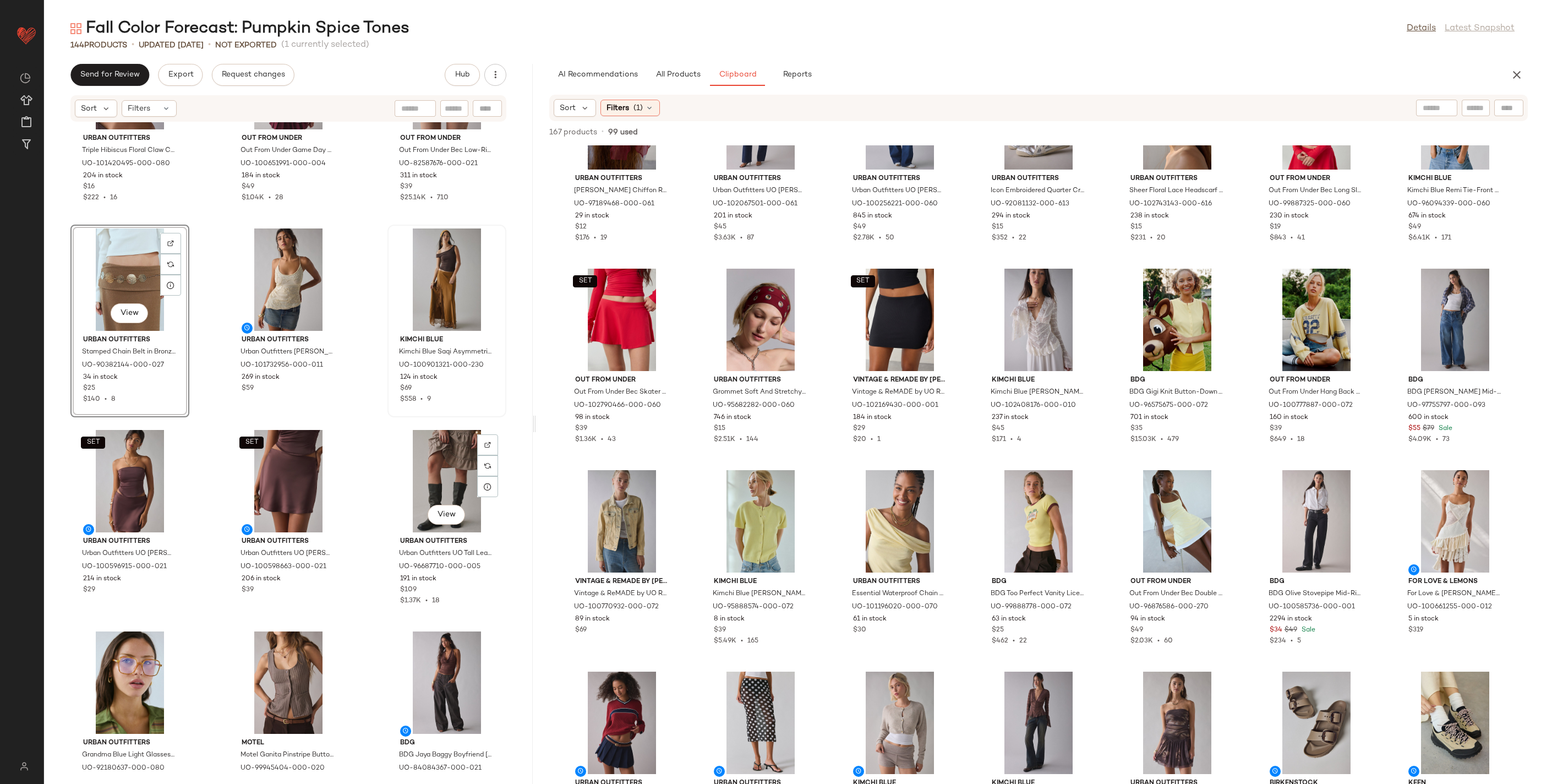
scroll to position [1978, 0]
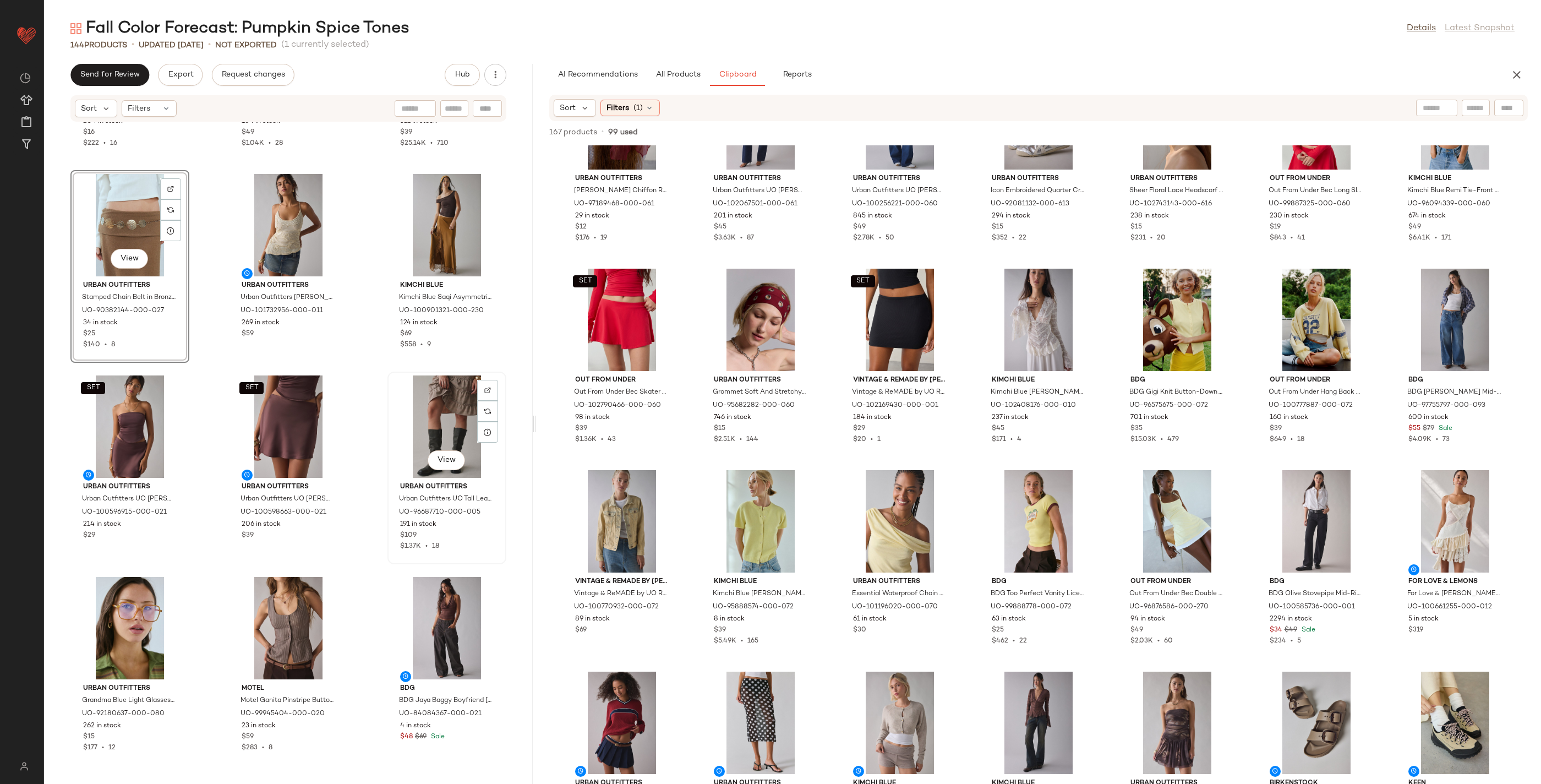
click at [446, 407] on div "View" at bounding box center [447, 427] width 112 height 103
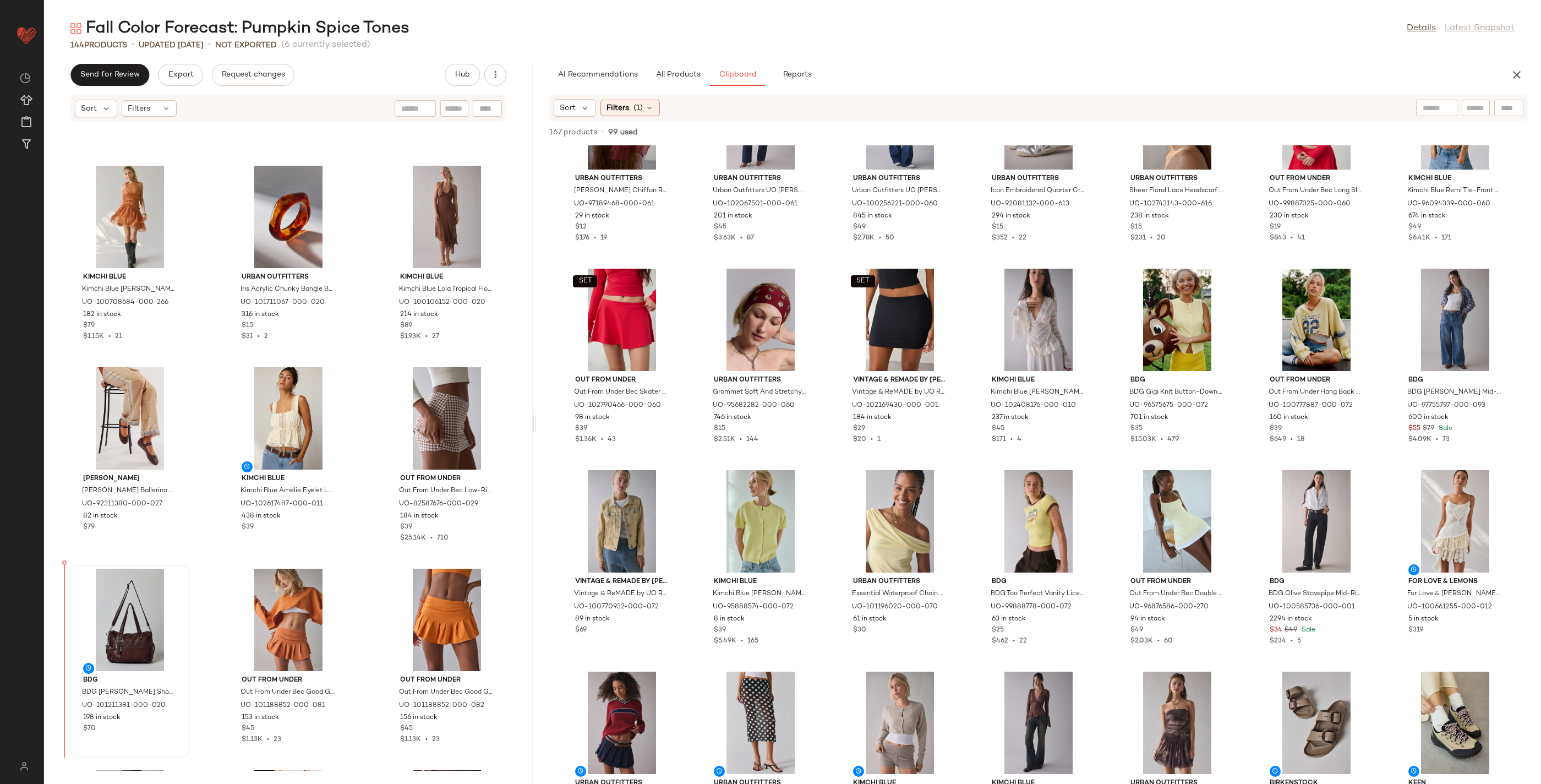
scroll to position [578, 0]
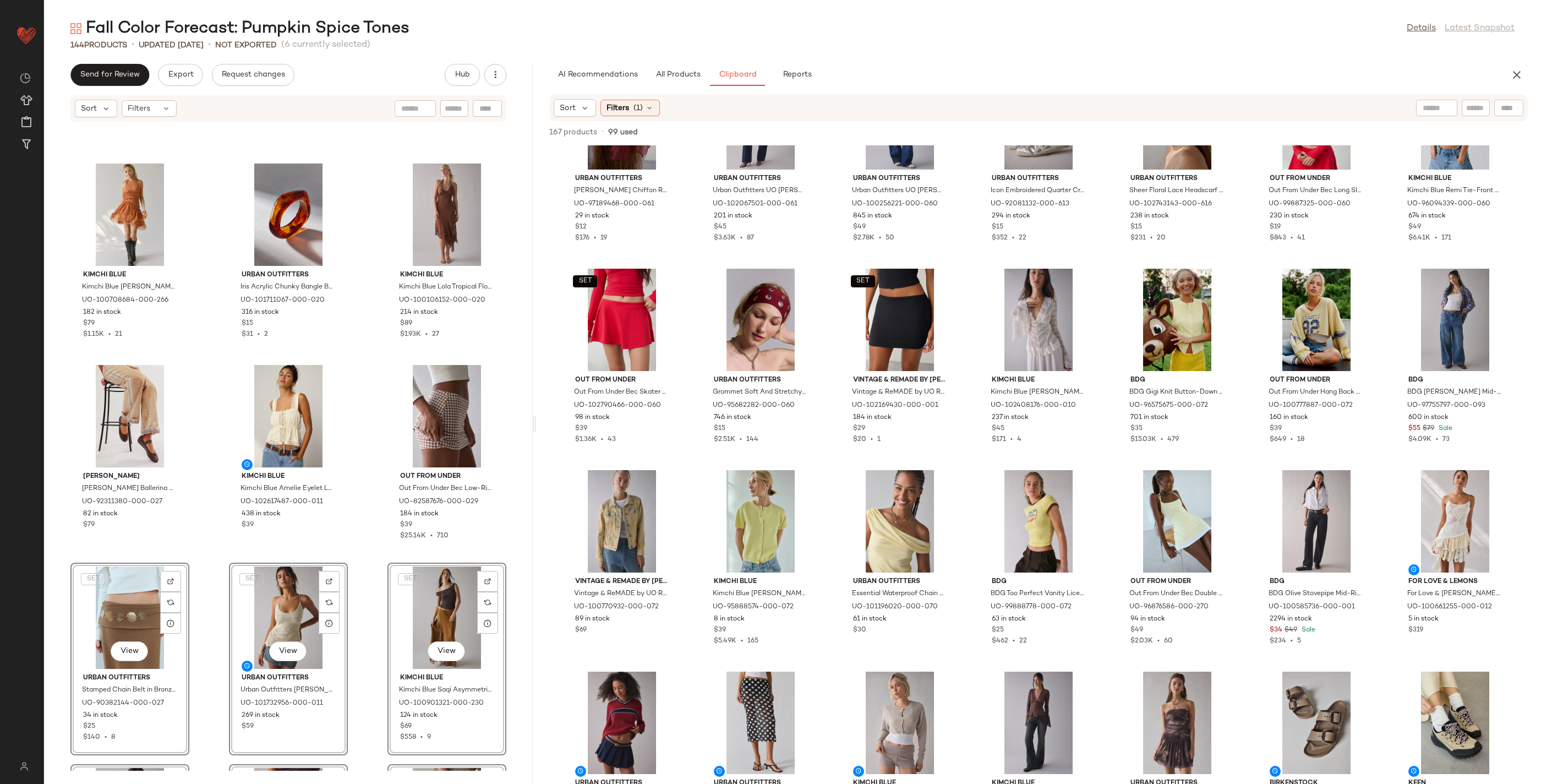
click at [226, 560] on div "Kimchi Blue Kimchi Blue [PERSON_NAME] Asymmetric Cascading Ruffle Lace Mini Dre…" at bounding box center [288, 446] width 489 height 648
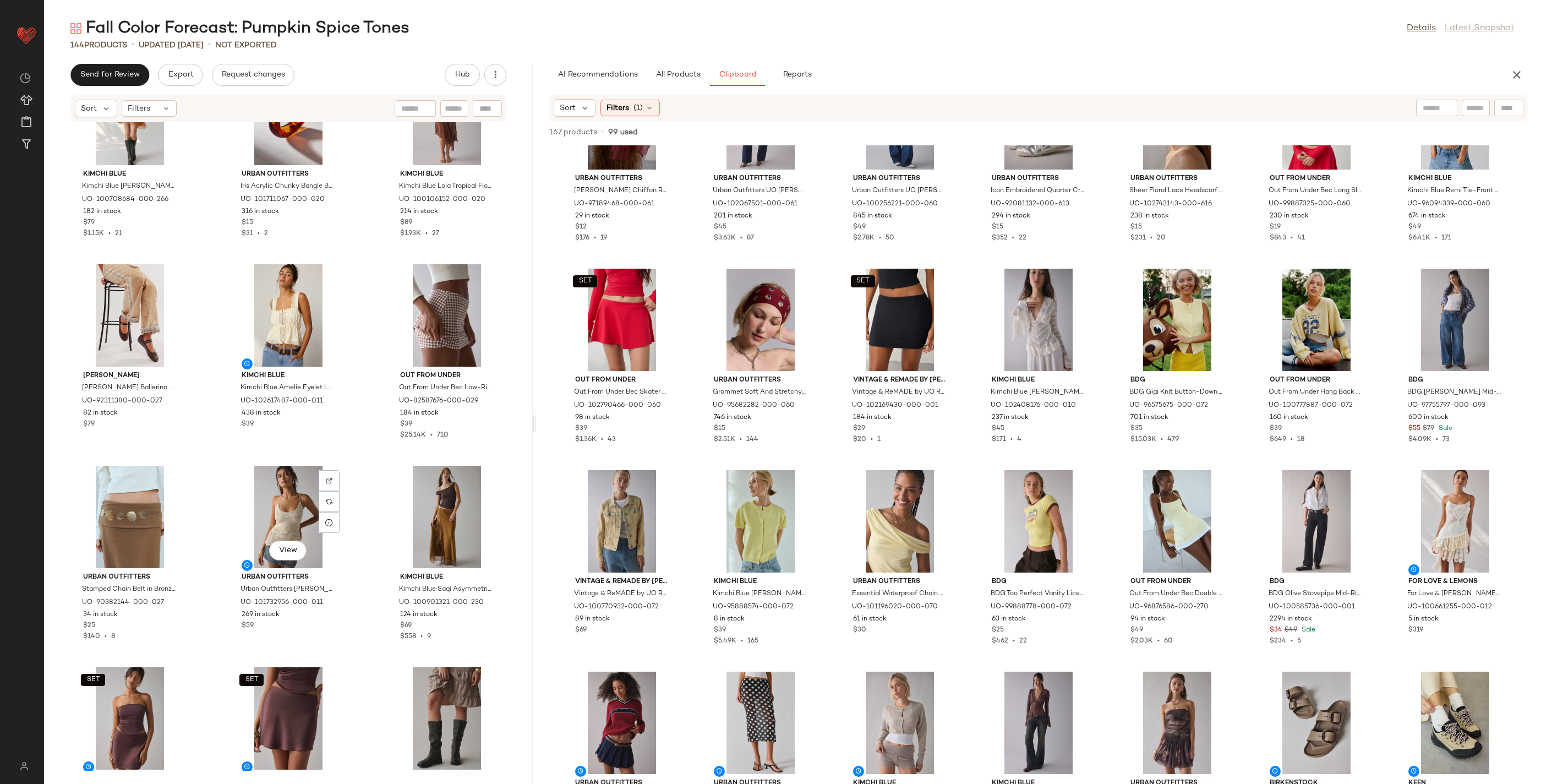
scroll to position [688, 0]
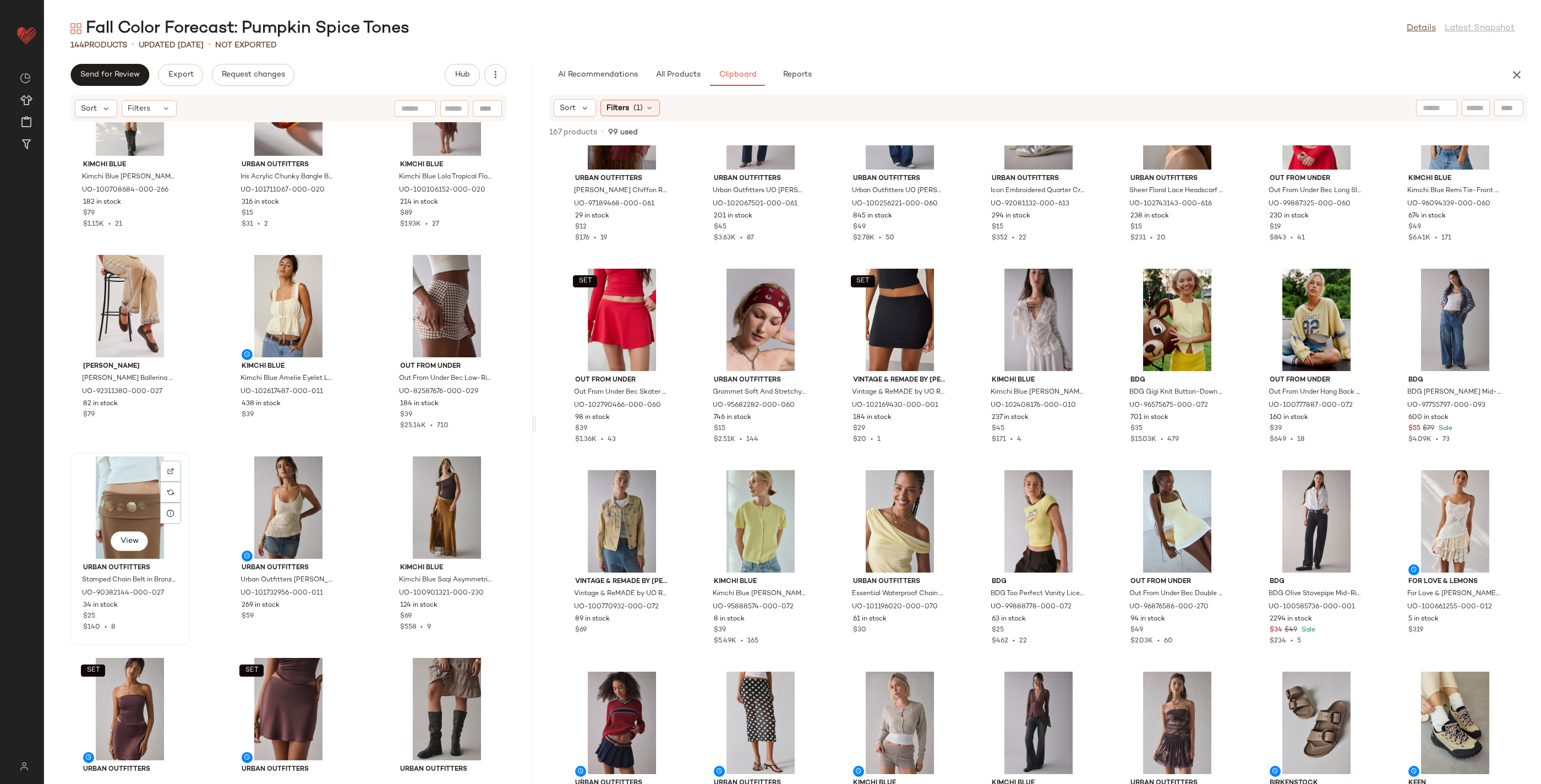
click at [131, 503] on div "View" at bounding box center [131, 508] width 112 height 103
click at [435, 614] on div "View" at bounding box center [447, 709] width 112 height 103
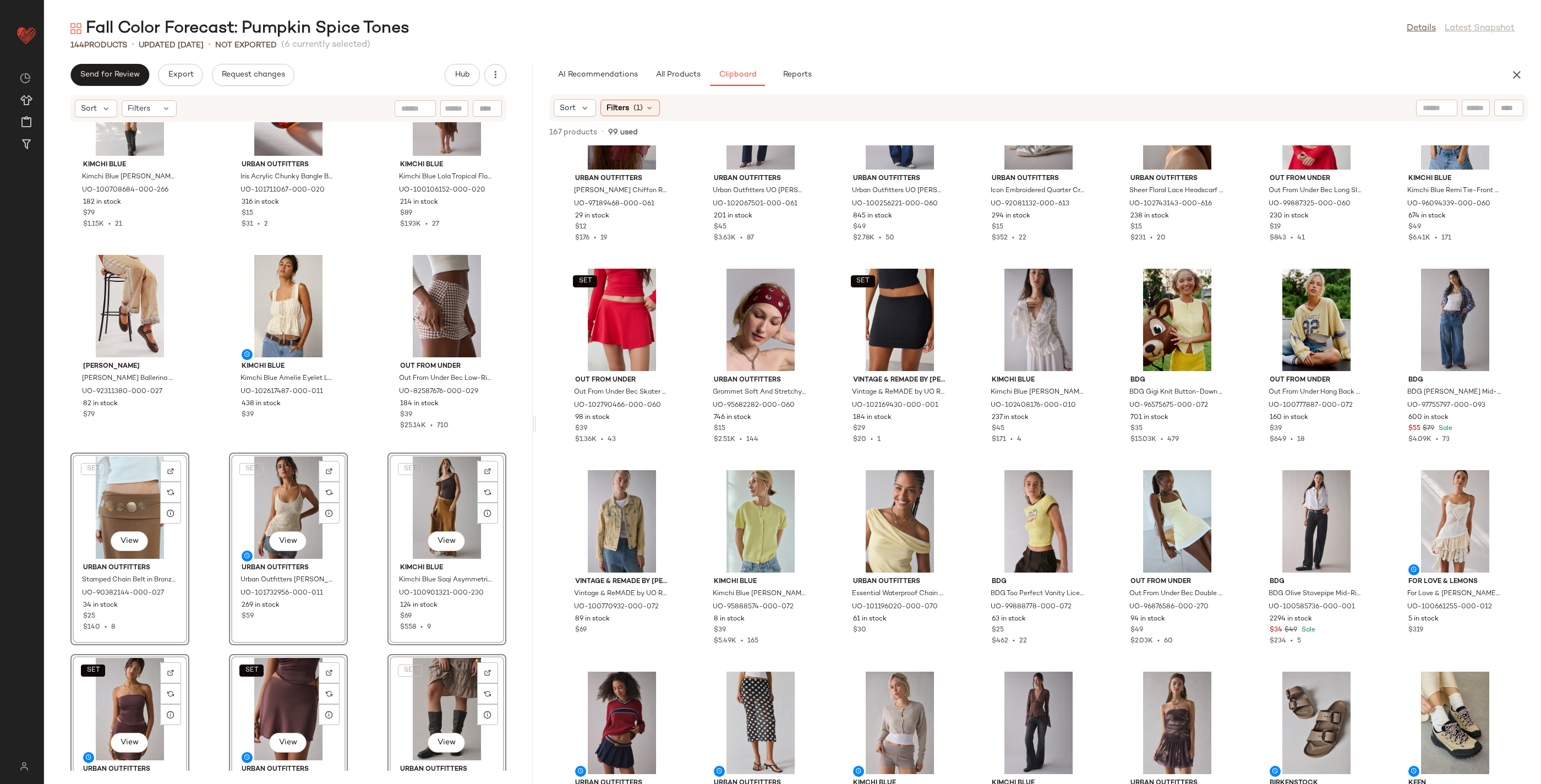
scroll to position [672, 0]
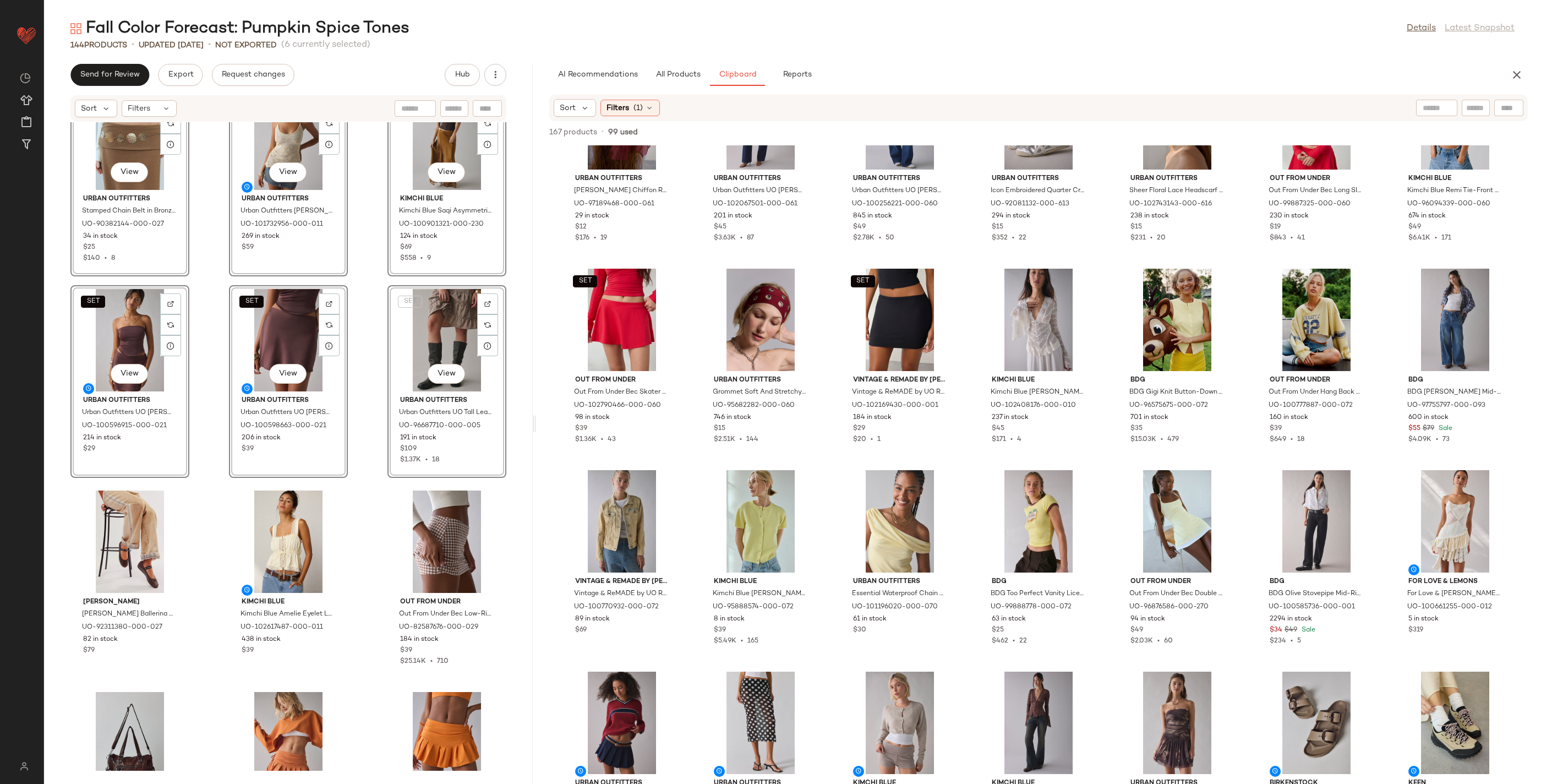
scroll to position [924, 0]
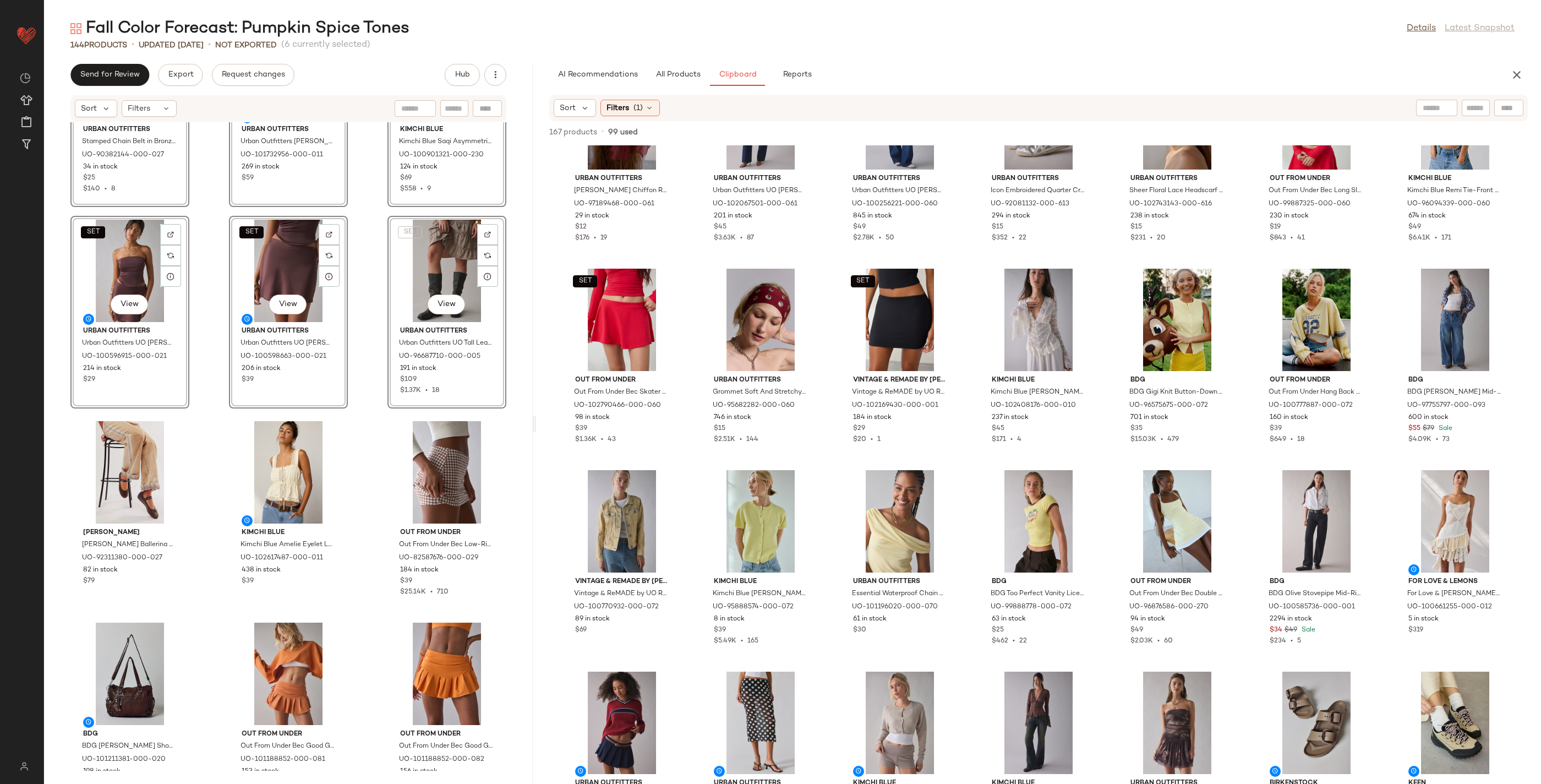
click at [219, 428] on div "SET View Urban Outfitters Stamped Chain Belt in Bronze, Women's at Urban Outfit…" at bounding box center [288, 446] width 489 height 648
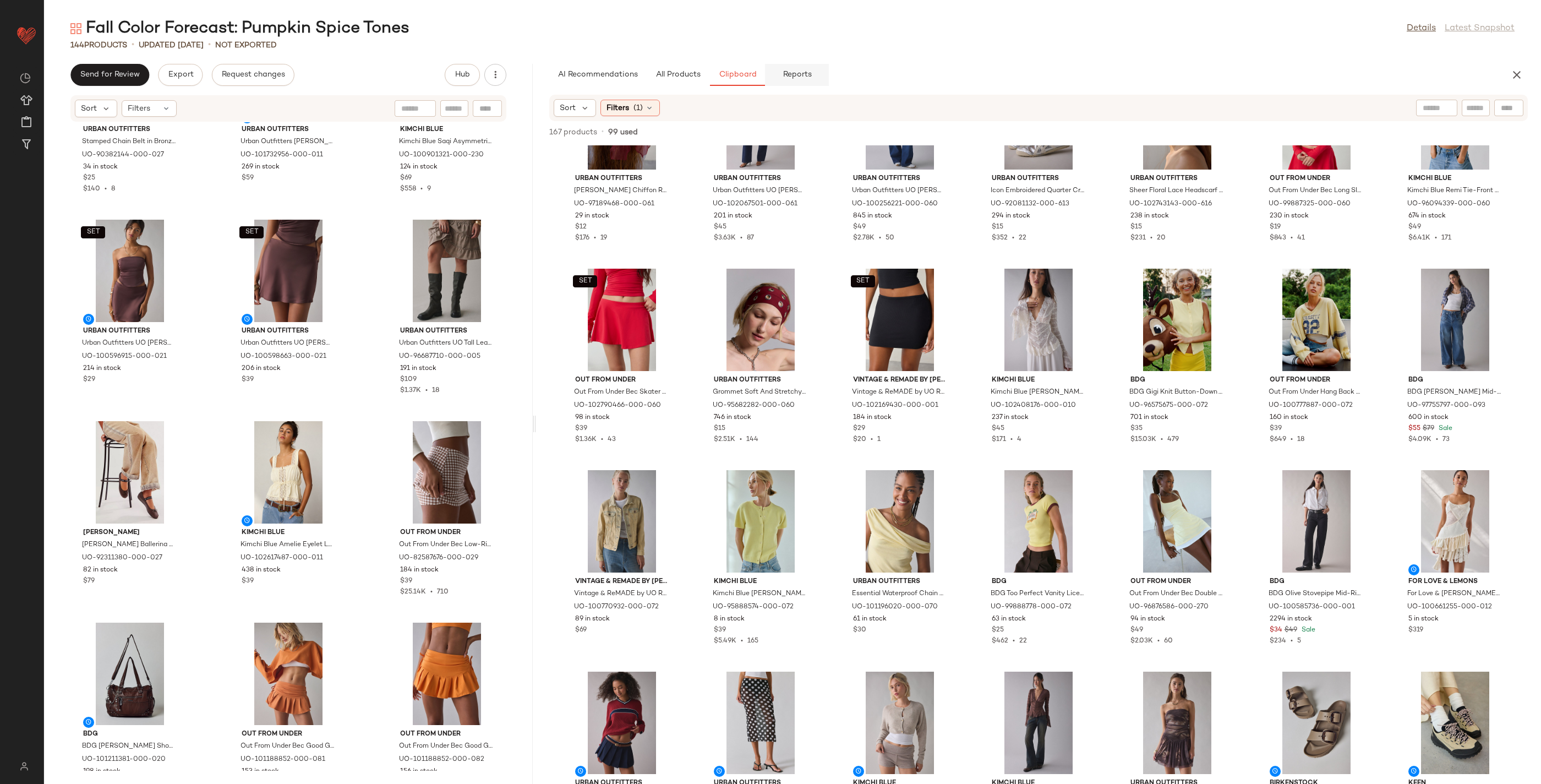
drag, startPoint x: 780, startPoint y: 64, endPoint x: 785, endPoint y: 67, distance: 5.8
click at [780, 64] on button "Reports" at bounding box center [797, 75] width 64 height 22
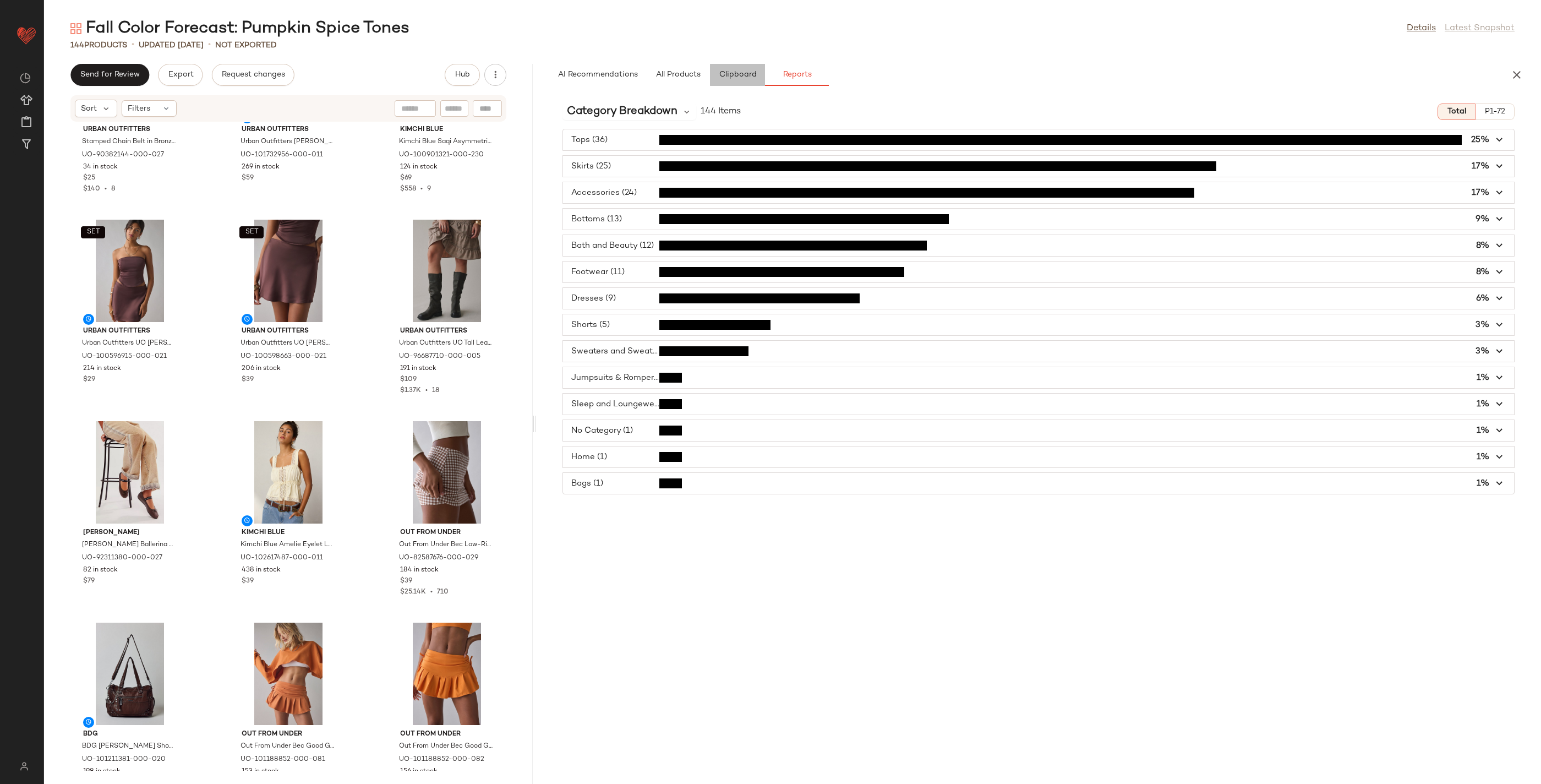
click at [727, 70] on span "Clipboard" at bounding box center [737, 75] width 38 height 9
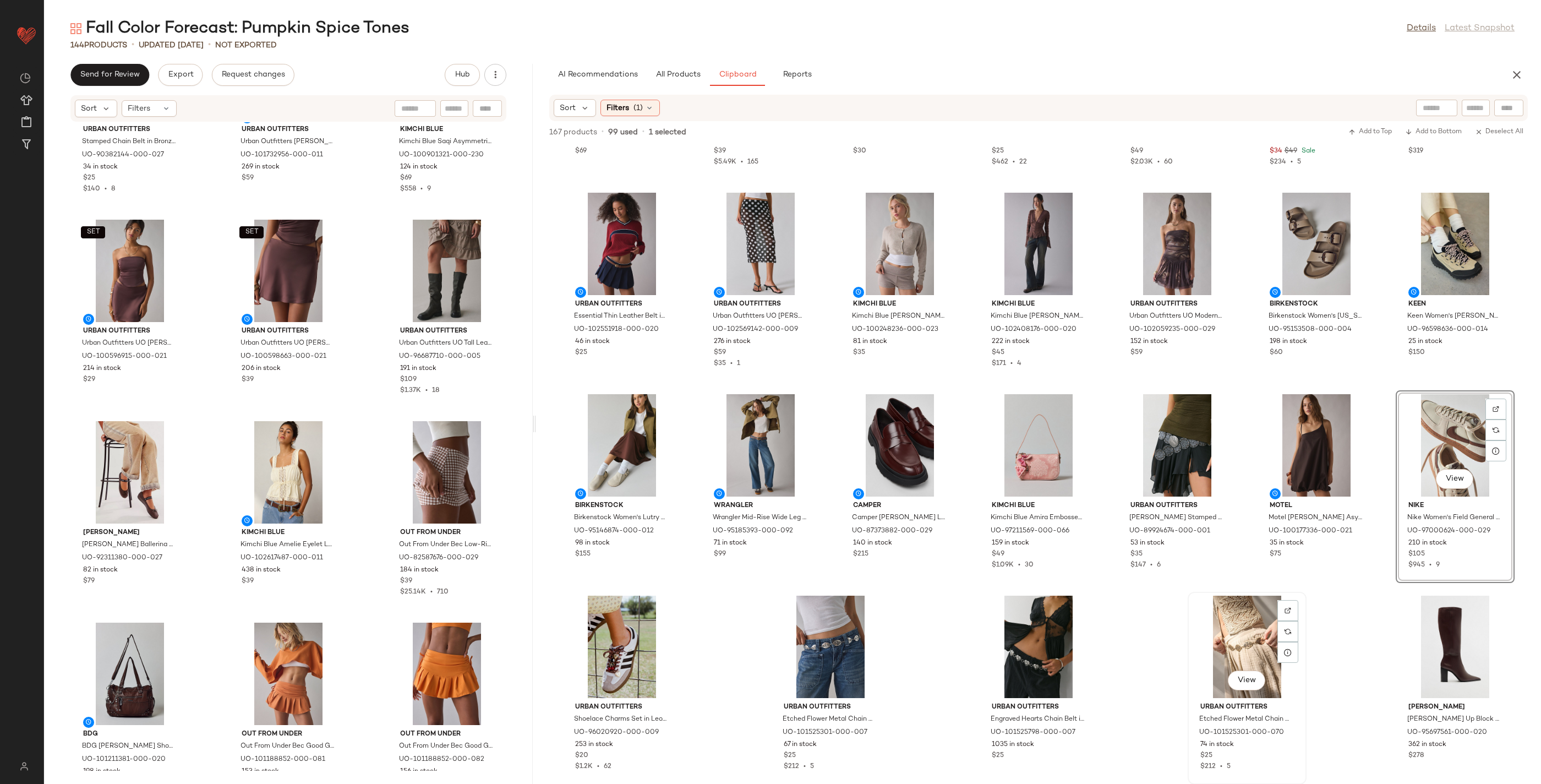
scroll to position [1286, 0]
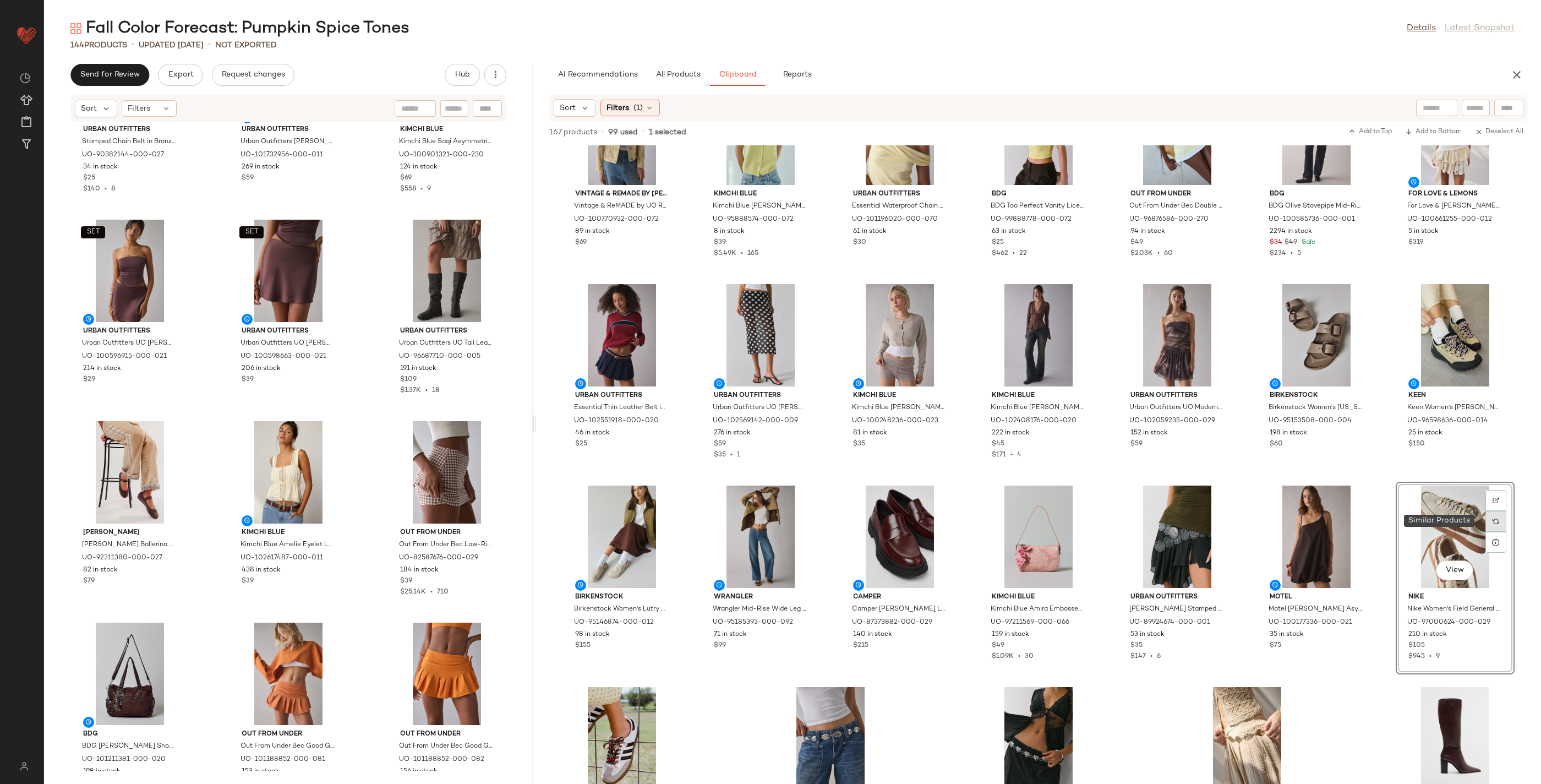
click at [1005, 524] on div at bounding box center [1495, 520] width 21 height 21
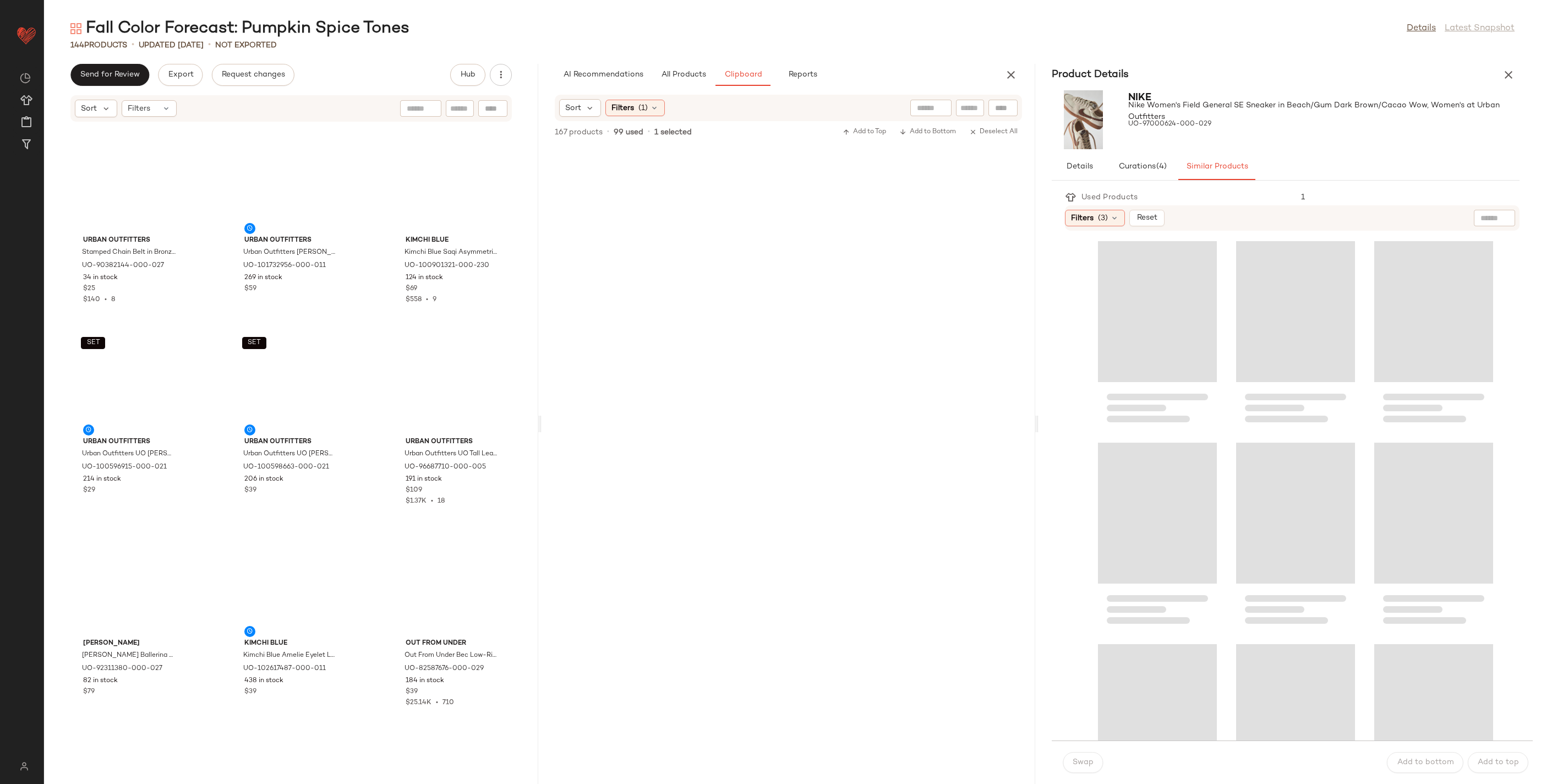
scroll to position [3826, 0]
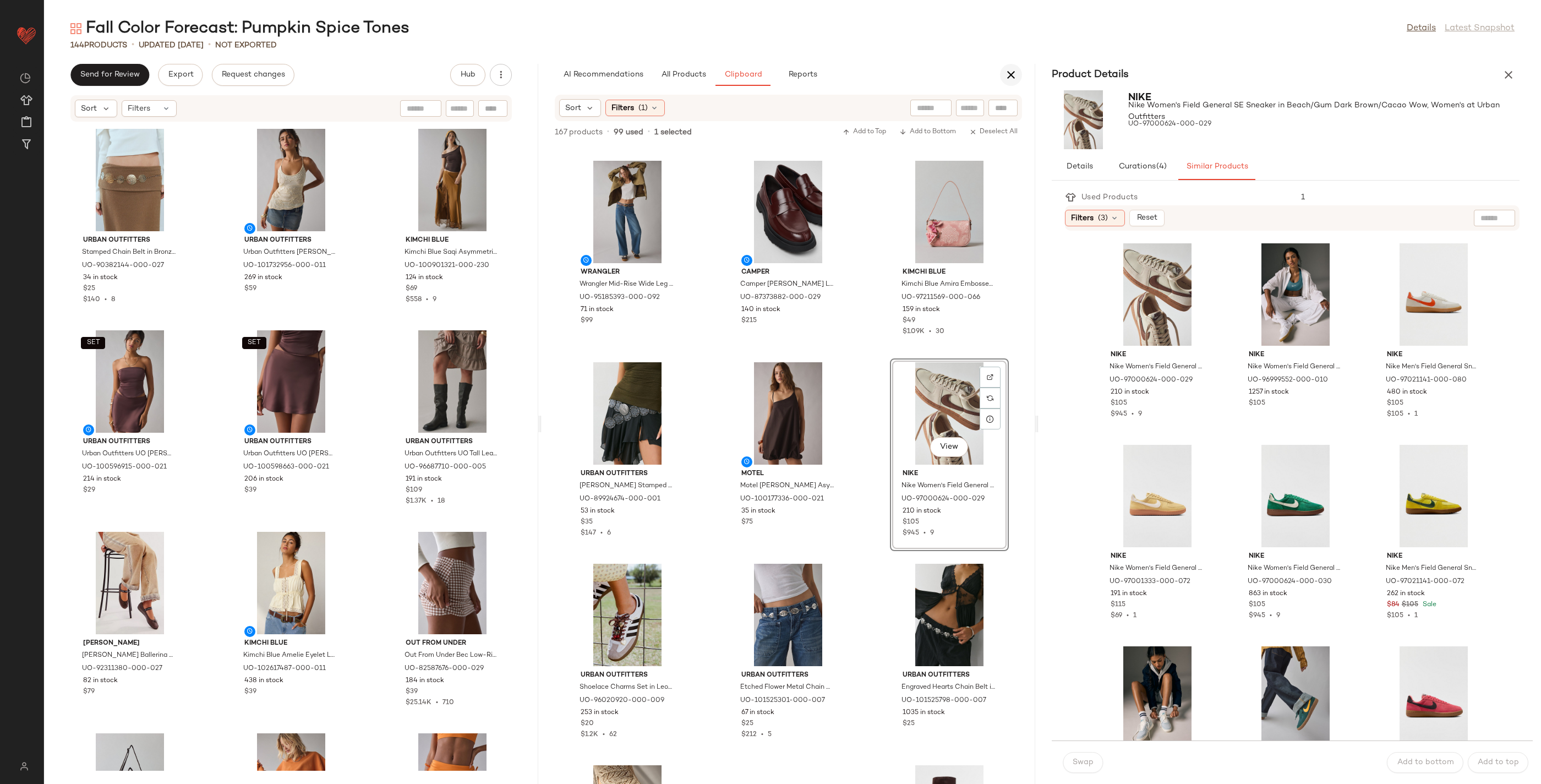
click at [1005, 76] on icon "button" at bounding box center [1011, 75] width 14 height 14
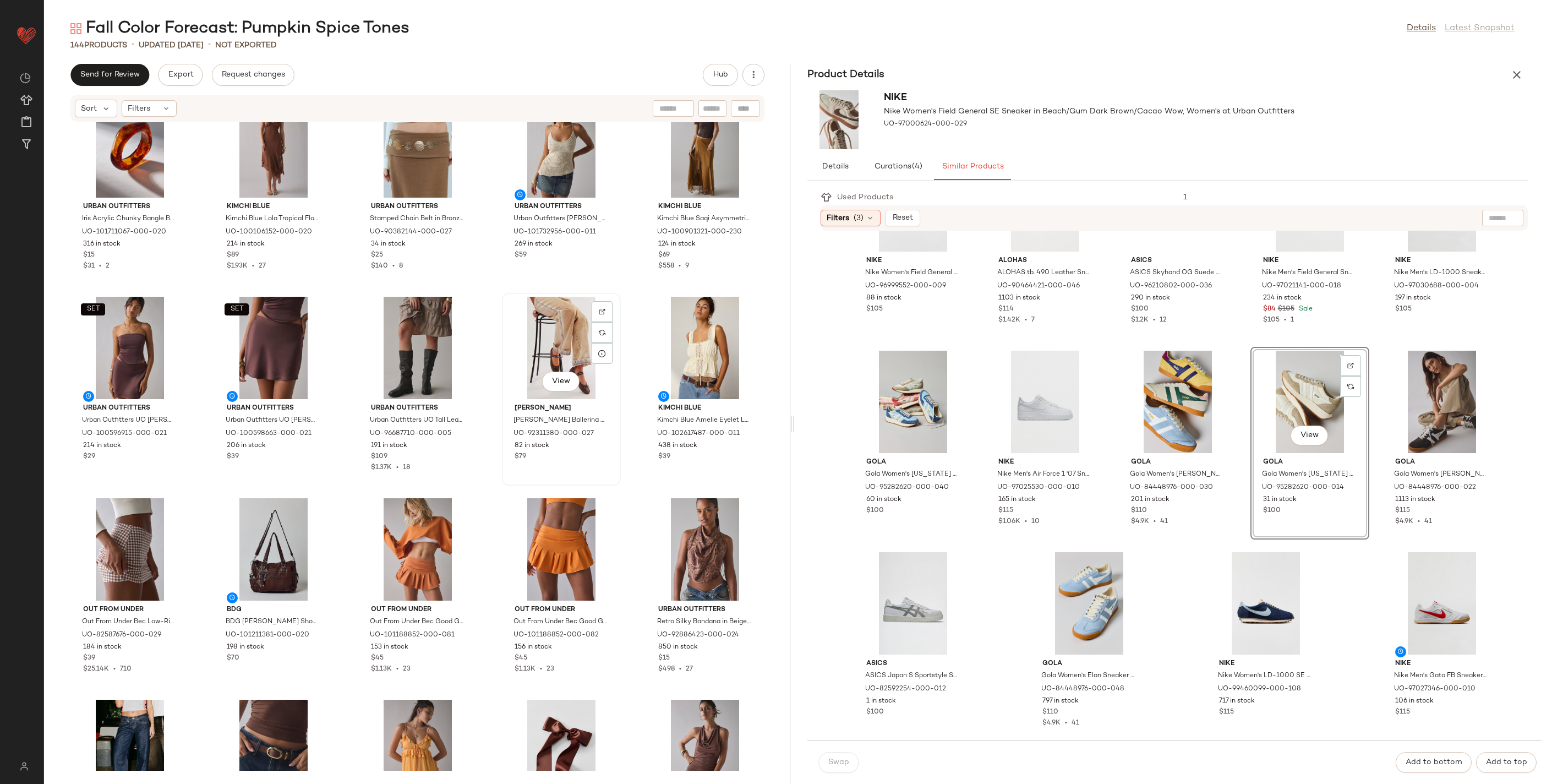
scroll to position [449, 0]
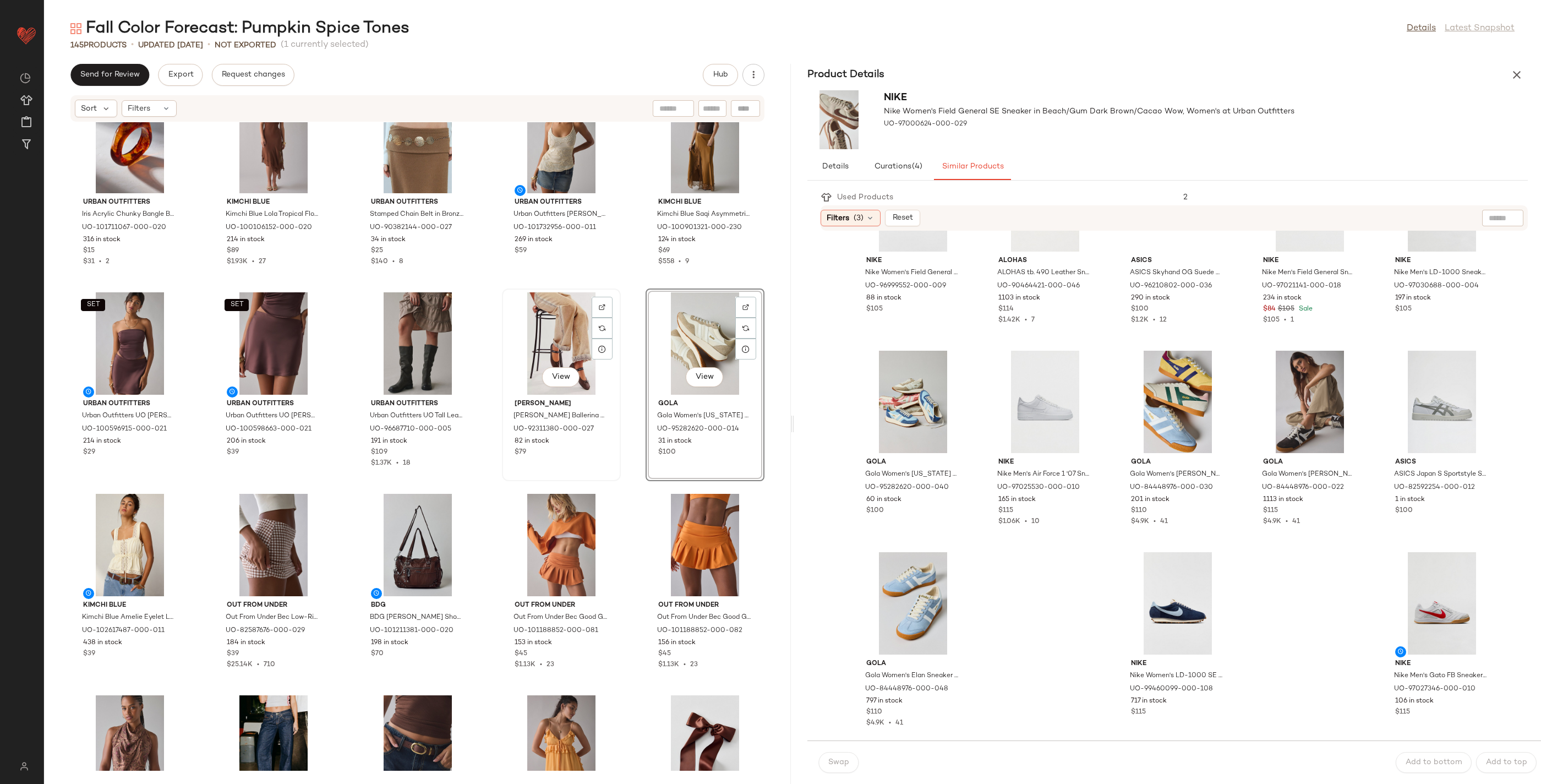
click at [554, 317] on div "View" at bounding box center [562, 344] width 112 height 103
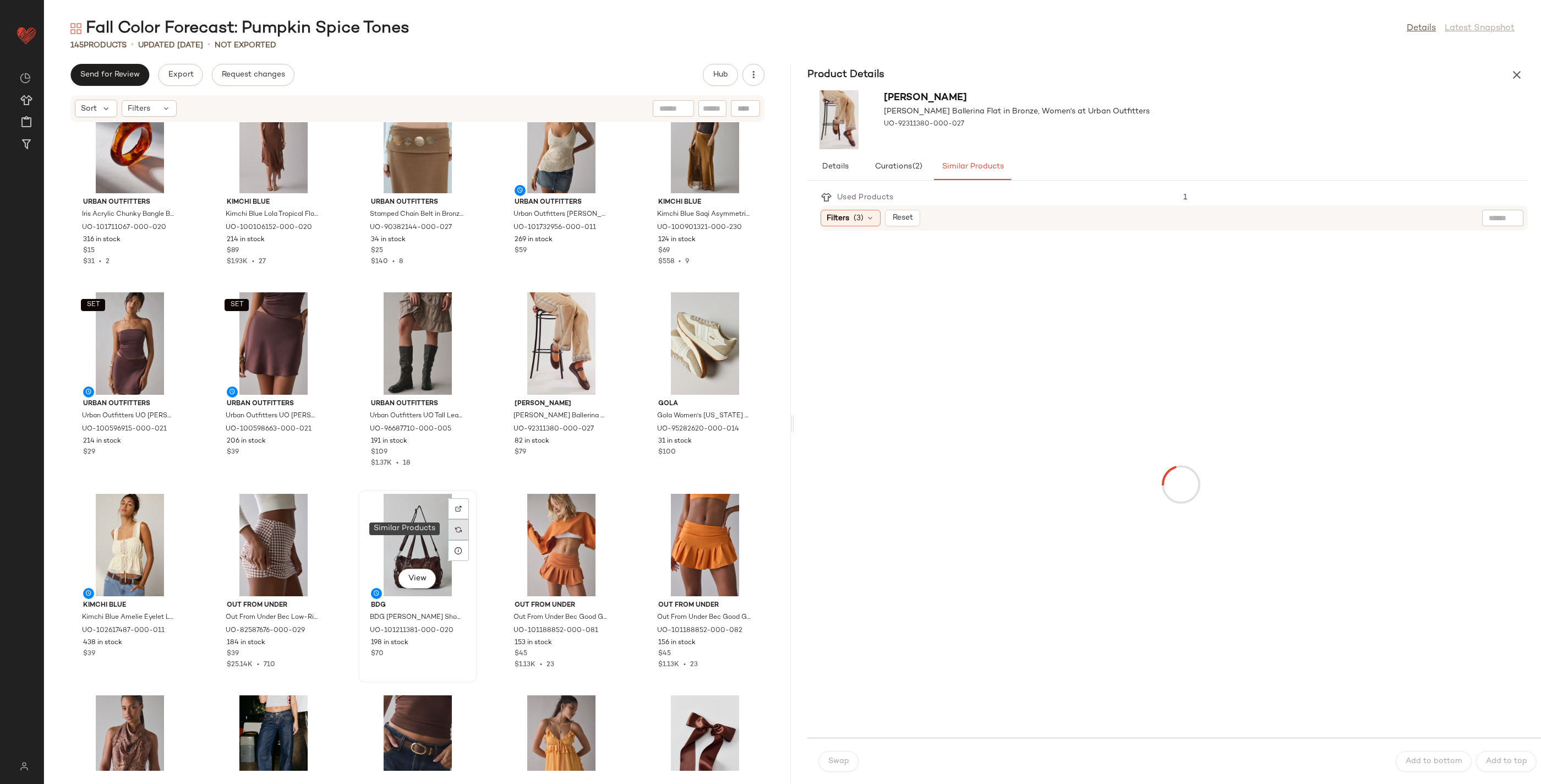
click at [455, 527] on img at bounding box center [458, 529] width 6 height 6
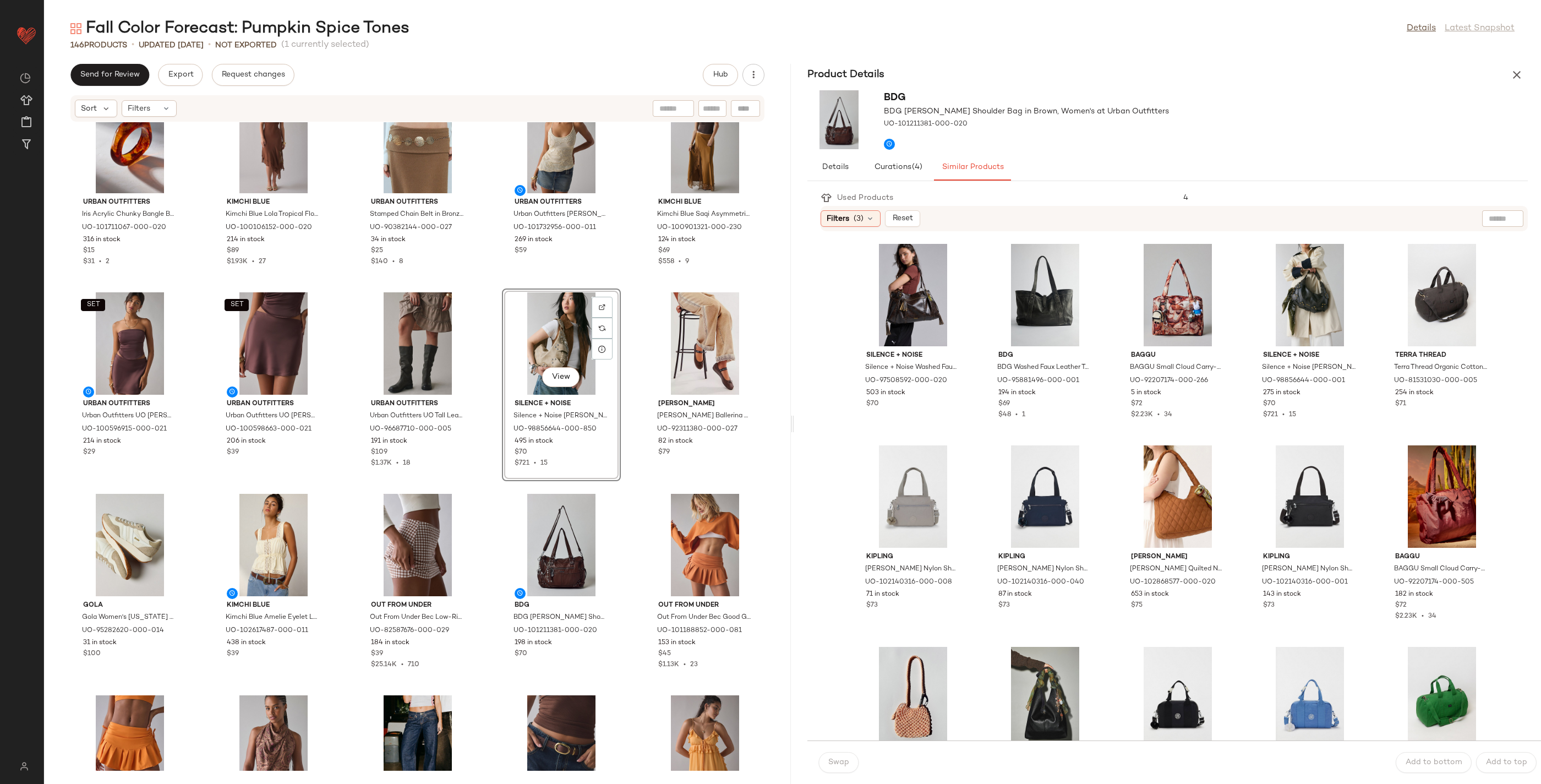
click at [1005, 70] on div "Product Details" at bounding box center [1167, 75] width 747 height 22
click at [1005, 72] on icon "button" at bounding box center [1517, 75] width 14 height 14
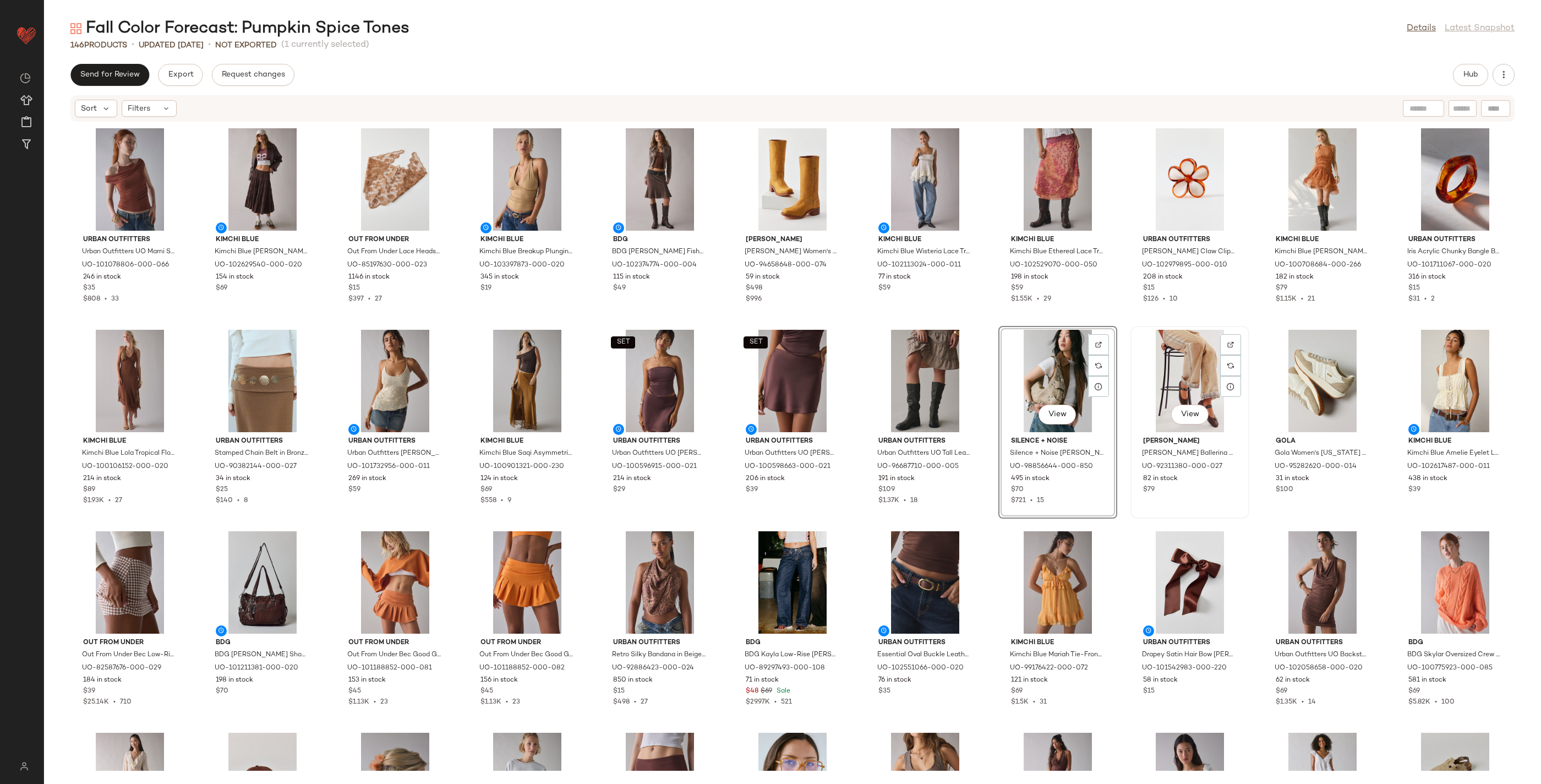
click at [1005, 375] on div "View" at bounding box center [1190, 381] width 112 height 103
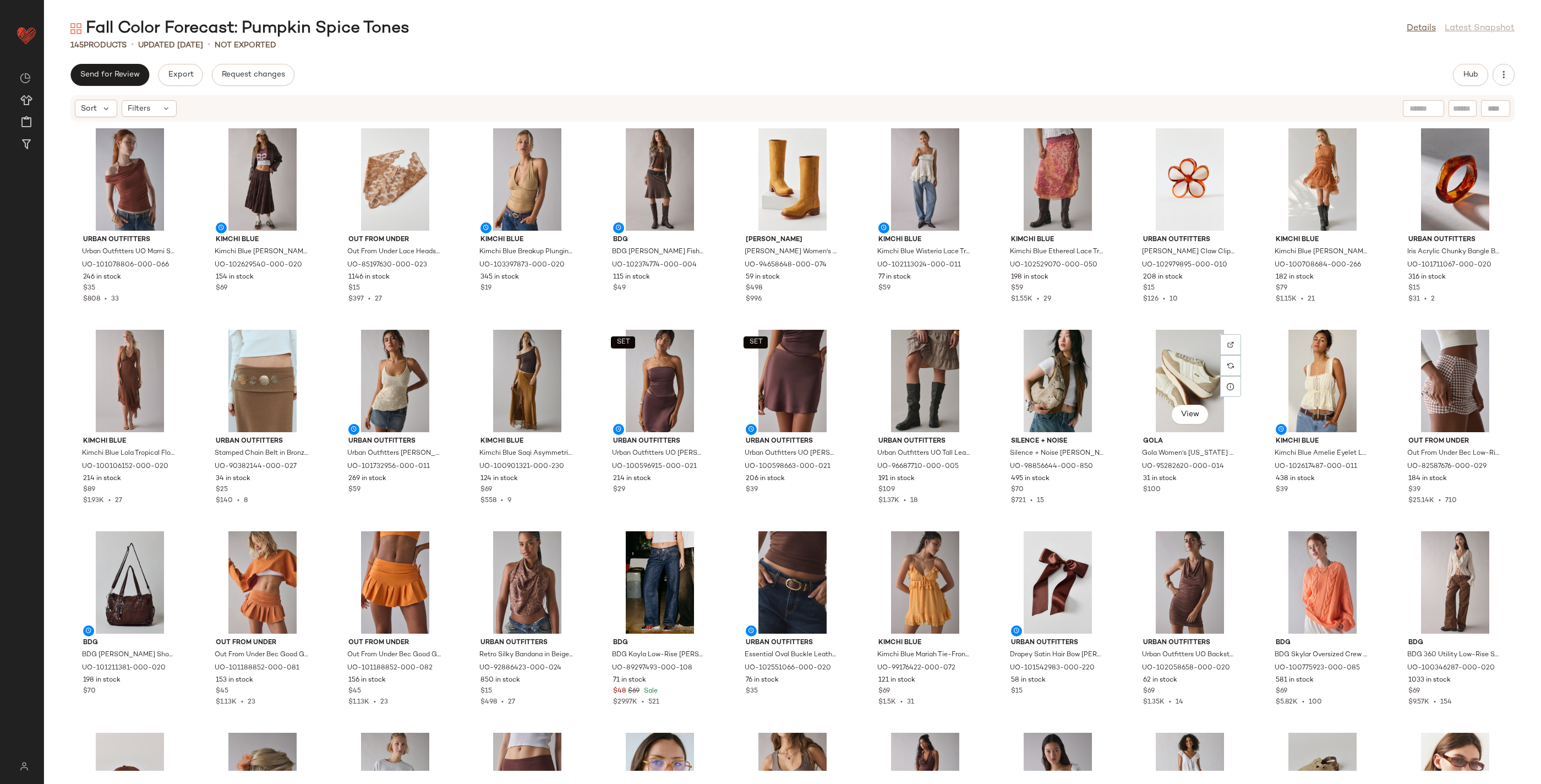
click at [1005, 375] on div "View" at bounding box center [1190, 381] width 112 height 103
